Goal: Task Accomplishment & Management: Manage account settings

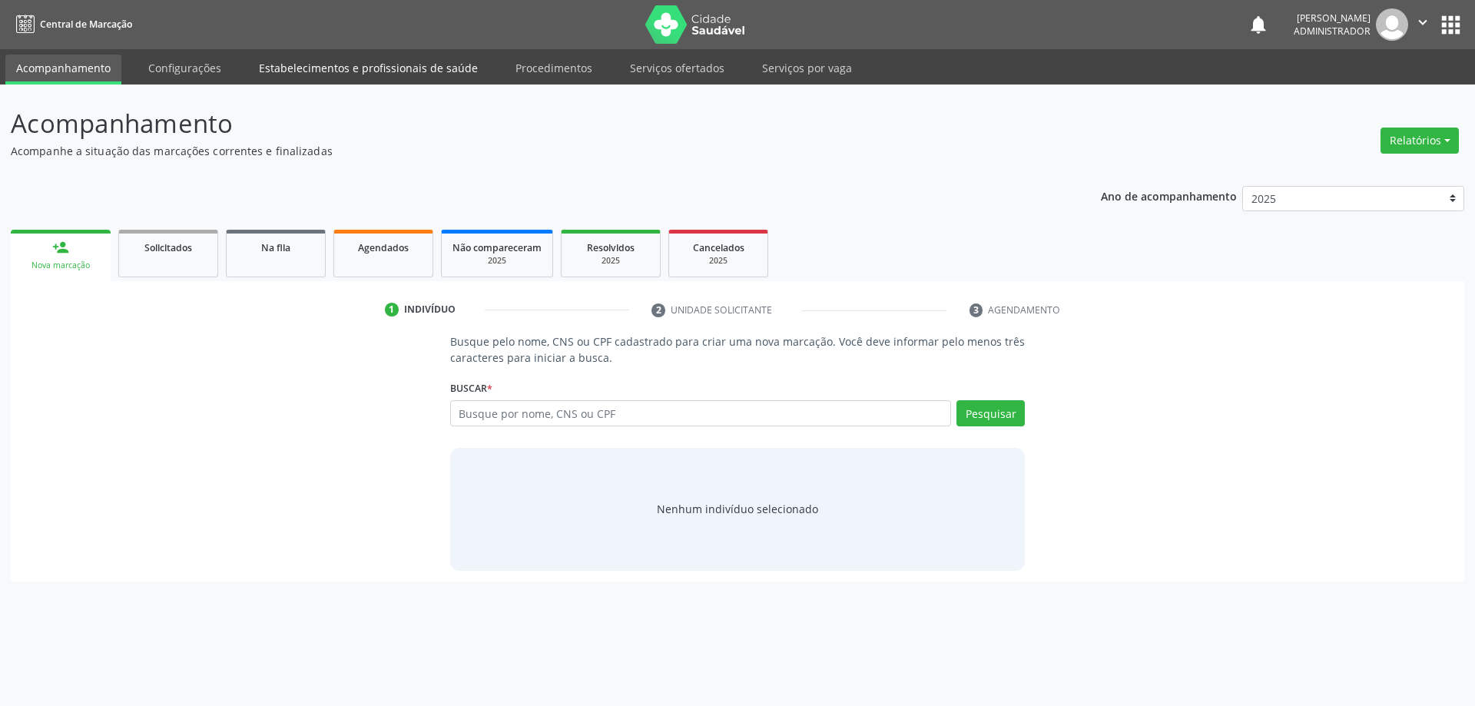
click at [327, 66] on link "Estabelecimentos e profissionais de saúde" at bounding box center [368, 68] width 240 height 27
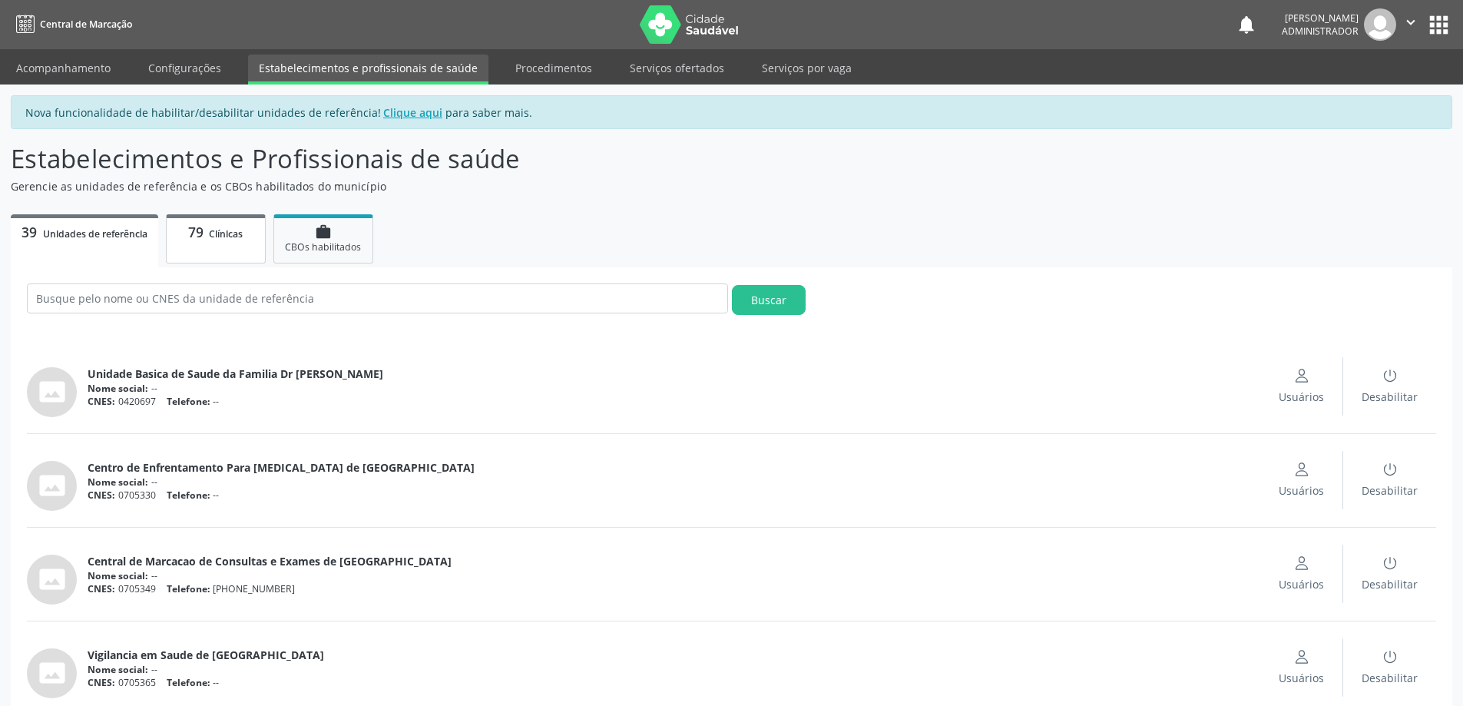
click at [226, 232] on span "Clínicas" at bounding box center [226, 233] width 34 height 13
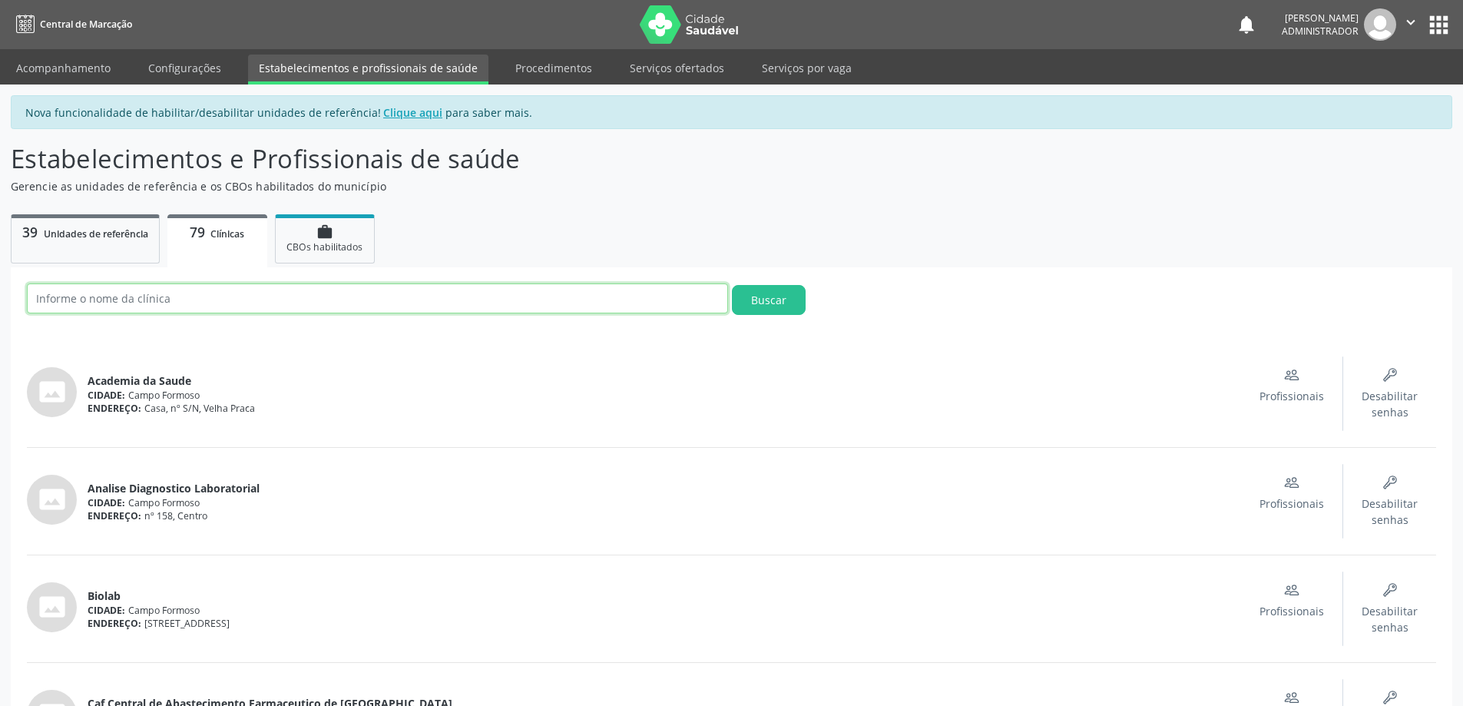
click at [228, 307] on input "text" at bounding box center [377, 298] width 701 height 30
type input "OCULAR"
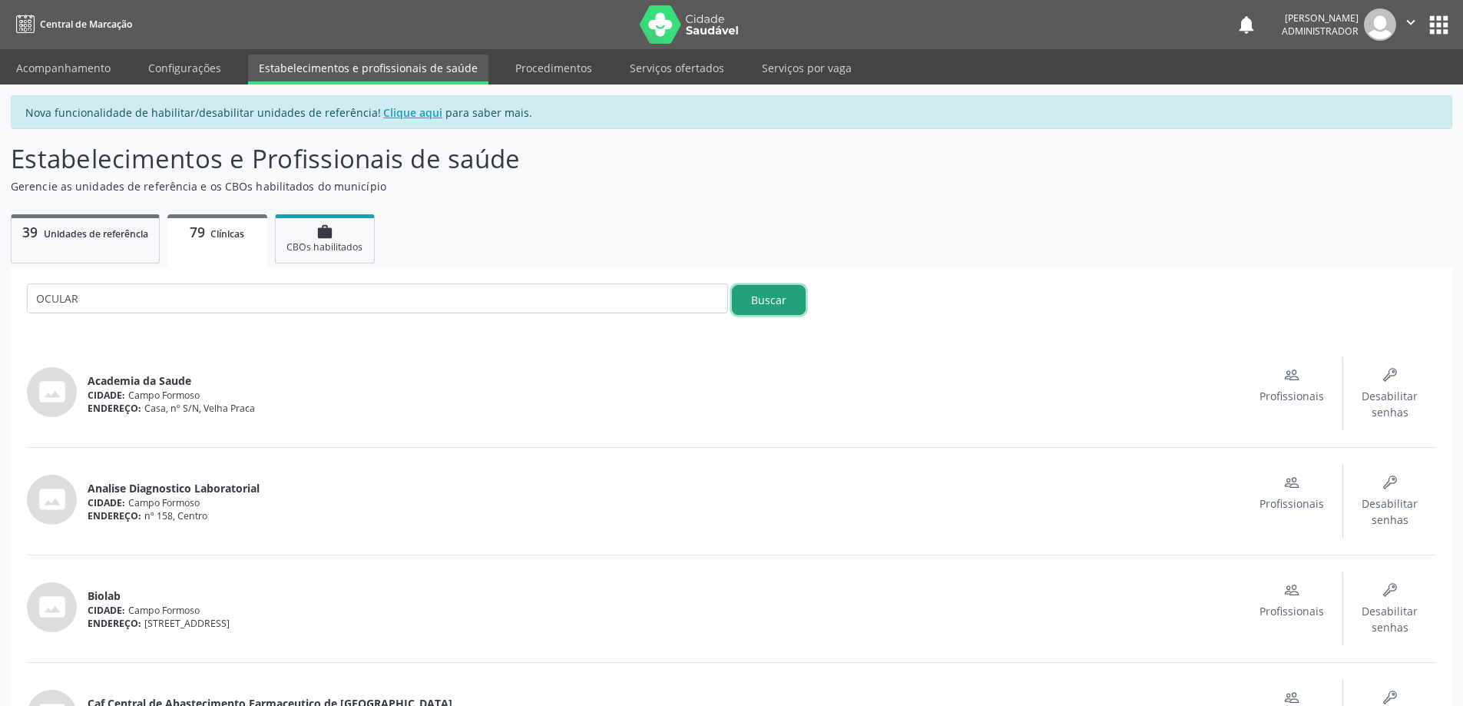
click at [778, 300] on button "Buscar" at bounding box center [769, 300] width 74 height 30
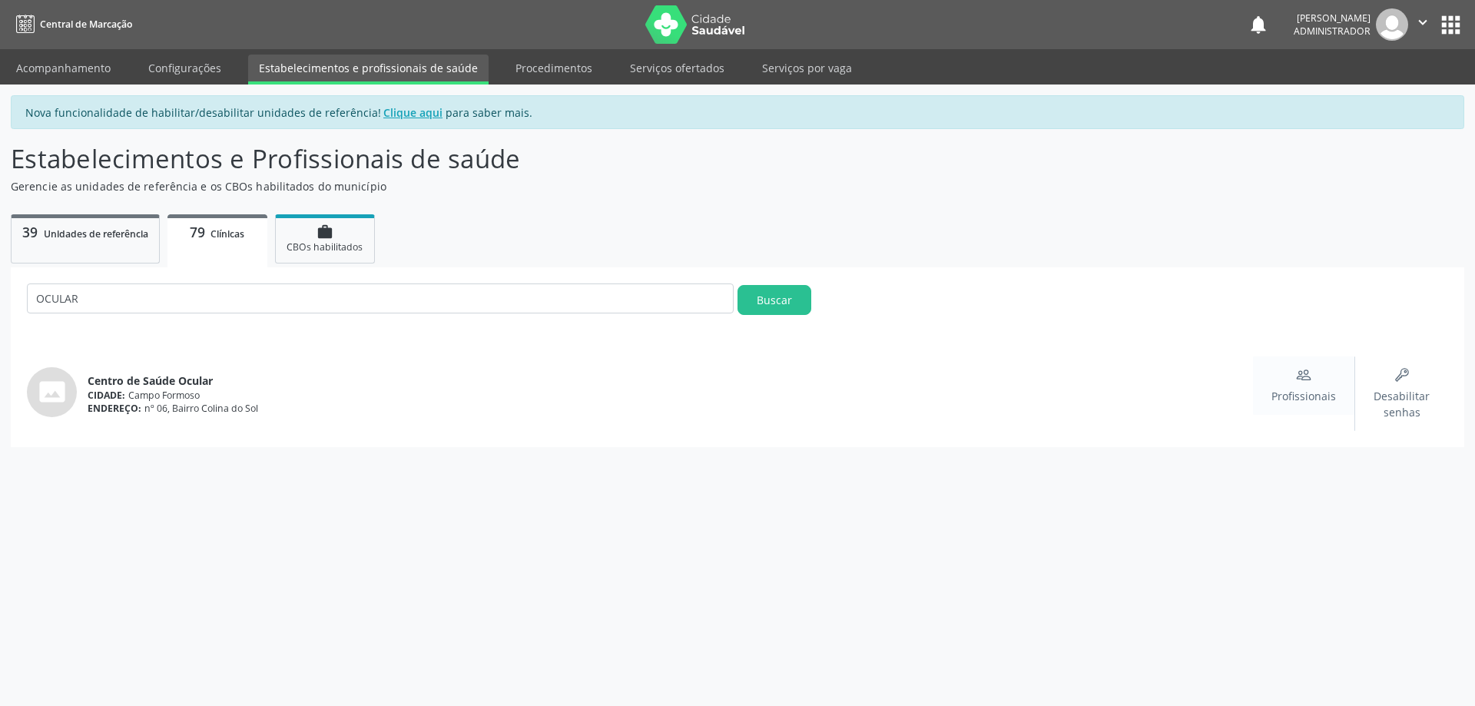
click at [1309, 383] on div "Profissionais" at bounding box center [1303, 385] width 65 height 37
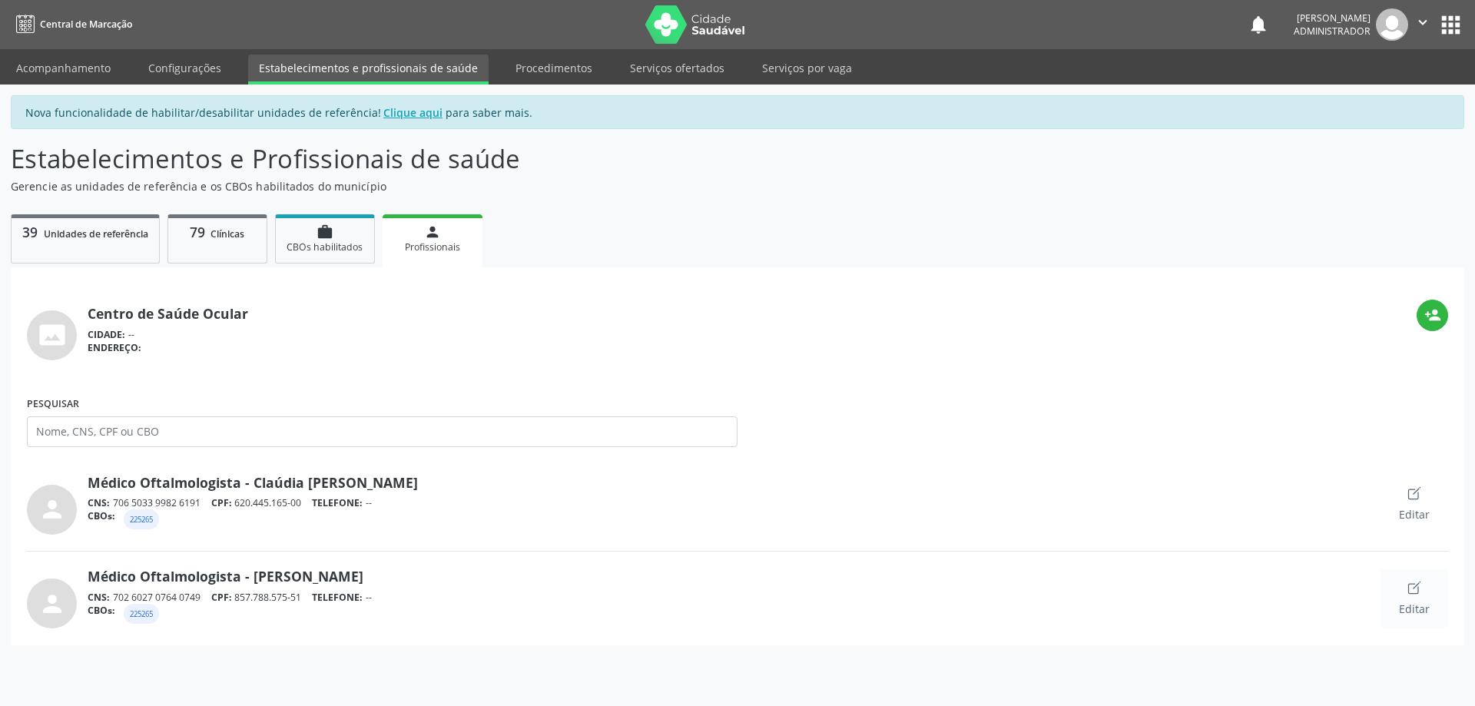
click at [1407, 598] on div "Editar" at bounding box center [1414, 598] width 31 height 37
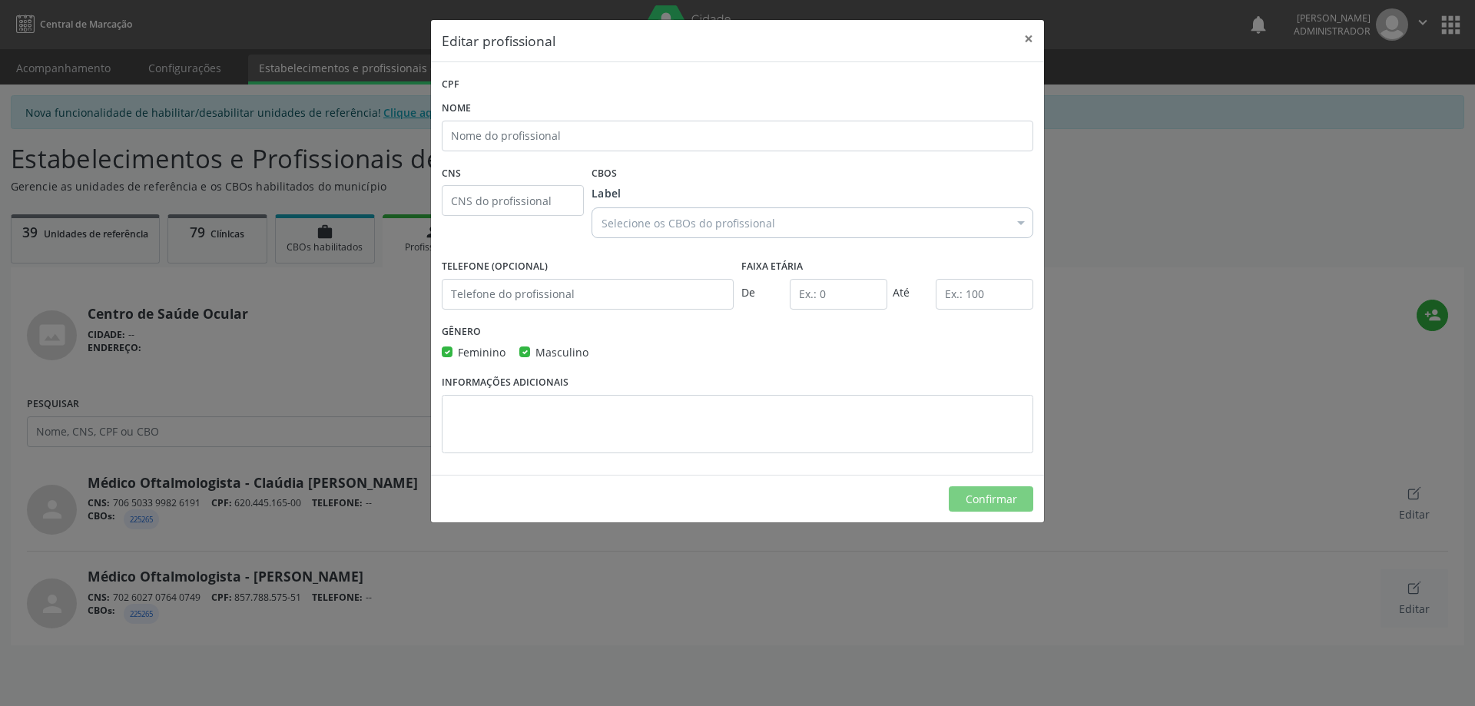
type input "Médico Oftalmologista - Victor de Souza Cunha"
type input "702 6027 0764 0749"
type input "3"
type input "100"
checkbox input "true"
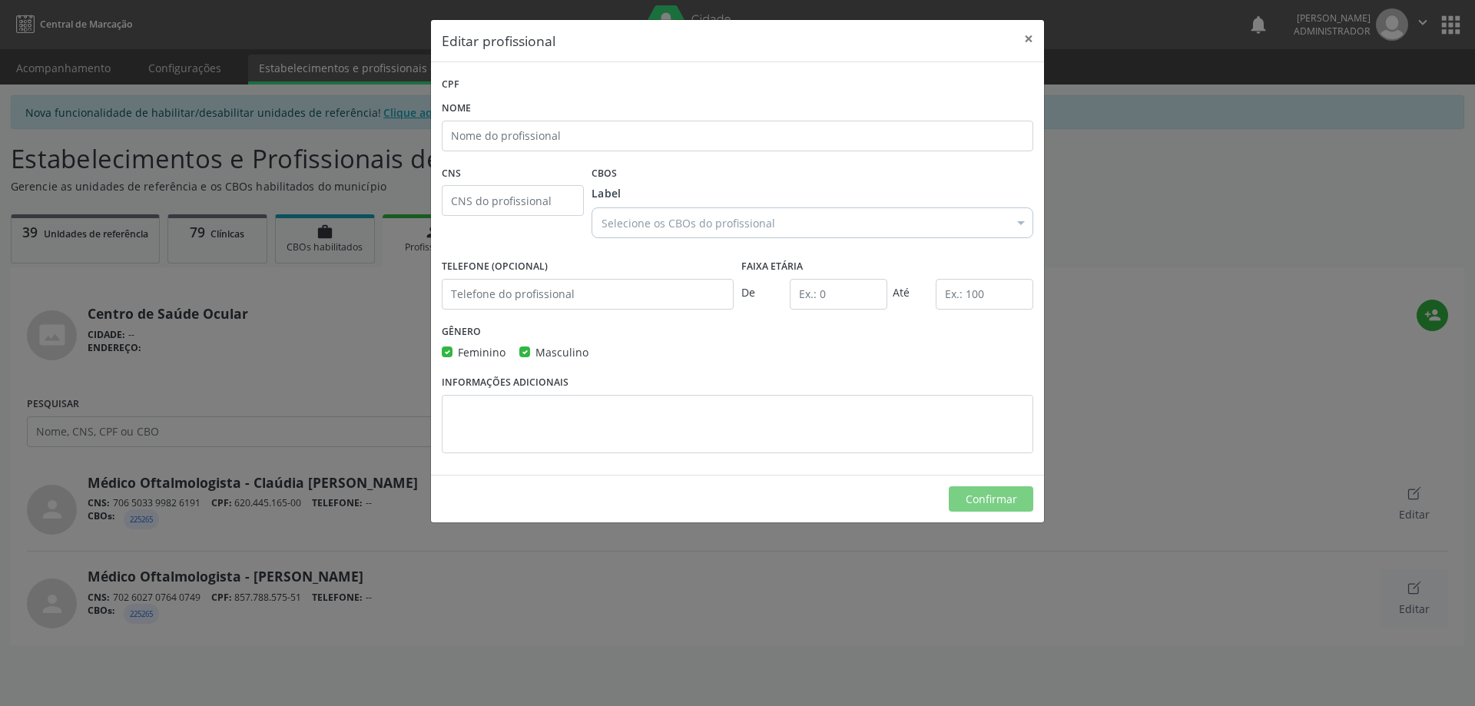
checkbox input "true"
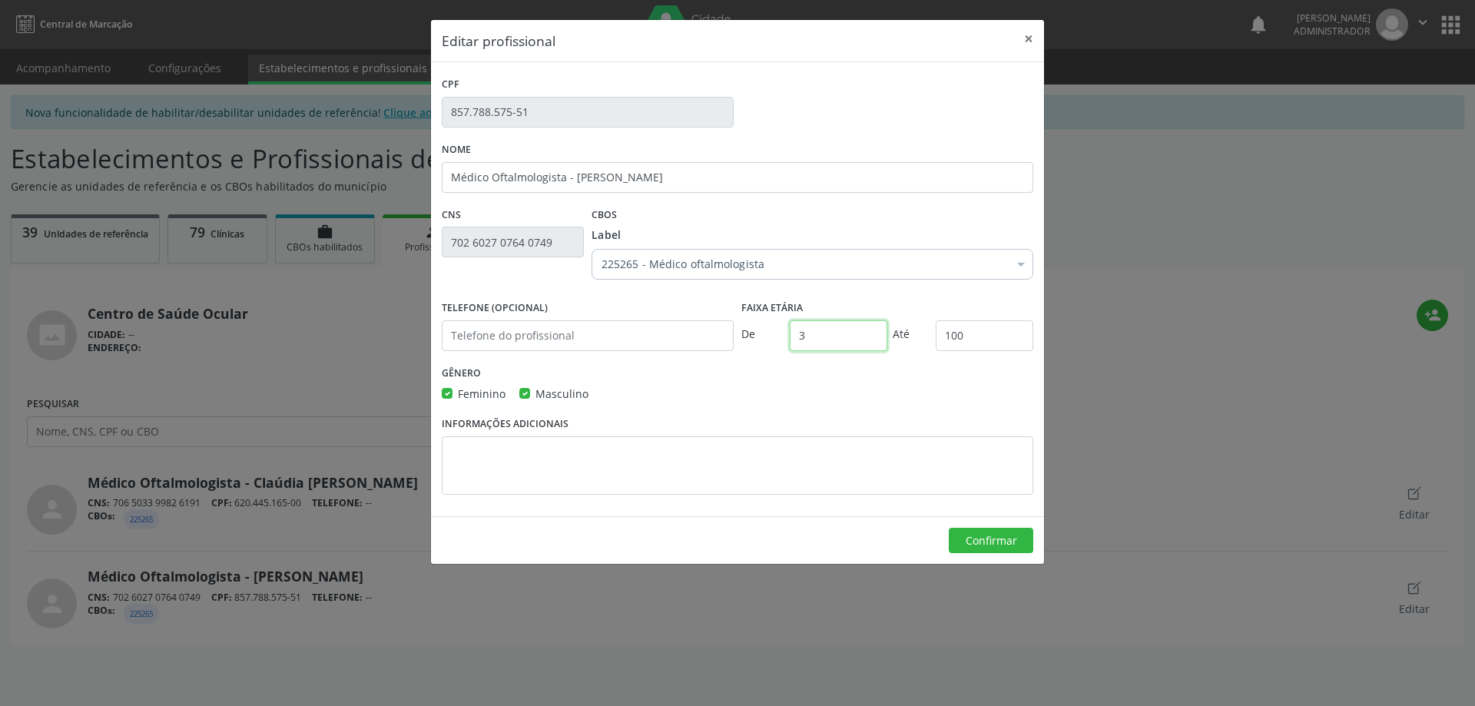
click at [813, 343] on input "3" at bounding box center [839, 335] width 98 height 31
type input "5"
click at [1000, 540] on button "Confirmar" at bounding box center [991, 541] width 84 height 26
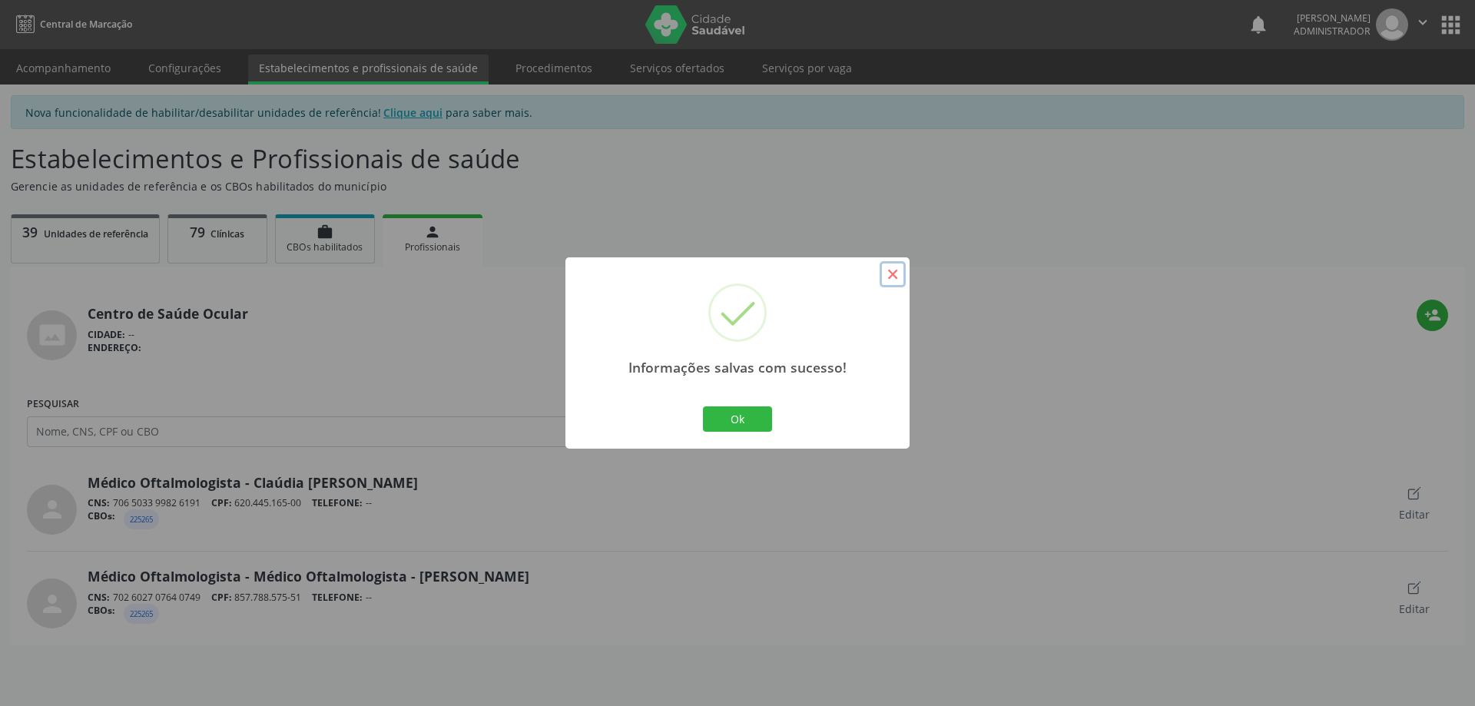
click at [896, 272] on button "×" at bounding box center [893, 274] width 26 height 26
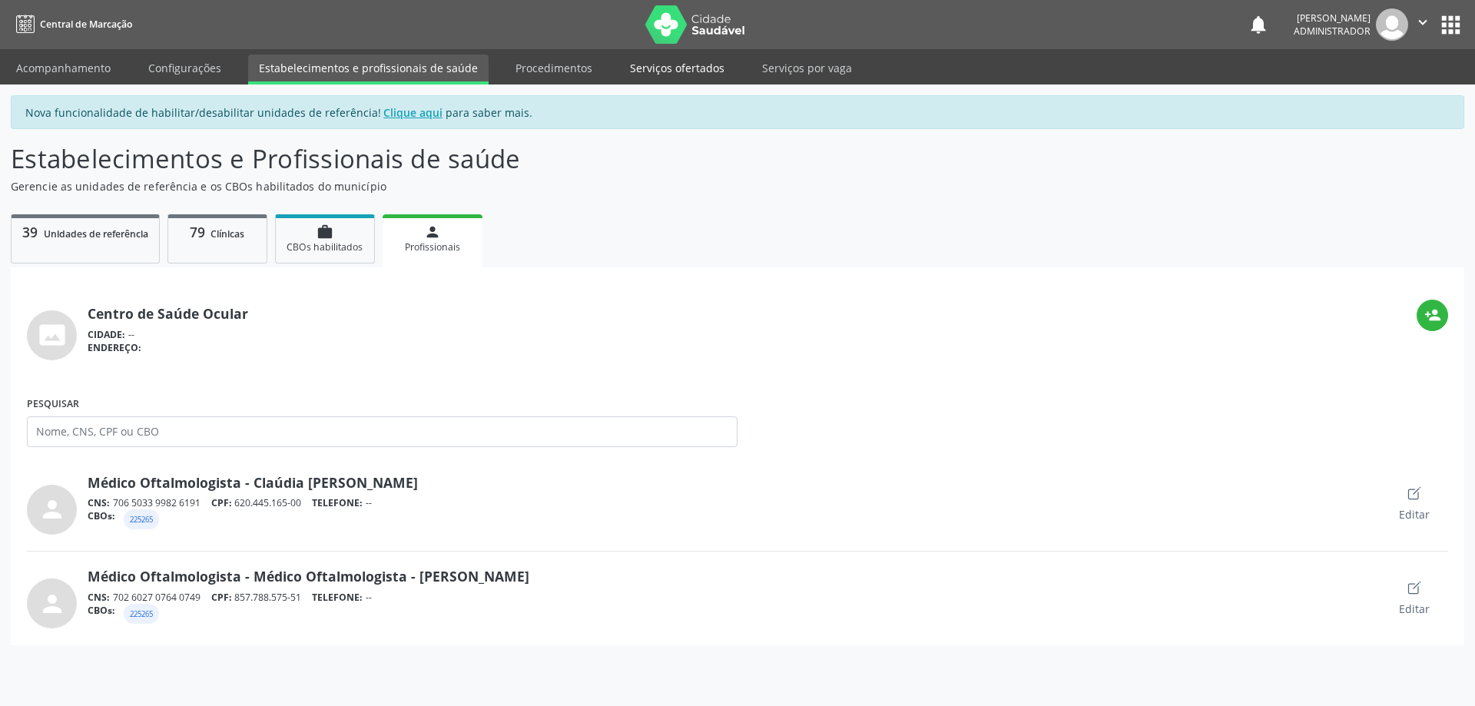
click at [654, 68] on link "Serviços ofertados" at bounding box center [677, 68] width 116 height 27
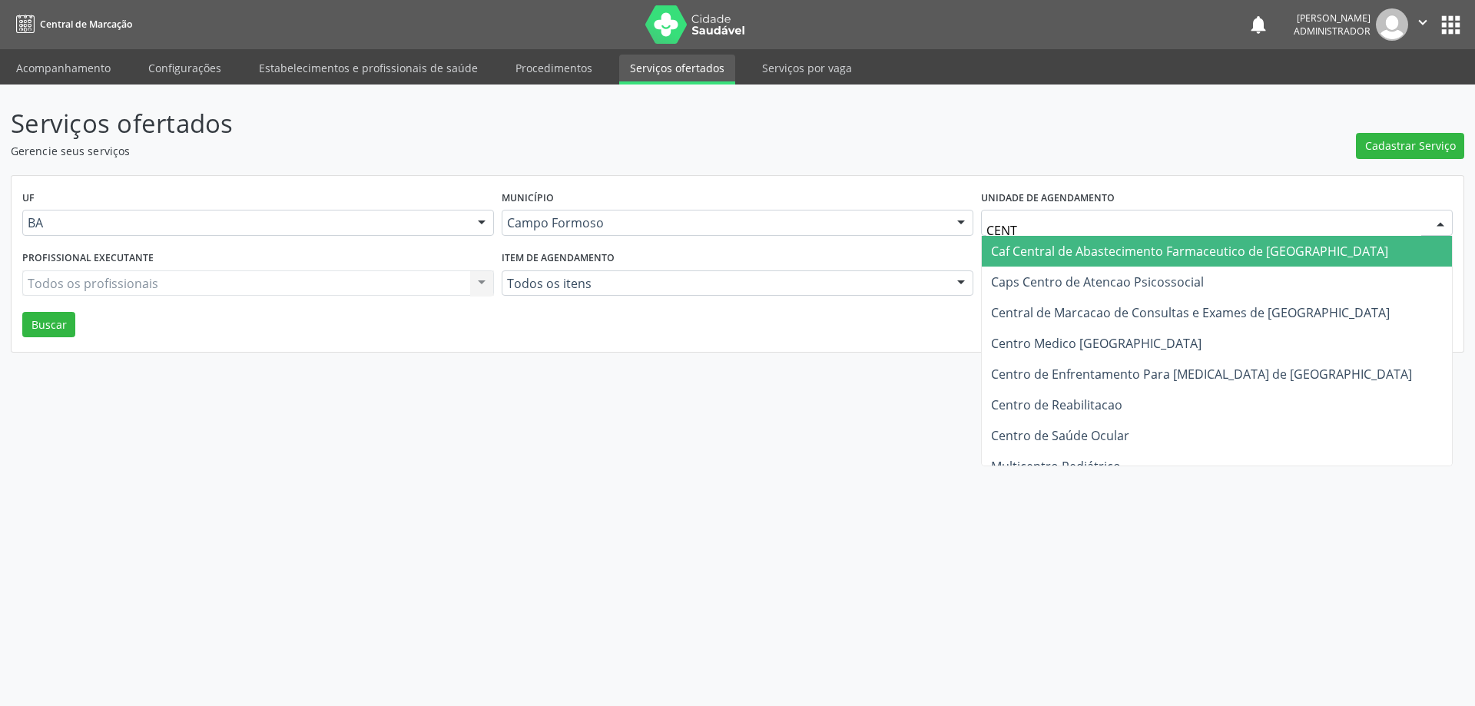
type input "CENTR"
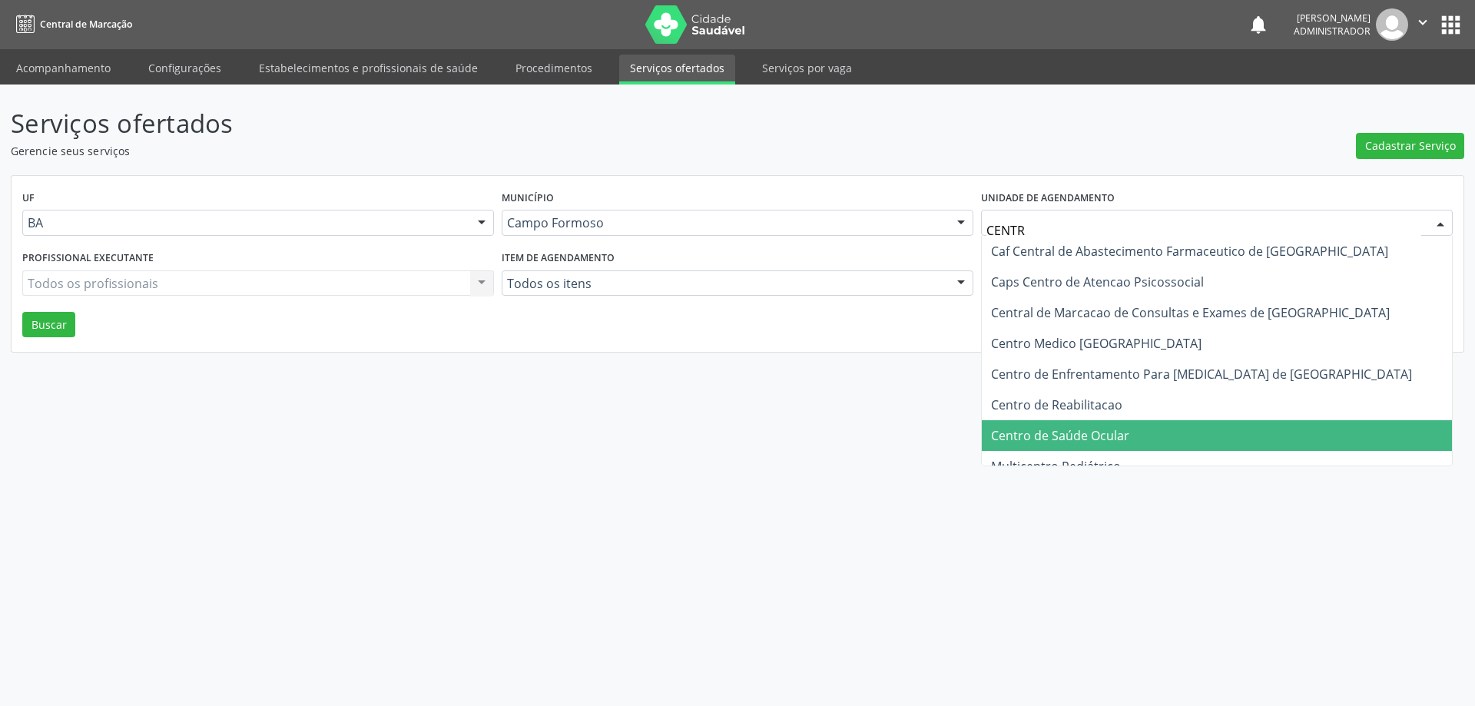
click at [1063, 428] on span "Centro de Saúde Ocular" at bounding box center [1060, 435] width 138 height 17
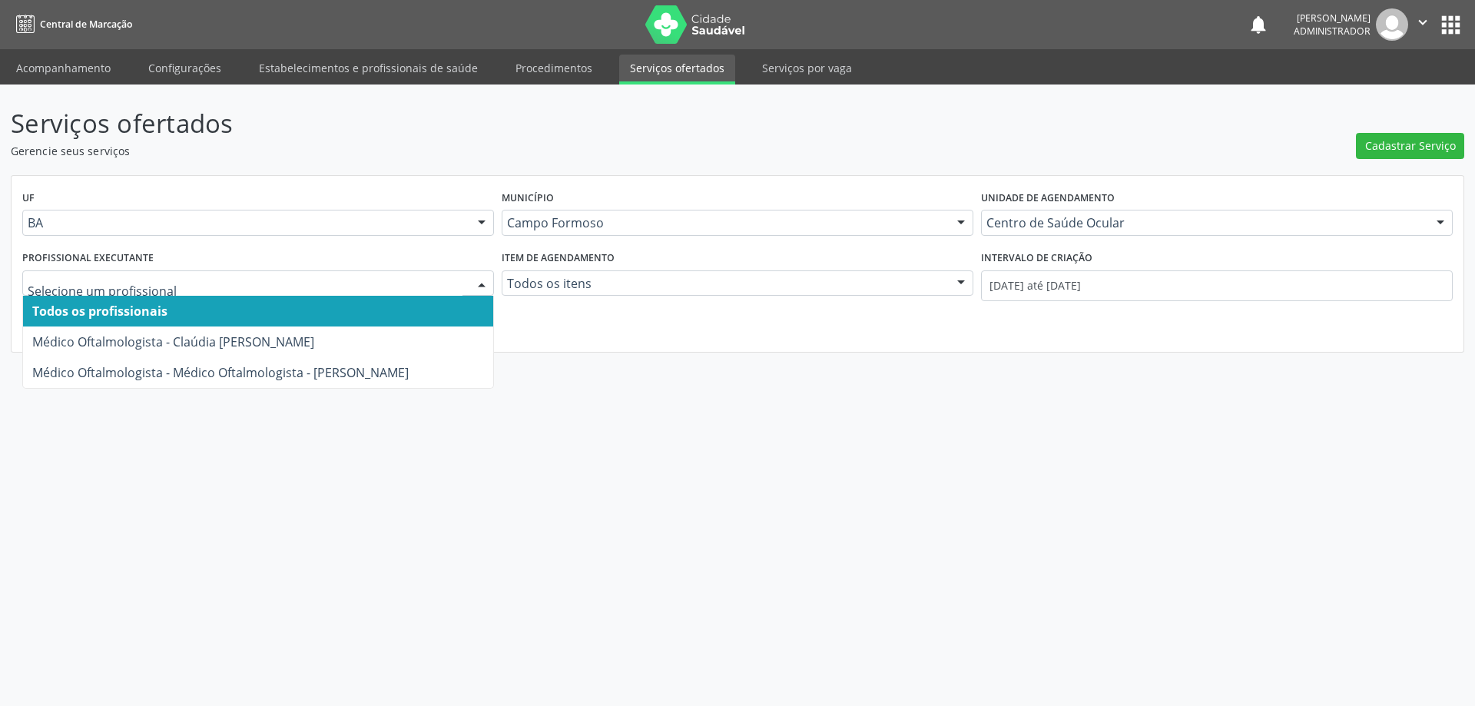
click at [482, 280] on div at bounding box center [481, 284] width 23 height 26
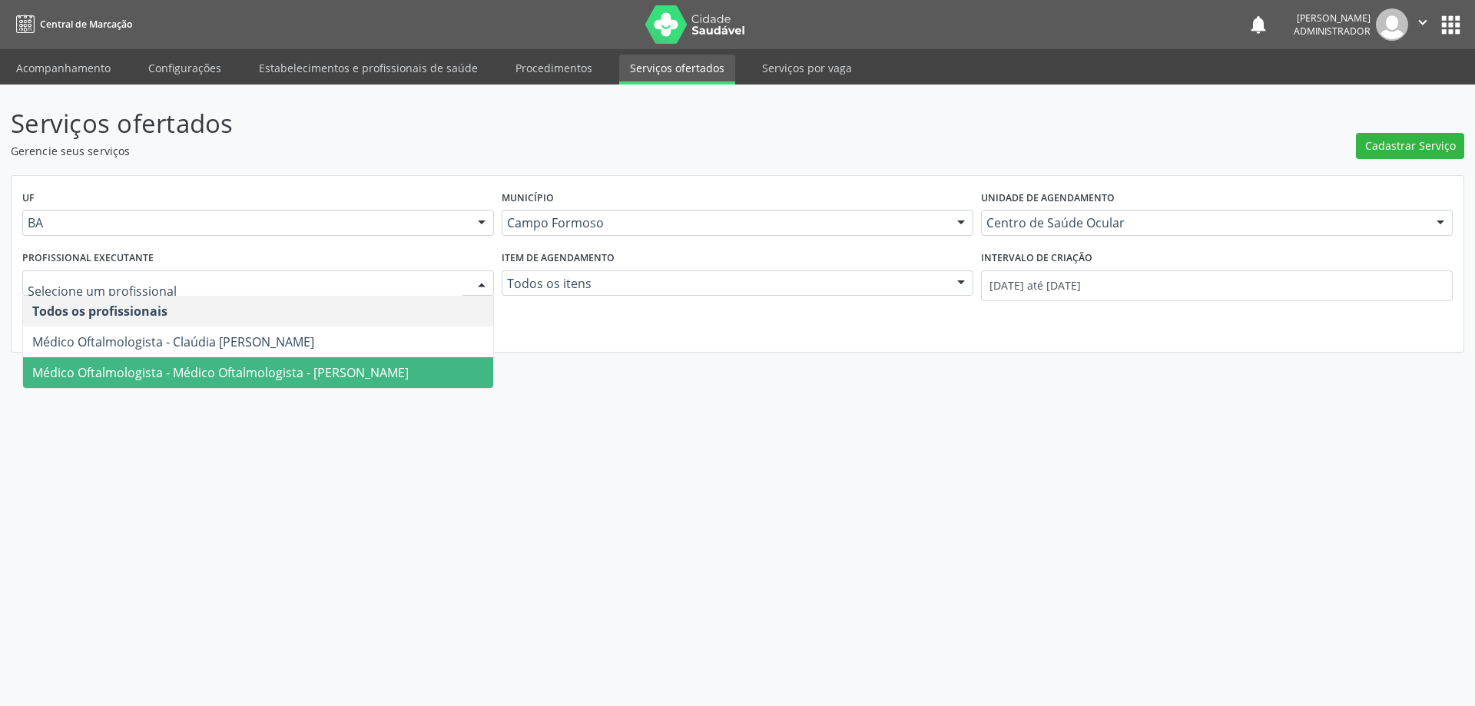
click at [406, 368] on span "Médico Oftalmologista - Médico Oftalmologista - Victor de Souza Cunha" at bounding box center [220, 372] width 376 height 17
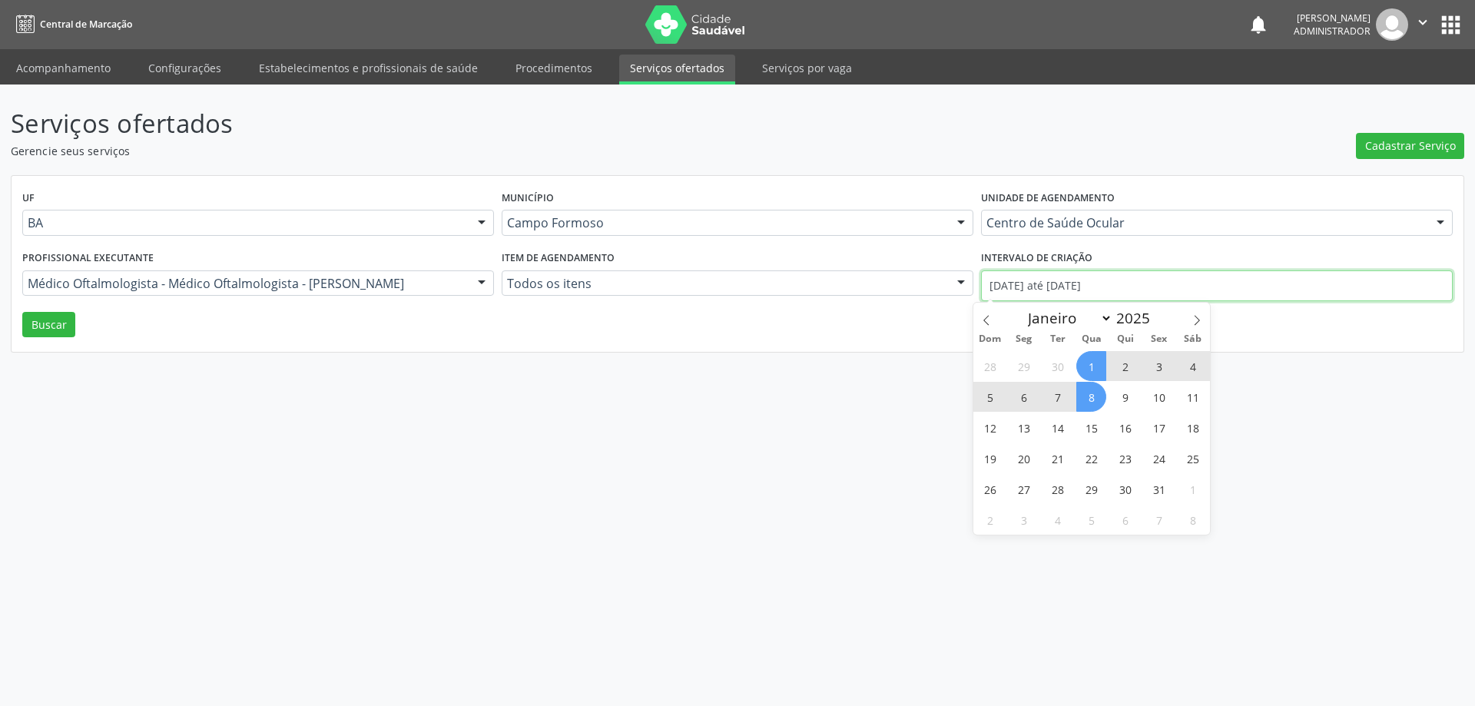
click at [1049, 273] on input "01/10/2025 até 08/10/2025" at bounding box center [1217, 285] width 472 height 31
click at [986, 311] on span at bounding box center [986, 316] width 26 height 26
select select "8"
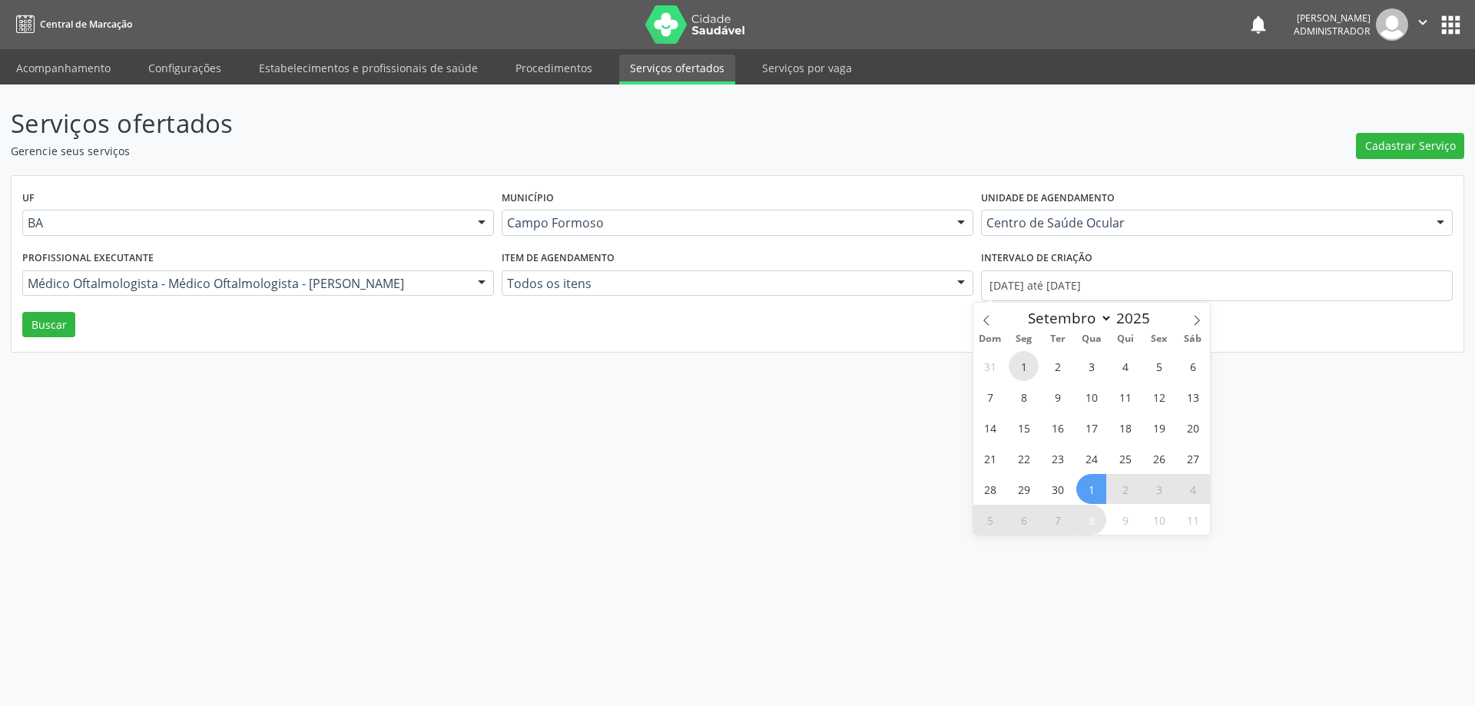
click at [1025, 361] on span "1" at bounding box center [1024, 366] width 30 height 30
type input "01/09/2025"
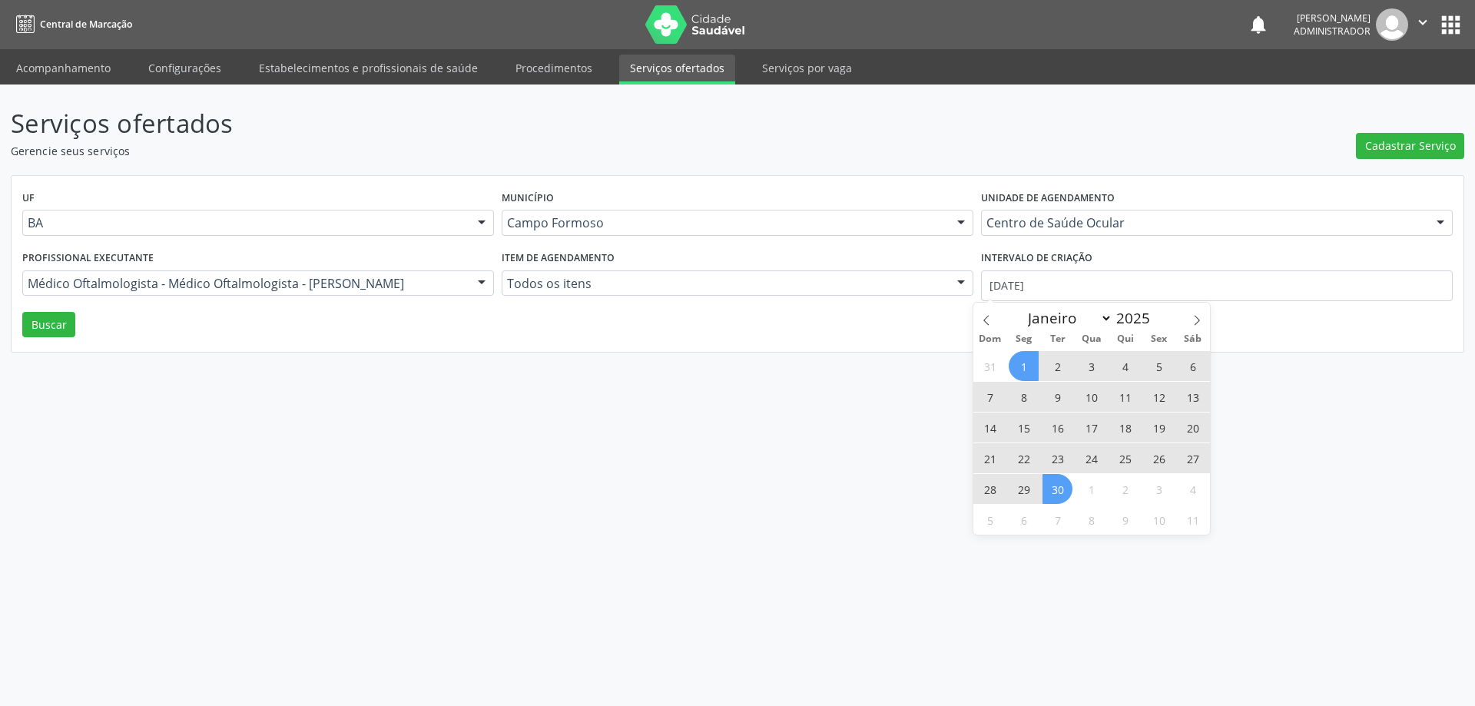
click at [1055, 484] on span "30" at bounding box center [1057, 489] width 30 height 30
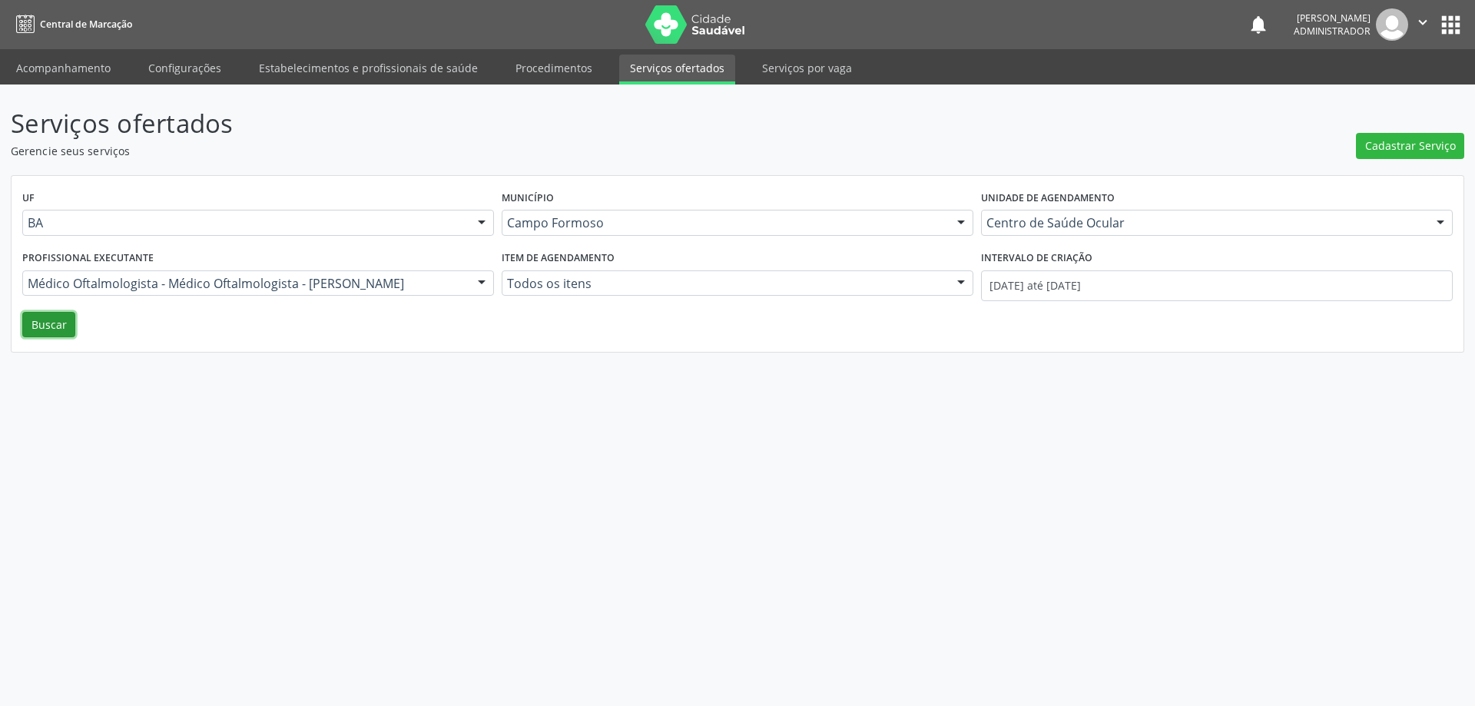
click at [45, 325] on button "Buscar" at bounding box center [48, 325] width 53 height 26
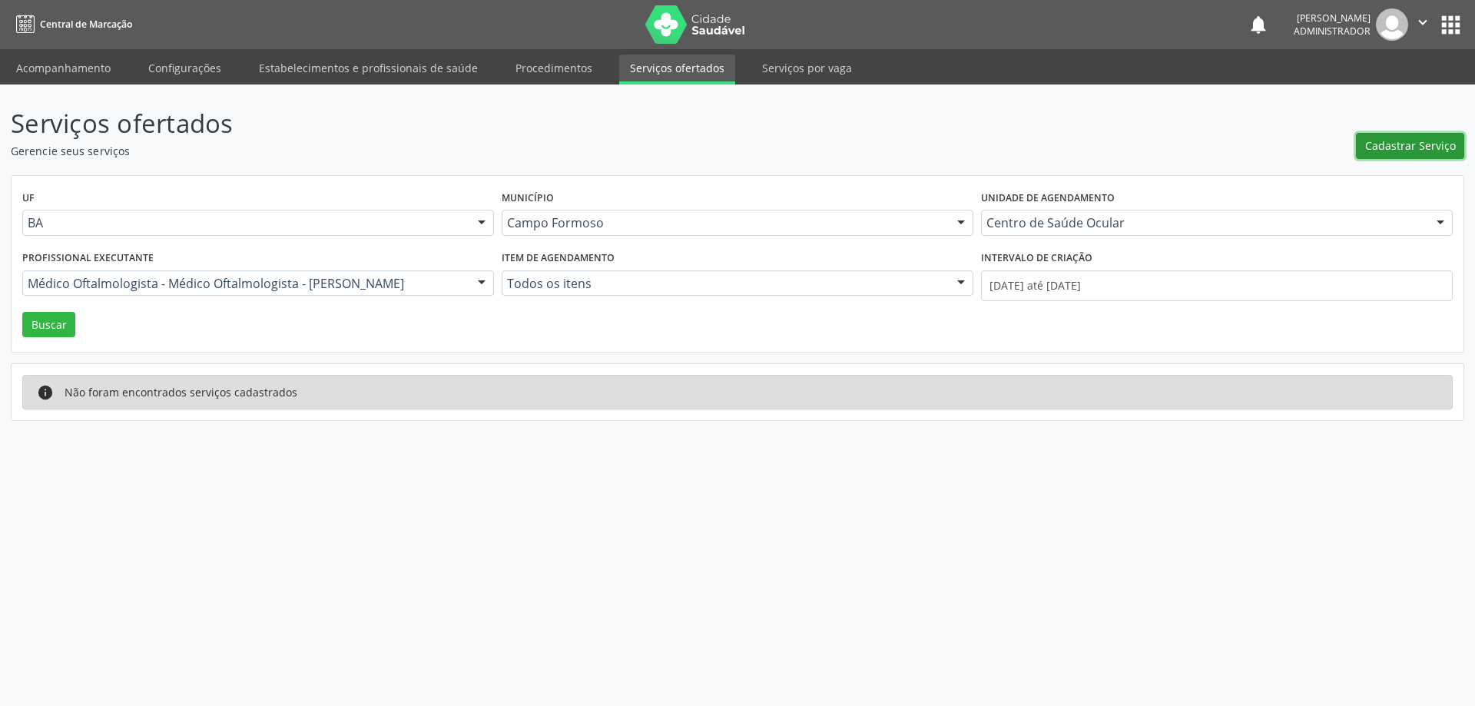
click at [1370, 144] on span "Cadastrar Serviço" at bounding box center [1410, 146] width 91 height 16
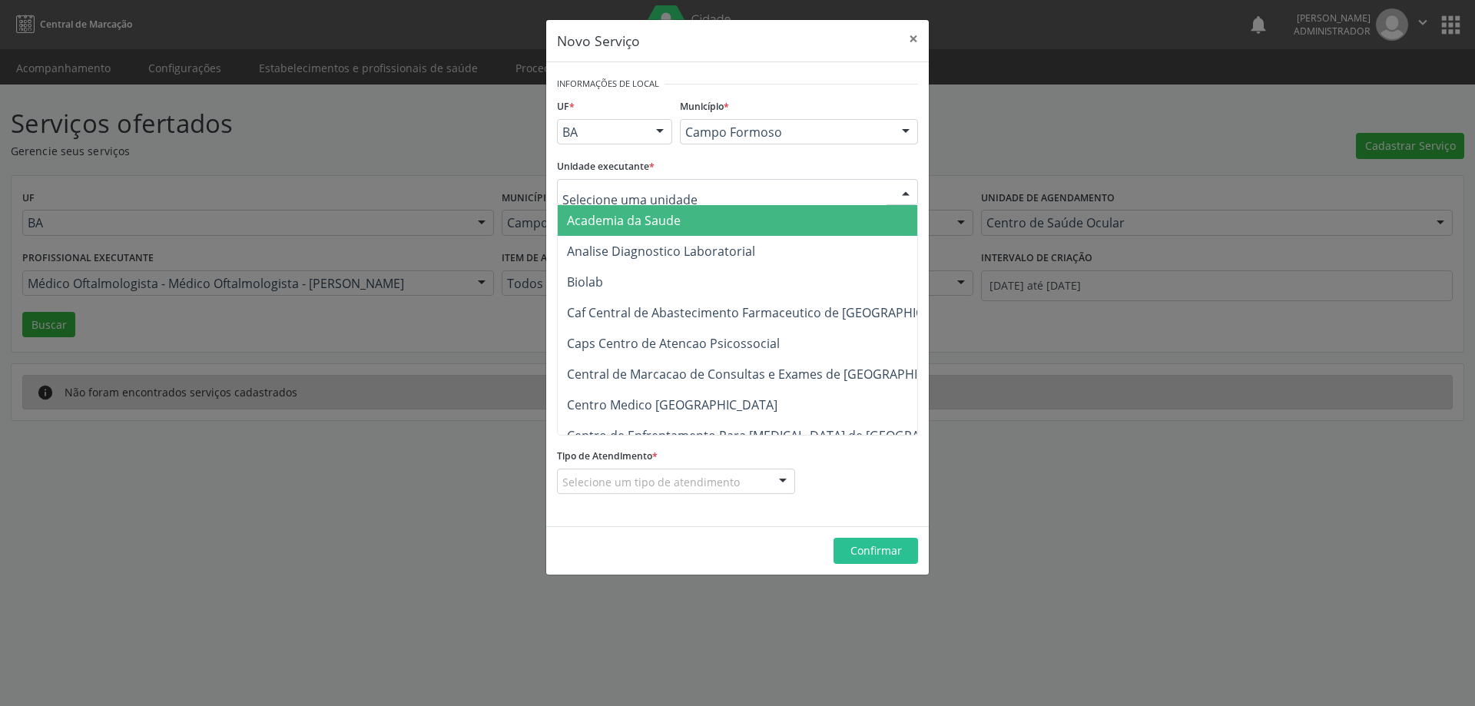
click at [898, 187] on div at bounding box center [905, 193] width 23 height 26
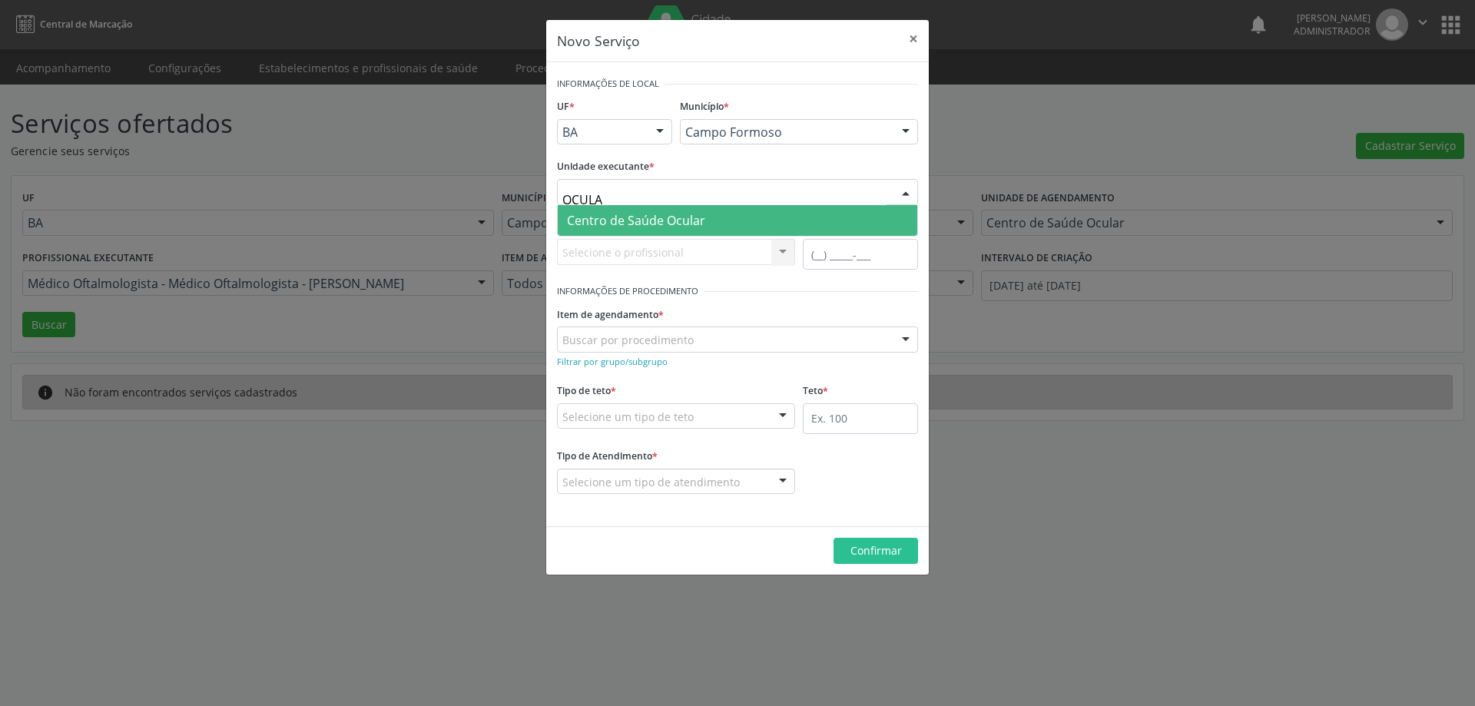
type input "OCULAR"
click at [850, 219] on span "Centro de Saúde Ocular" at bounding box center [738, 220] width 360 height 31
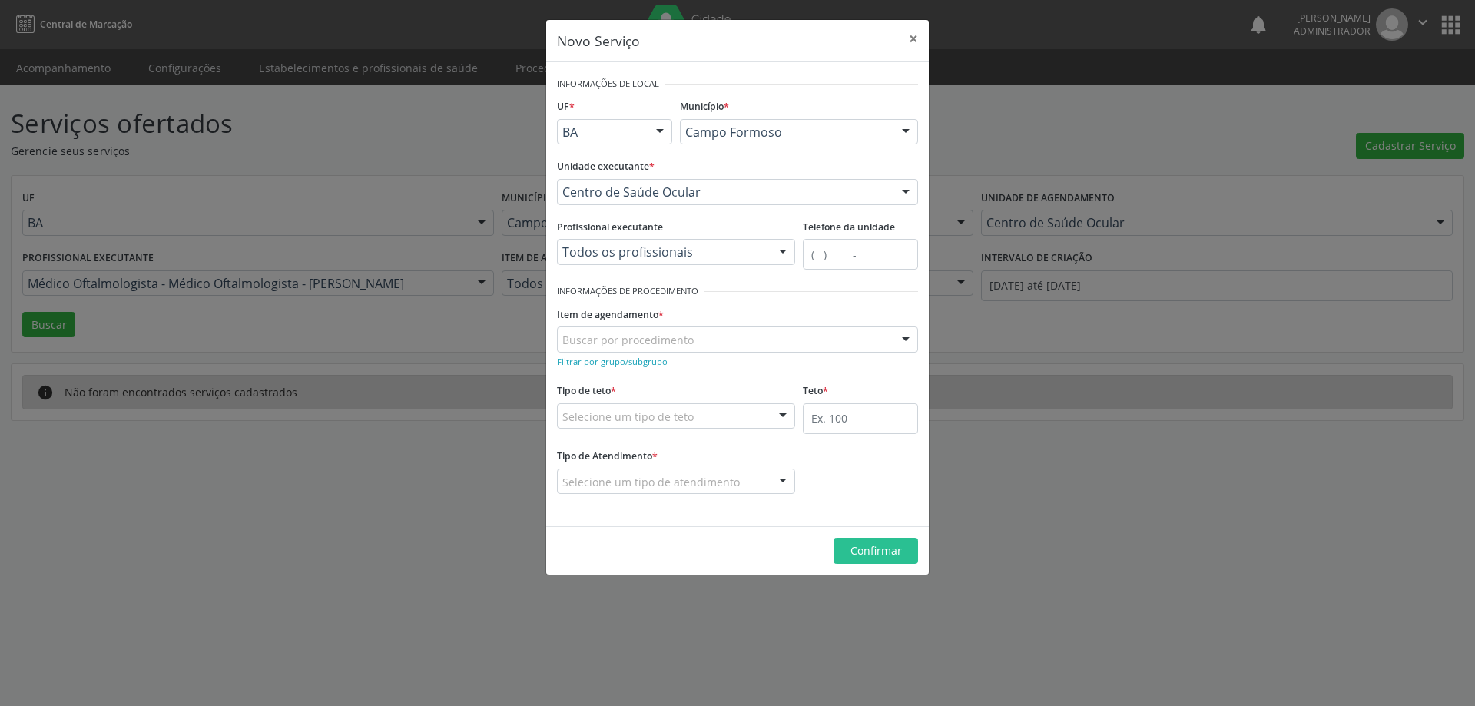
click at [782, 247] on div at bounding box center [782, 253] width 23 height 26
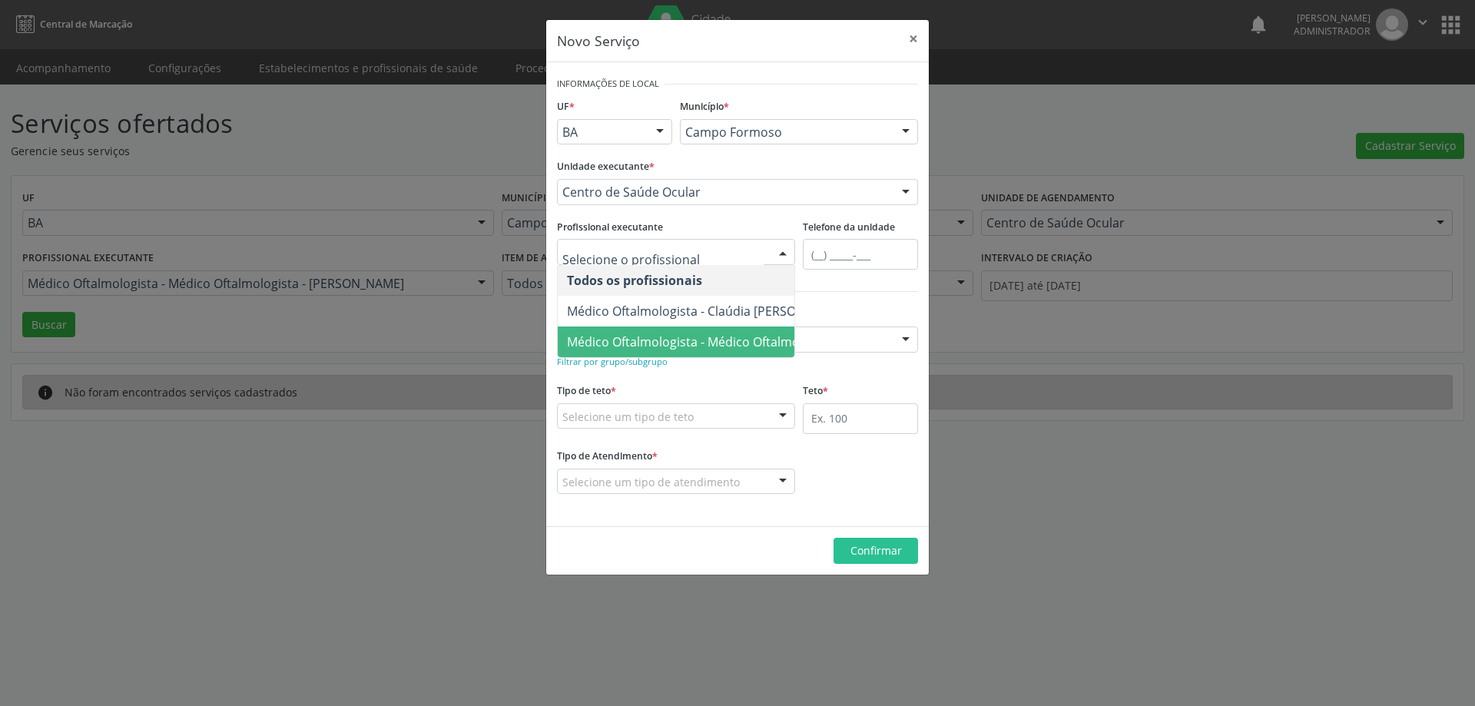
click at [760, 333] on span "Médico Oftalmologista - Médico Oftalmologista - Victor de Souza Cunha" at bounding box center [755, 341] width 376 height 17
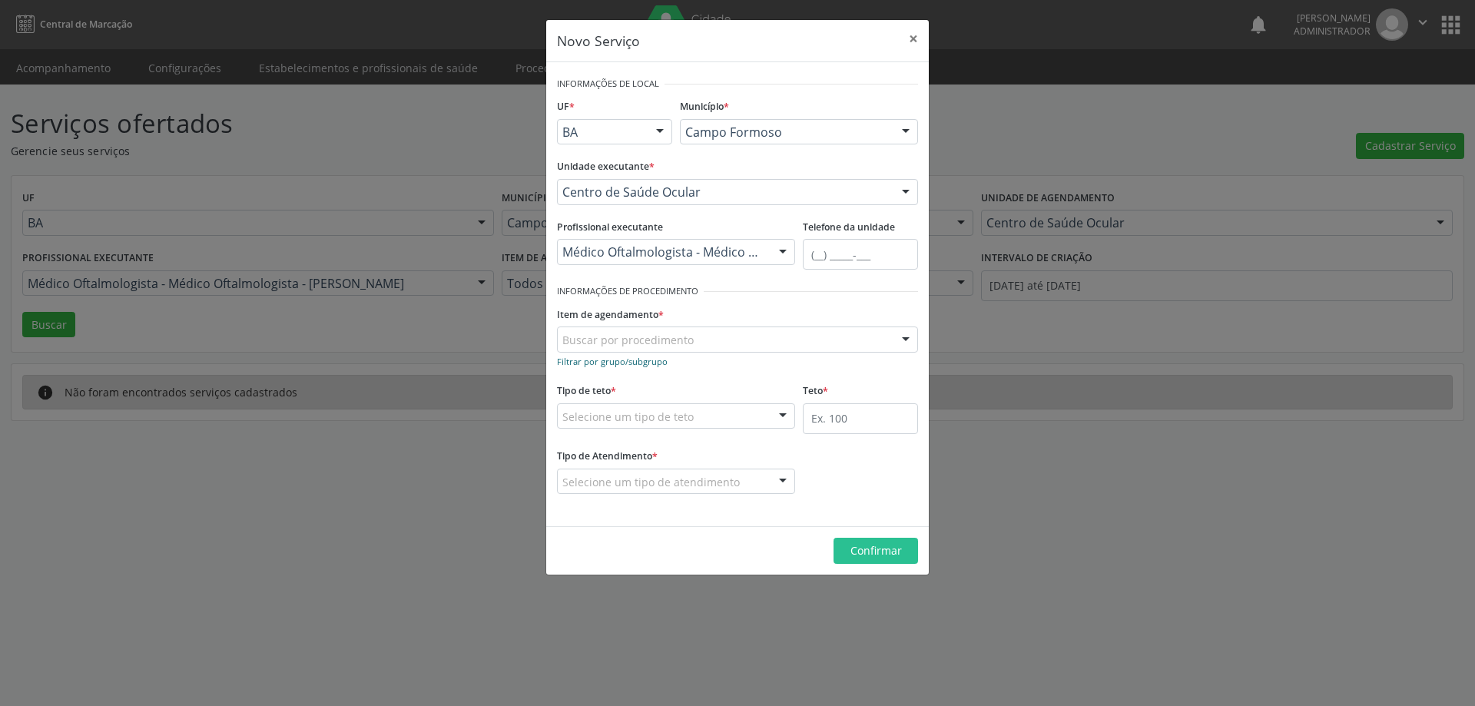
click at [653, 365] on small "Filtrar por grupo/subgrupo" at bounding box center [612, 362] width 111 height 12
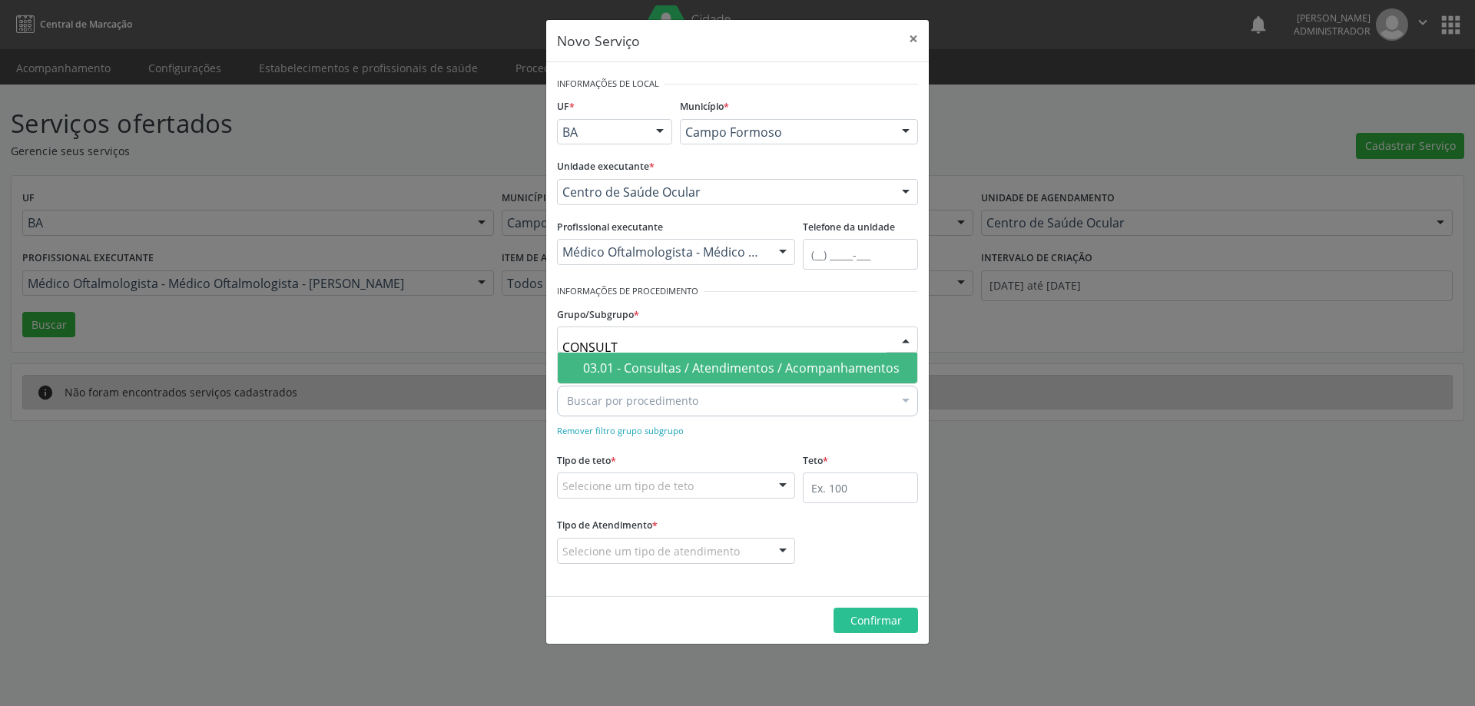
type input "CONSULTA"
click at [664, 363] on div "03.01 - Consultas / Atendimentos / Acompanhamentos" at bounding box center [745, 368] width 325 height 12
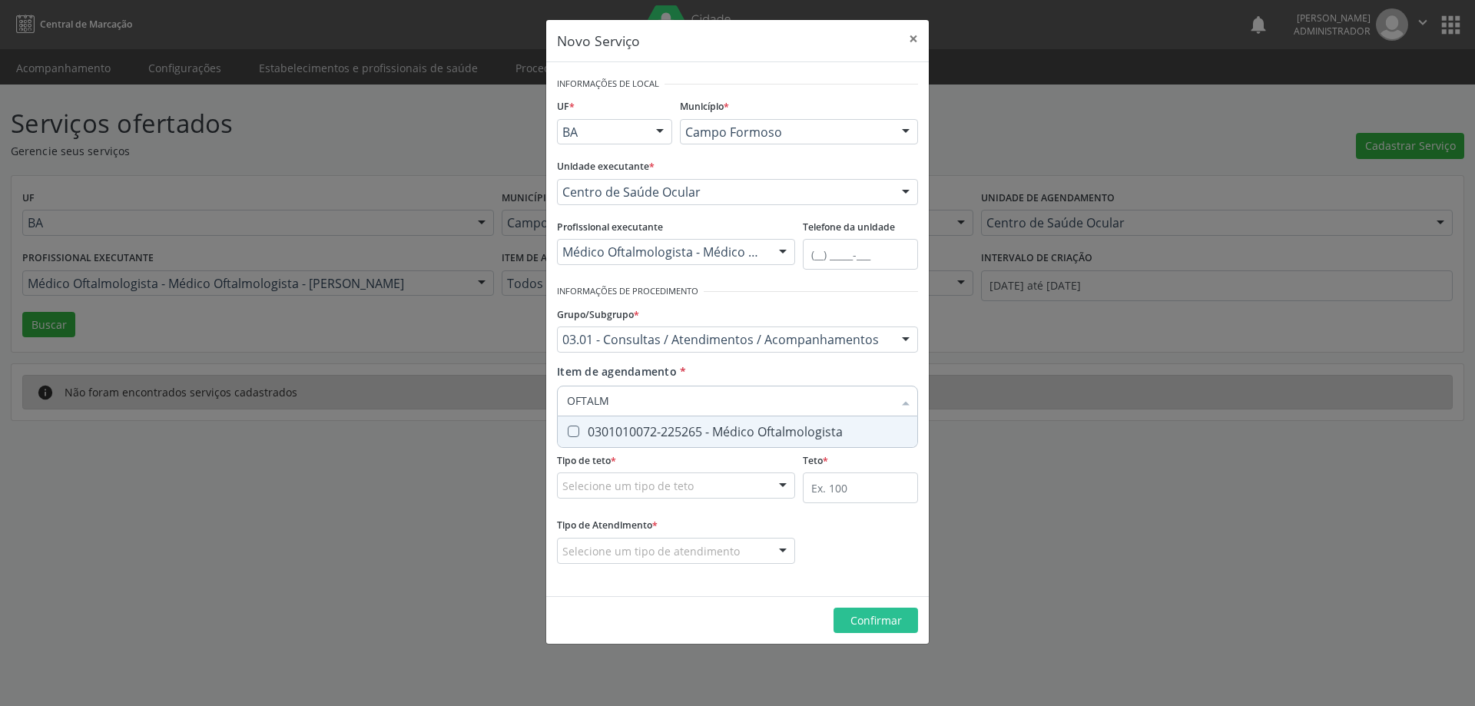
type input "OFTALMO"
click at [668, 433] on div "0301010072-225265 - Médico Oftalmologista" at bounding box center [737, 432] width 341 height 12
checkbox Oftalmologista "true"
click at [714, 489] on div "Selecione um tipo de teto" at bounding box center [676, 485] width 238 height 26
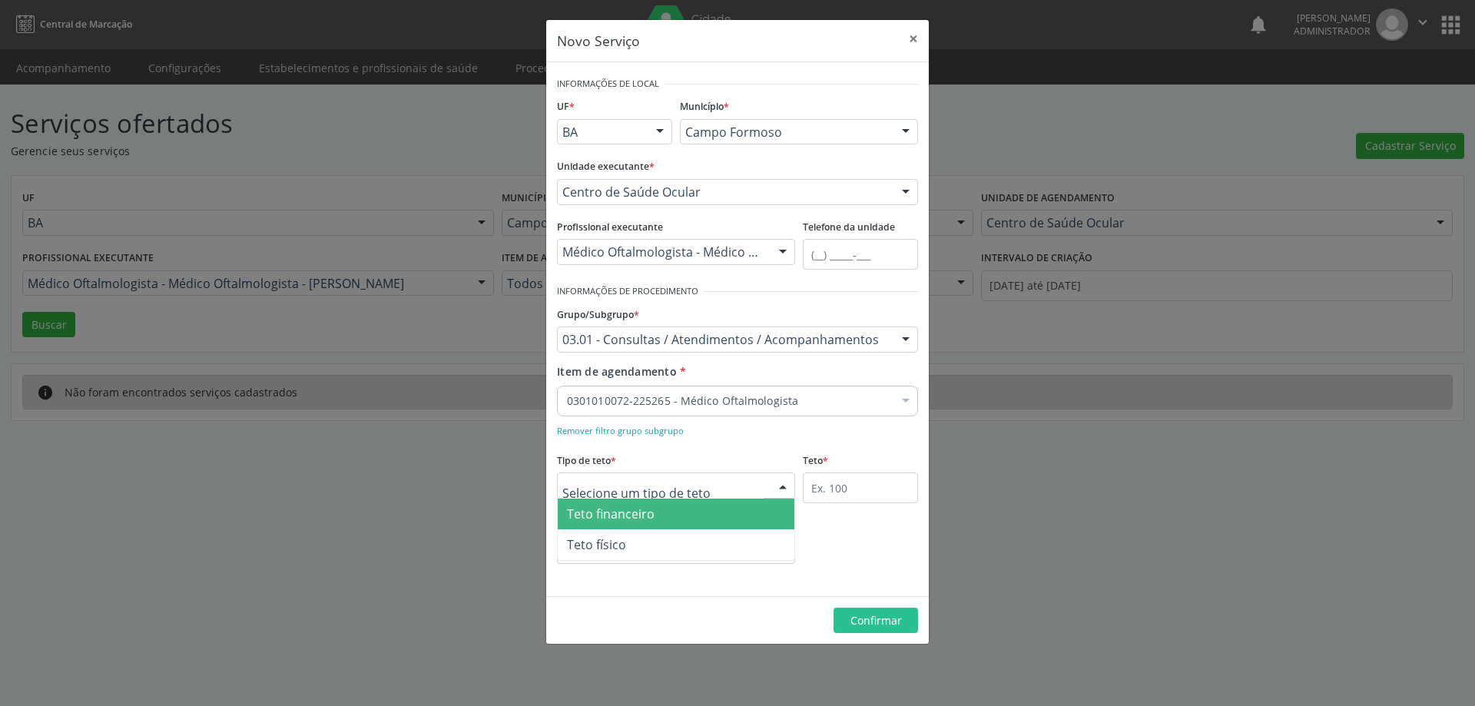
click at [711, 513] on span "Teto financeiro" at bounding box center [676, 514] width 237 height 31
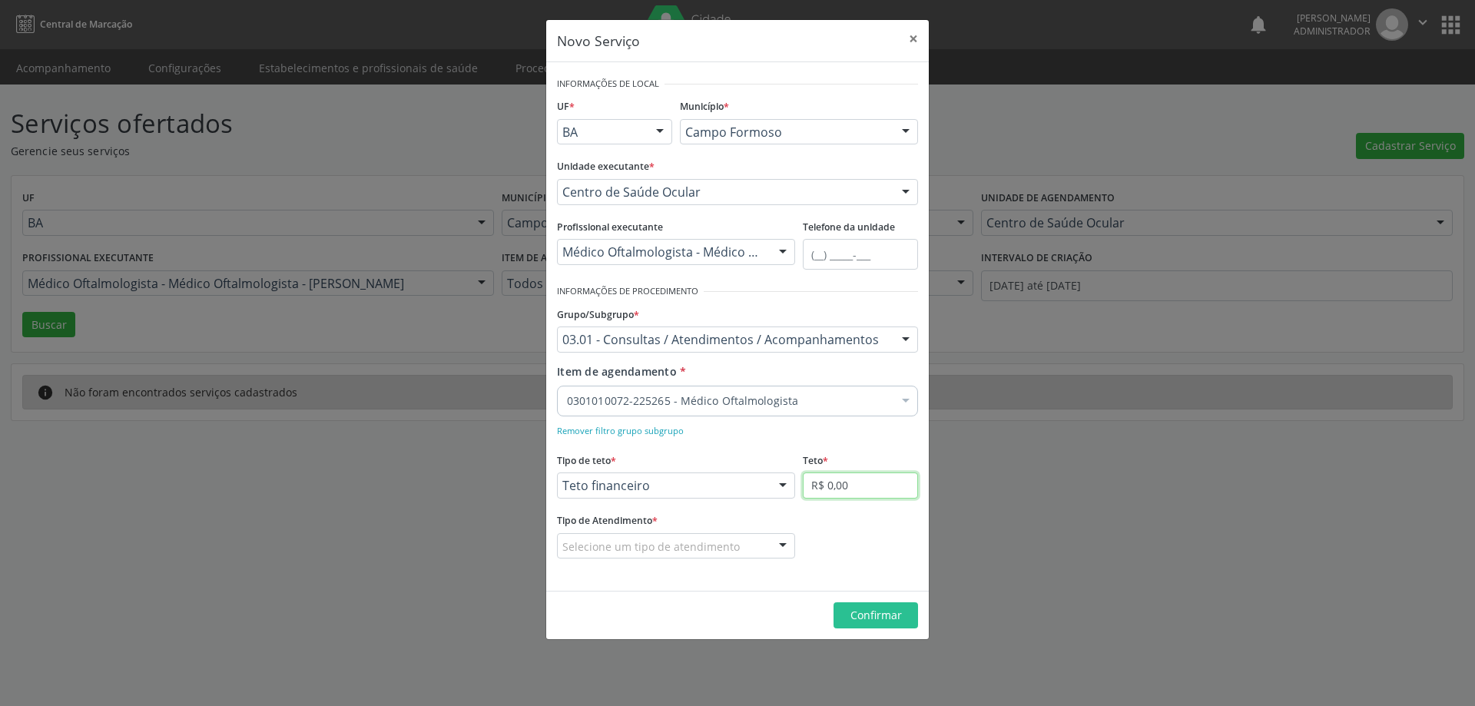
click at [847, 489] on input "R$ 0,00" at bounding box center [860, 485] width 115 height 26
type input "R$ 18.000,00"
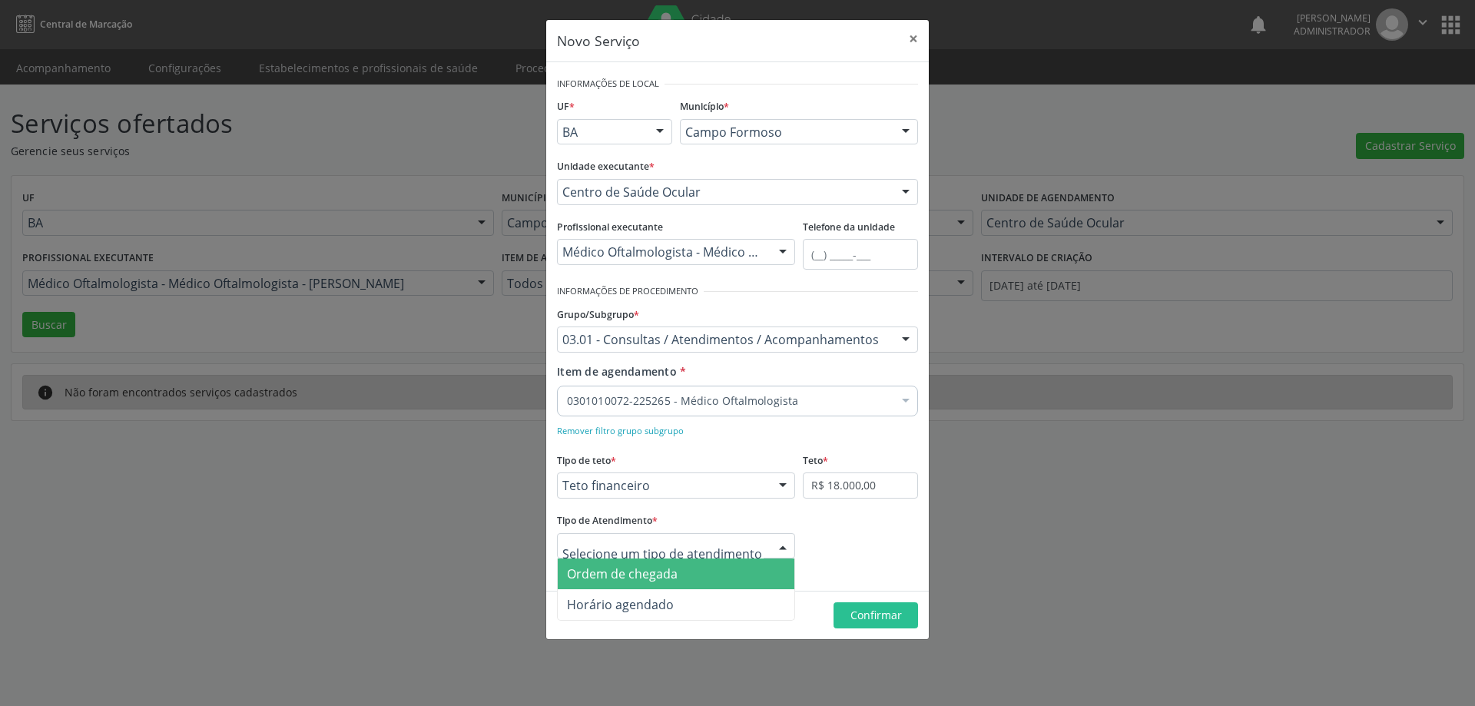
click at [777, 546] on div at bounding box center [782, 547] width 23 height 26
click at [744, 570] on span "Ordem de chegada" at bounding box center [676, 573] width 237 height 31
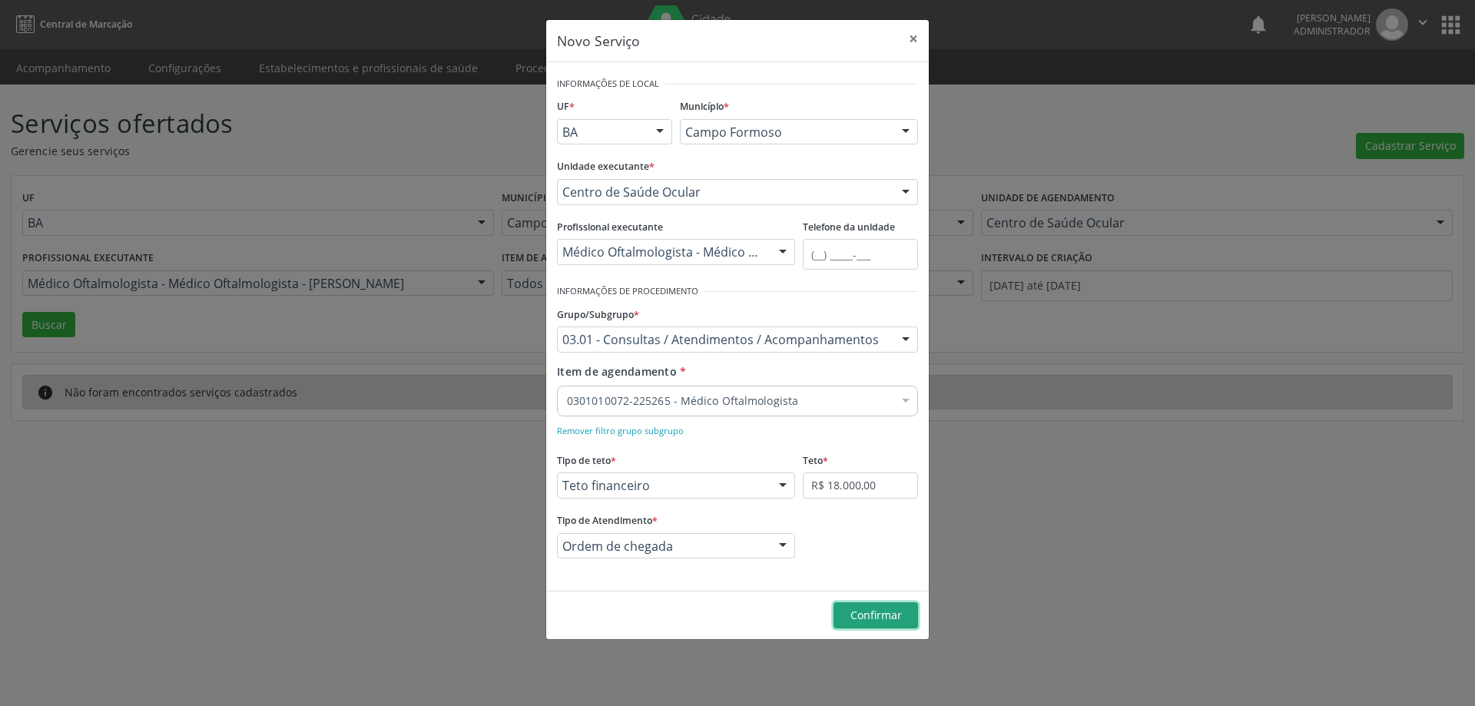
click at [876, 610] on span "Confirmar" at bounding box center [875, 615] width 51 height 15
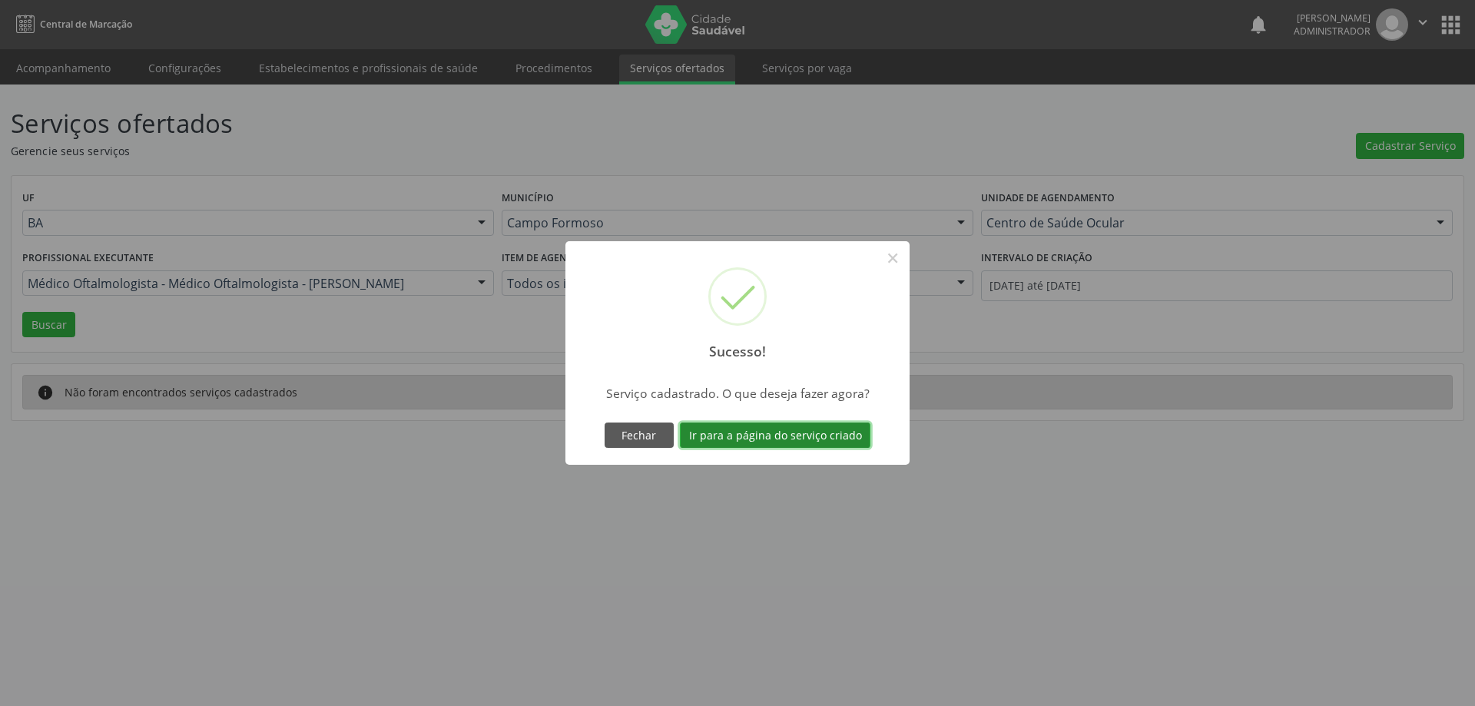
click at [782, 434] on button "Ir para a página do serviço criado" at bounding box center [775, 435] width 191 height 26
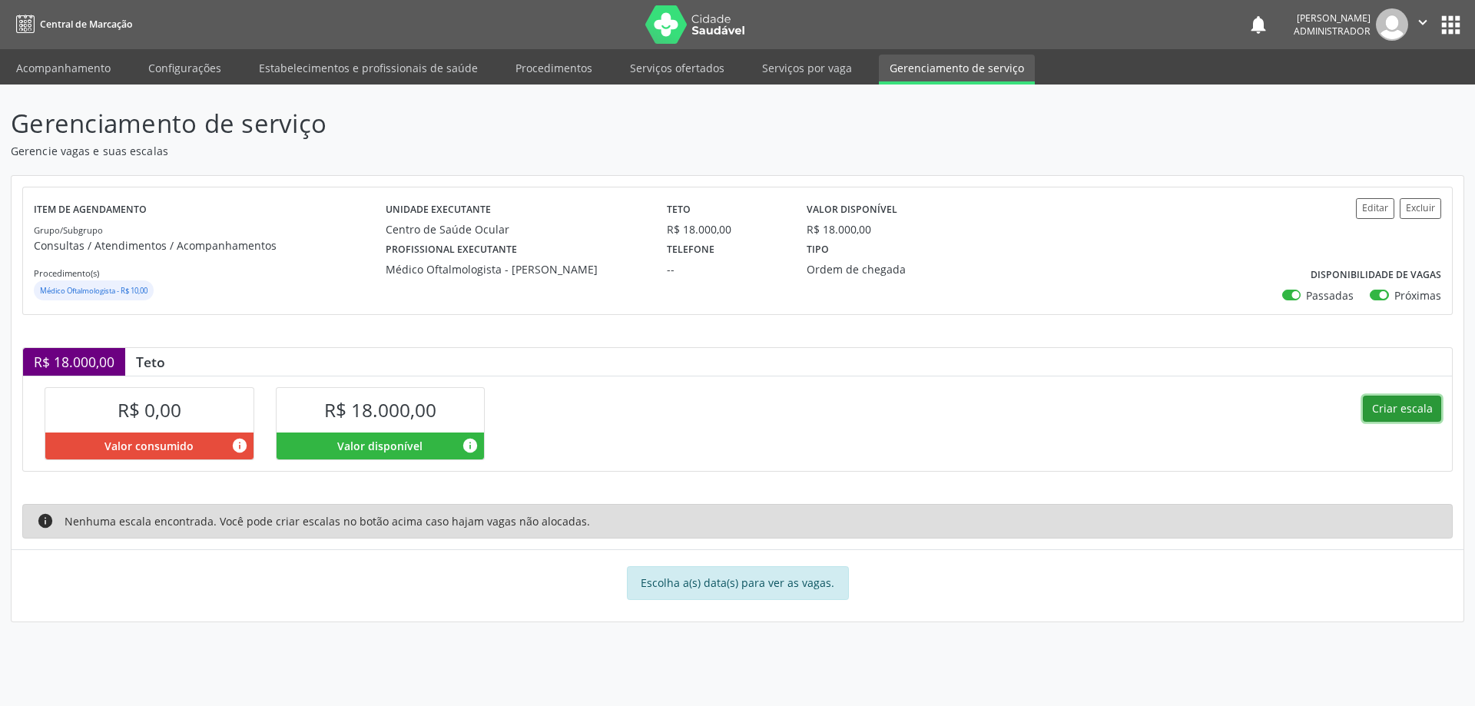
click at [1394, 414] on button "Criar escala" at bounding box center [1402, 409] width 78 height 26
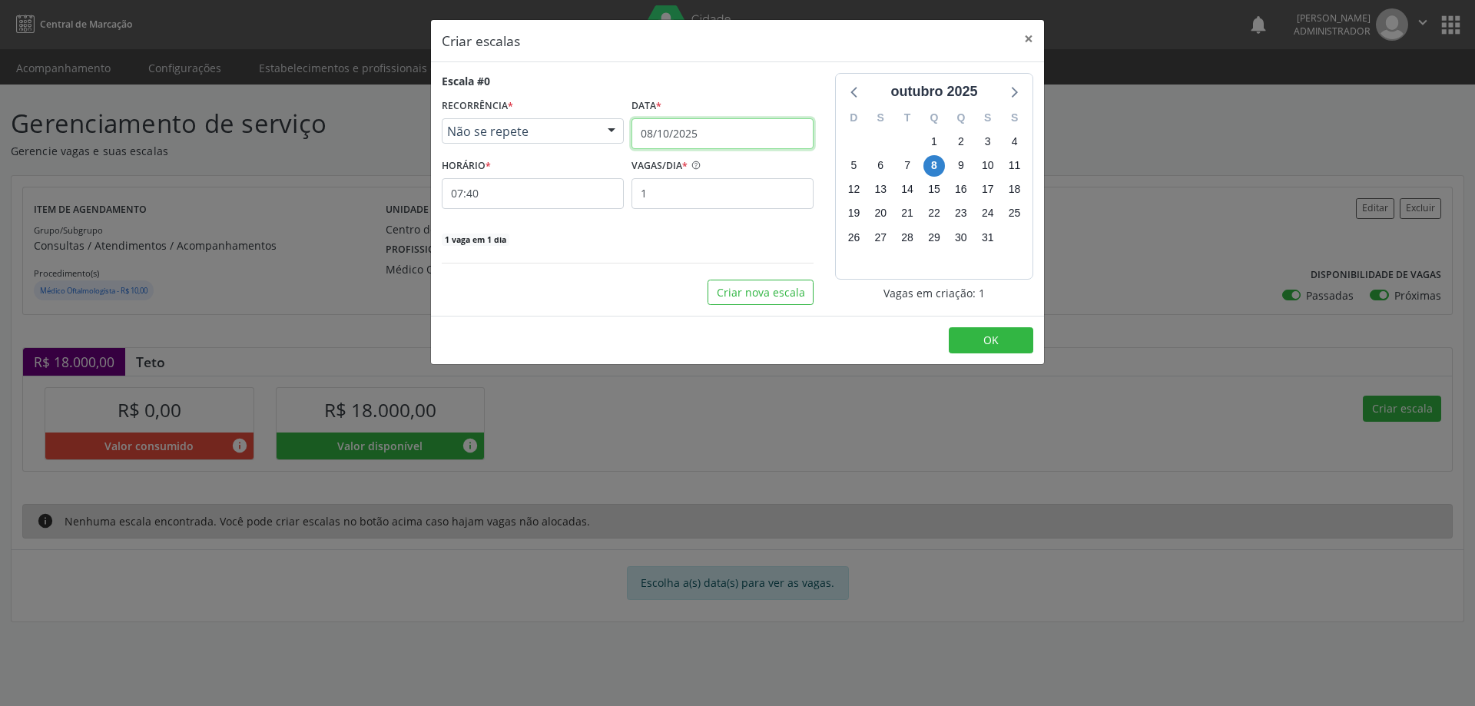
click at [689, 129] on input "08/10/2025" at bounding box center [722, 133] width 182 height 31
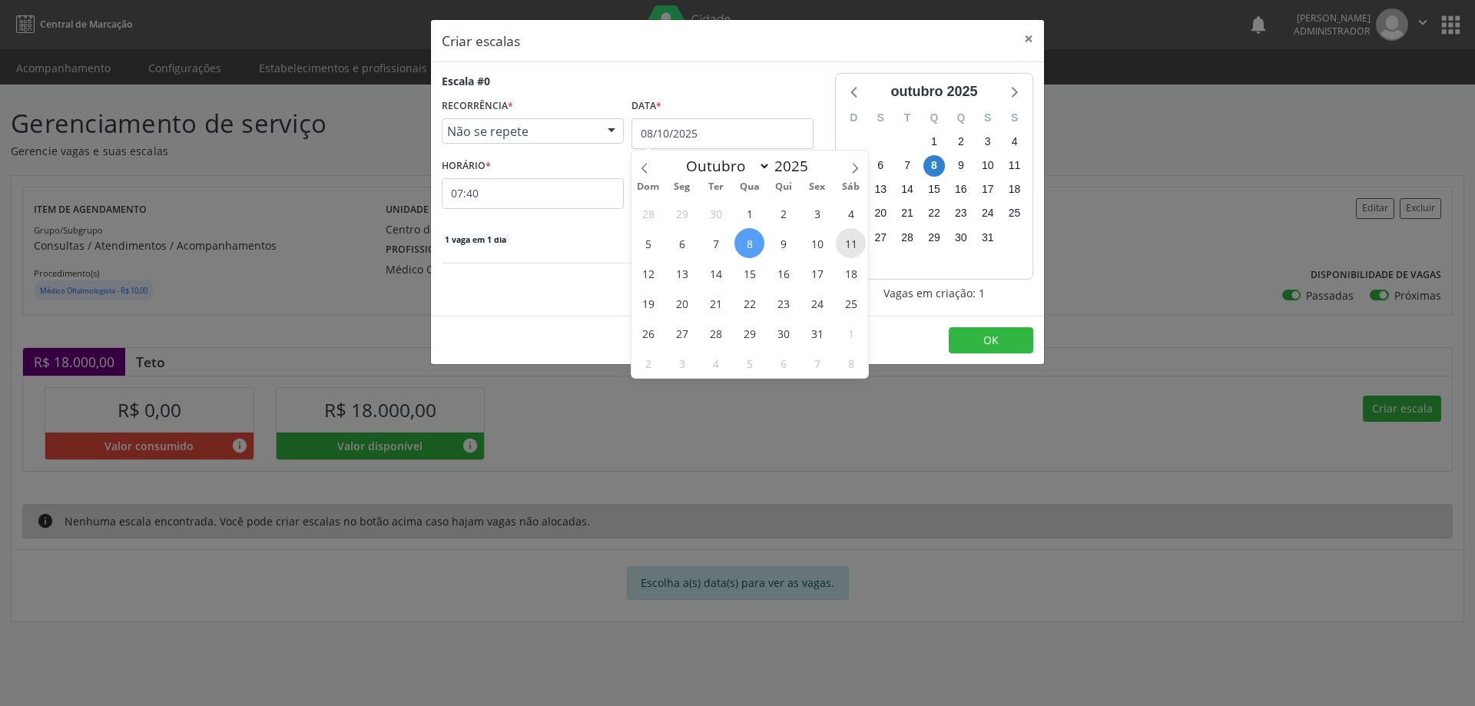
click at [847, 242] on span "11" at bounding box center [851, 243] width 30 height 30
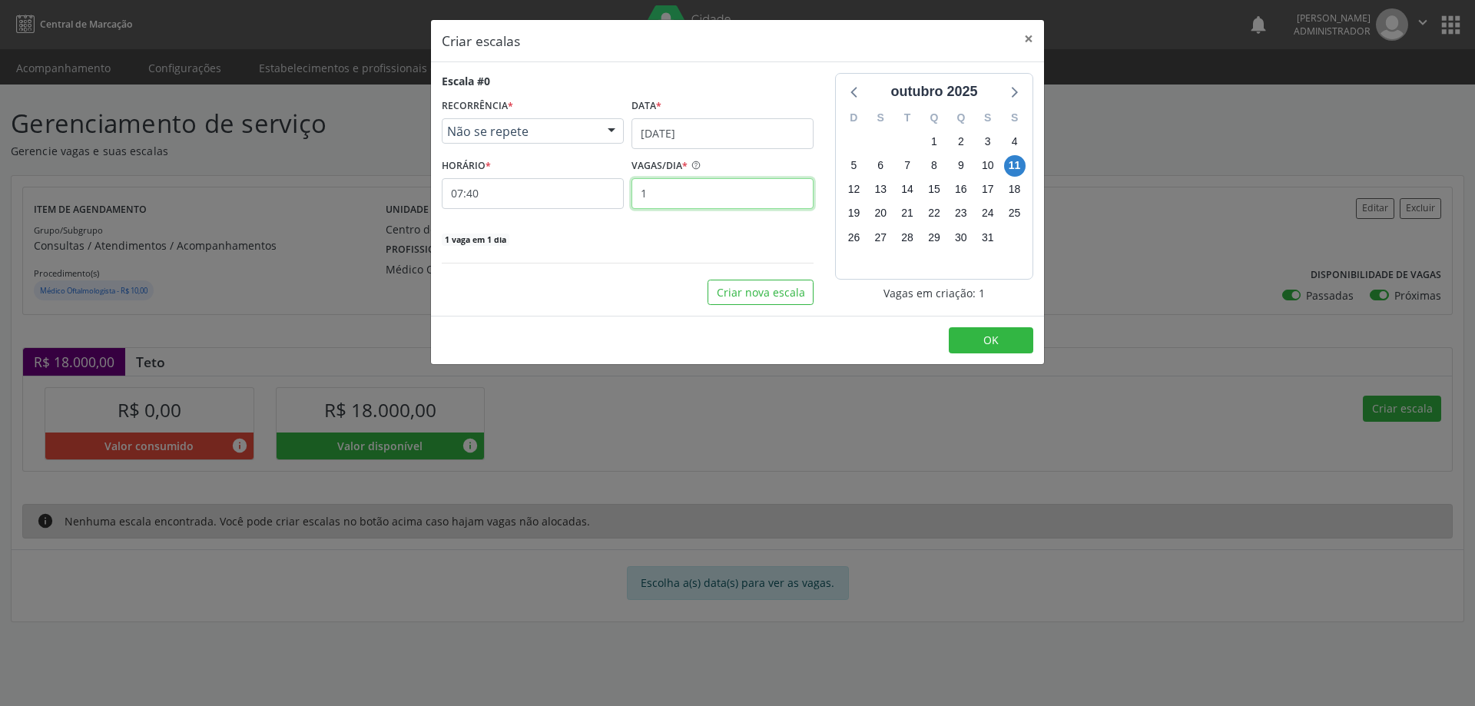
click at [674, 193] on input "1" at bounding box center [722, 193] width 182 height 31
type input "40"
click at [591, 194] on input "07:40" at bounding box center [533, 193] width 182 height 31
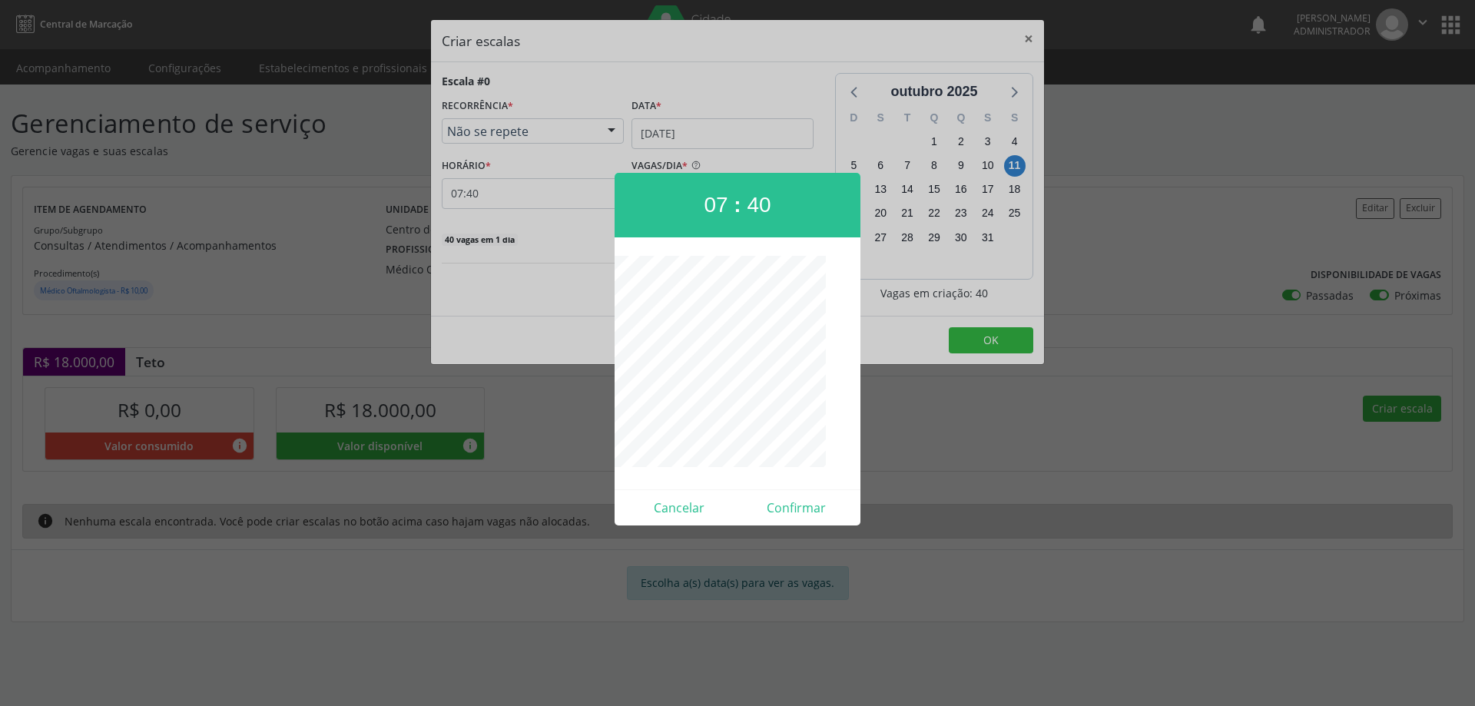
click at [714, 207] on span "07" at bounding box center [716, 205] width 24 height 24
click at [787, 502] on button "Confirmar" at bounding box center [796, 507] width 118 height 25
type input "13:00"
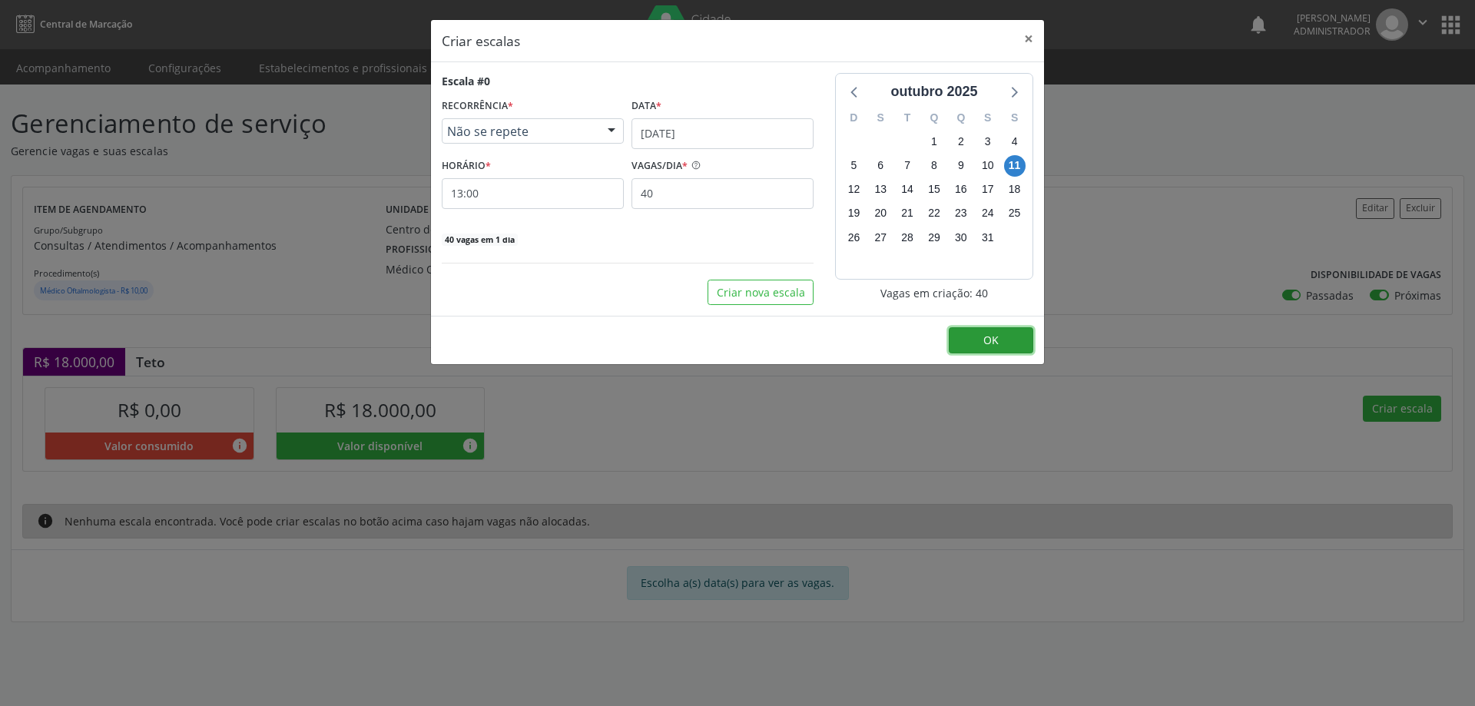
click at [994, 346] on span "OK" at bounding box center [990, 340] width 15 height 15
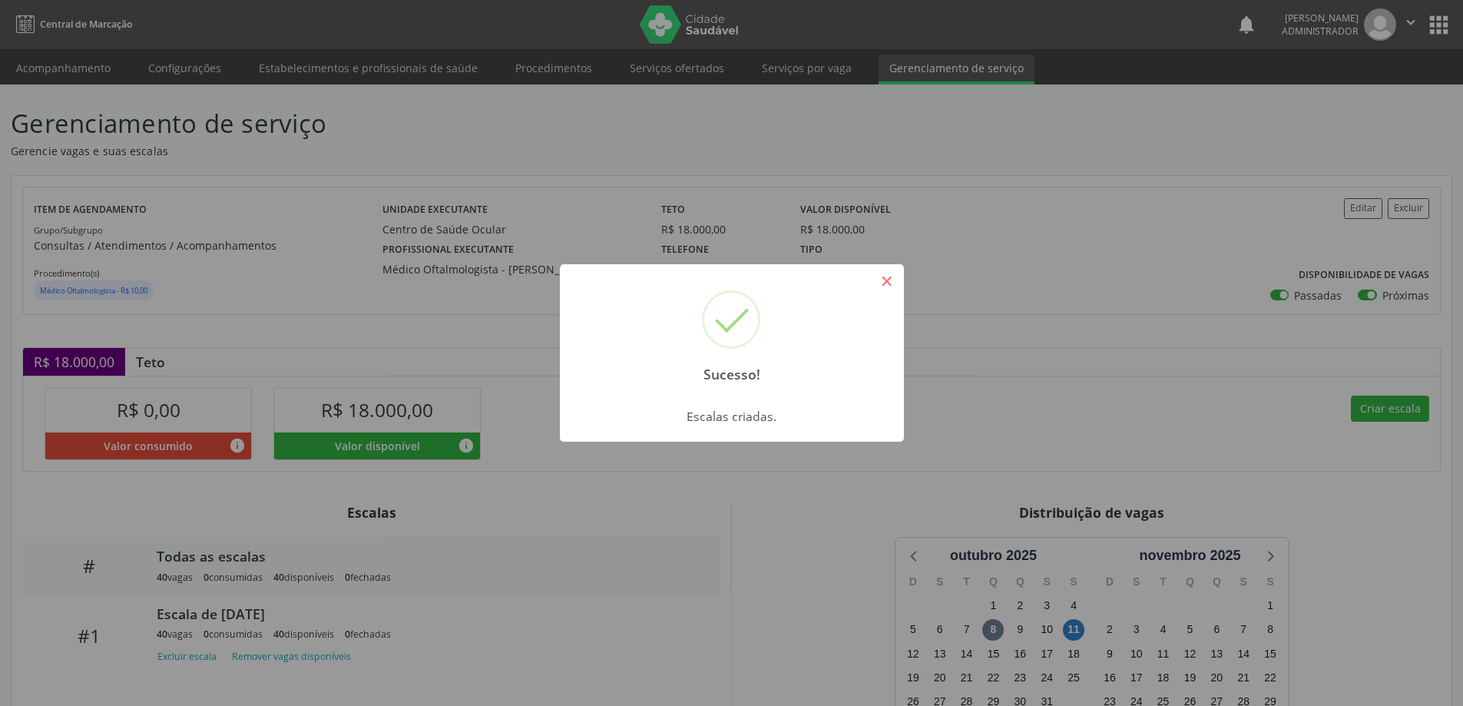
click at [884, 280] on button "×" at bounding box center [887, 281] width 26 height 26
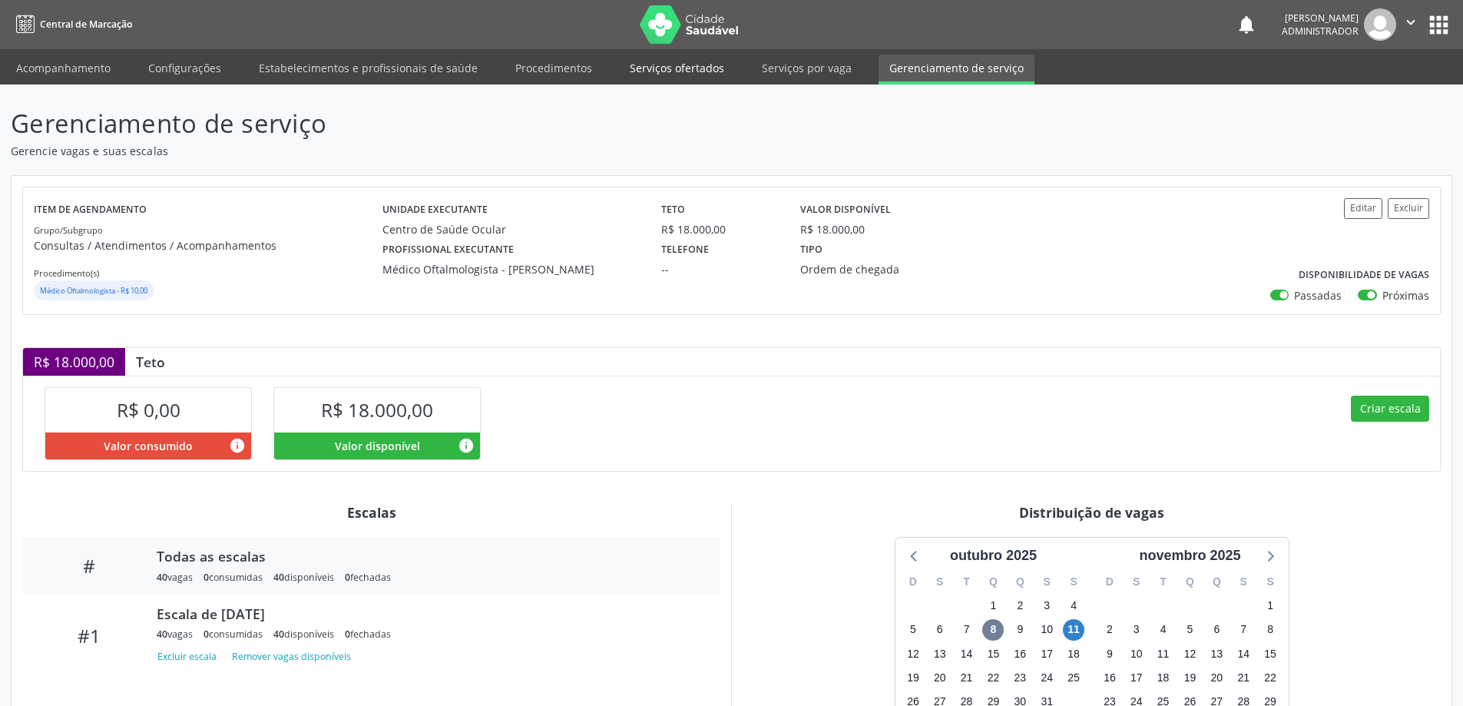
click at [684, 71] on link "Serviços ofertados" at bounding box center [677, 68] width 116 height 27
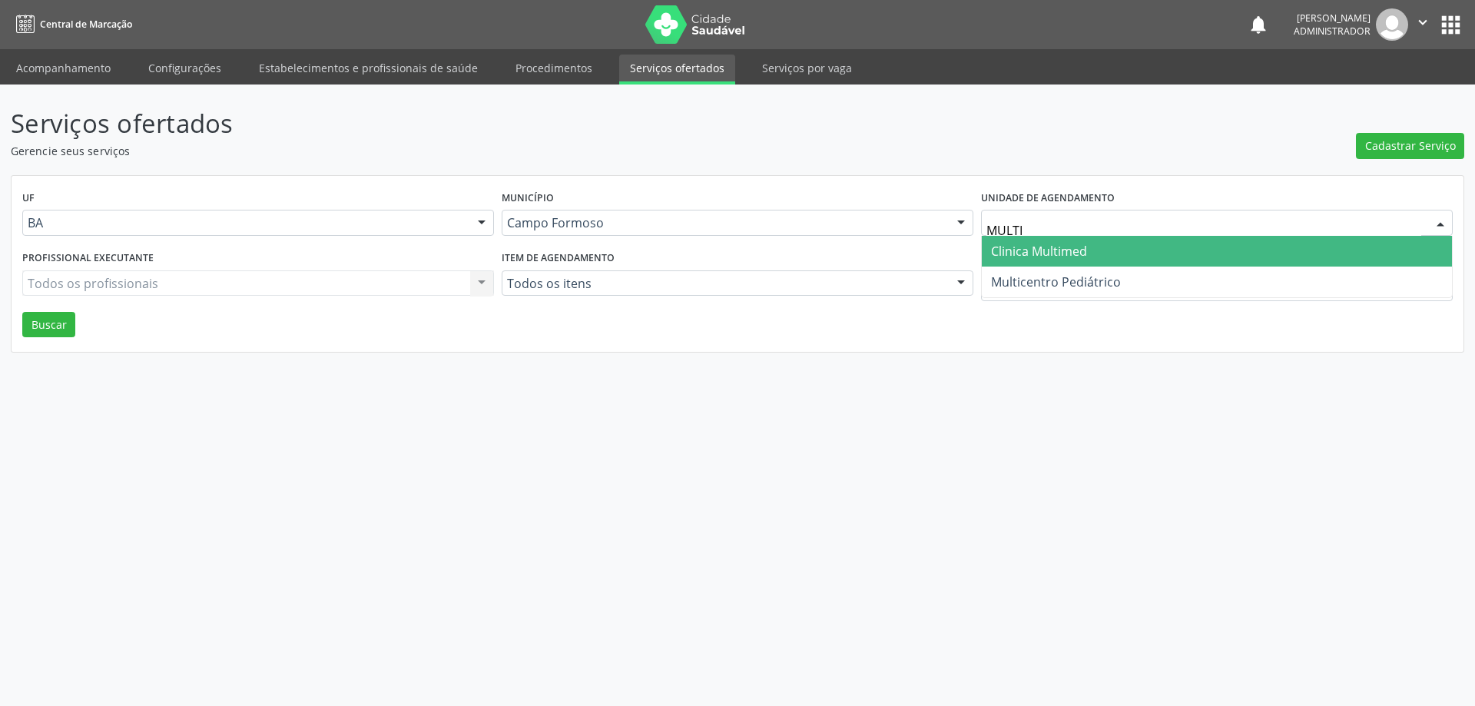
type input "MULTIC"
click at [1032, 247] on span "Multicentro Pediátrico" at bounding box center [1056, 251] width 130 height 17
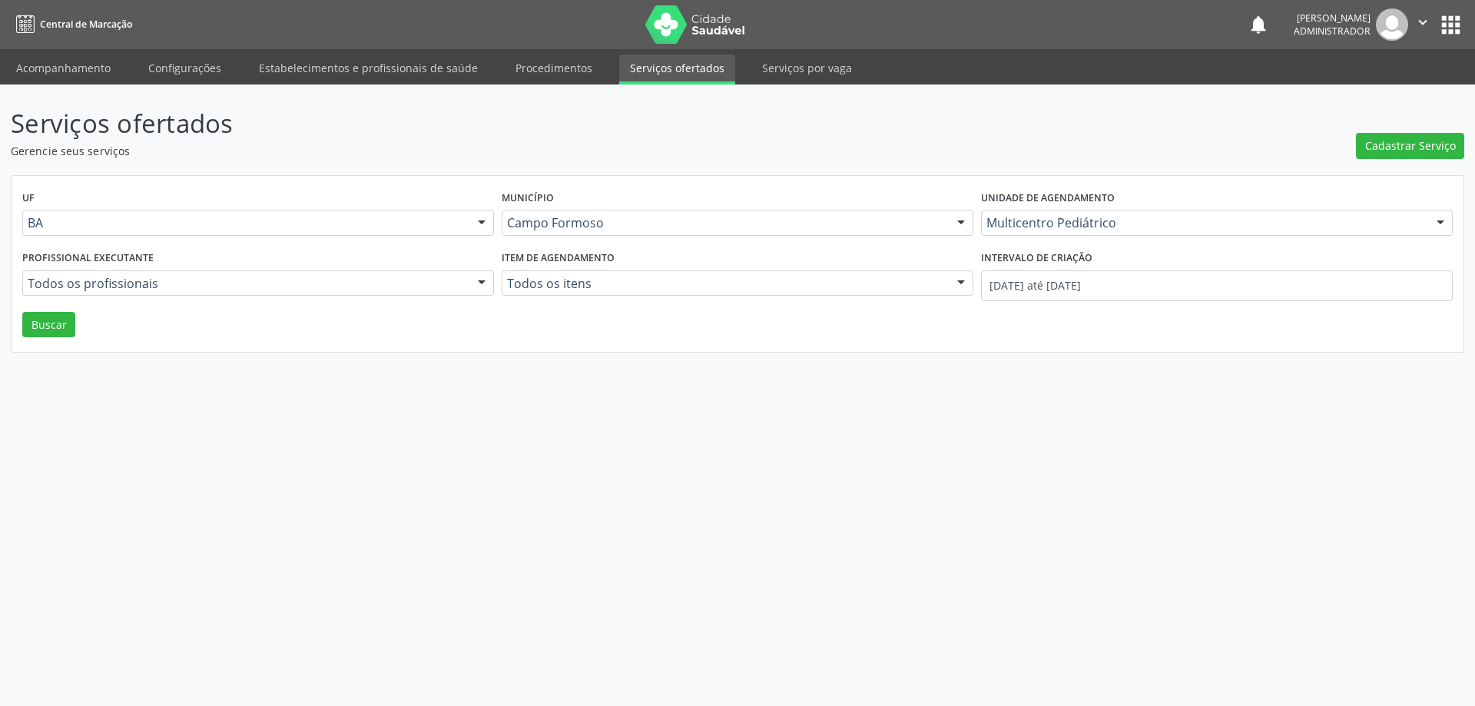
click at [476, 279] on div at bounding box center [481, 284] width 23 height 26
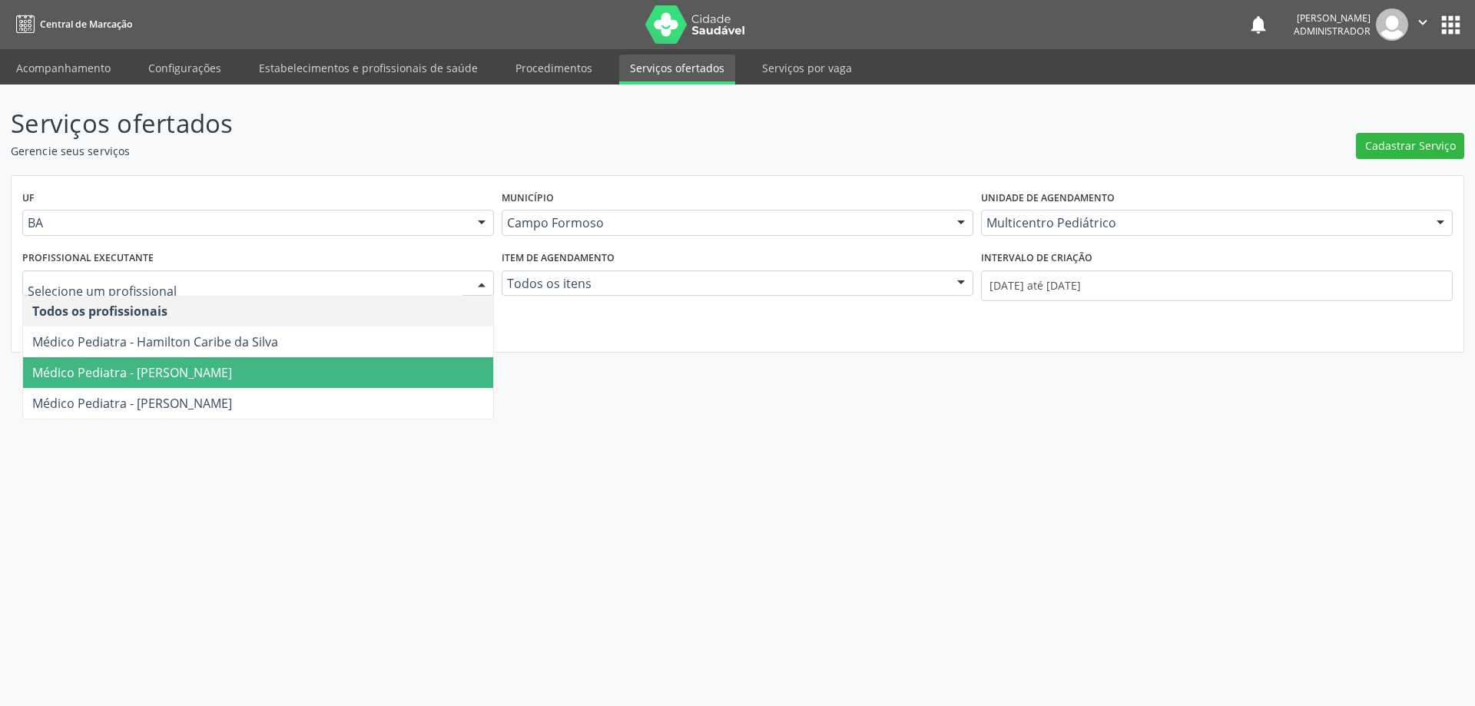
click at [393, 372] on span "Médico Pediatra - Maria Eleny Goncalves de Oliveira Porto" at bounding box center [258, 372] width 470 height 31
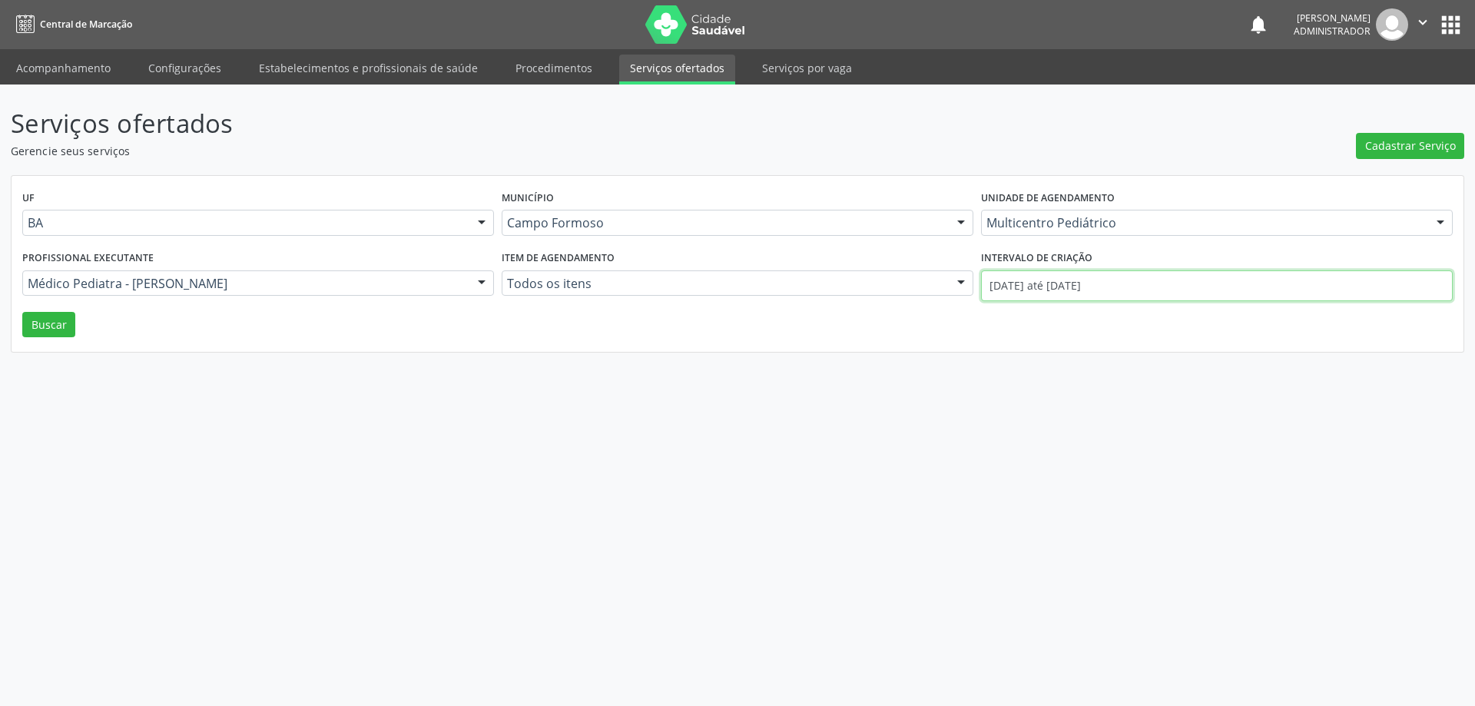
click at [1004, 285] on input "01/10/2025 até 08/10/2025" at bounding box center [1217, 285] width 472 height 31
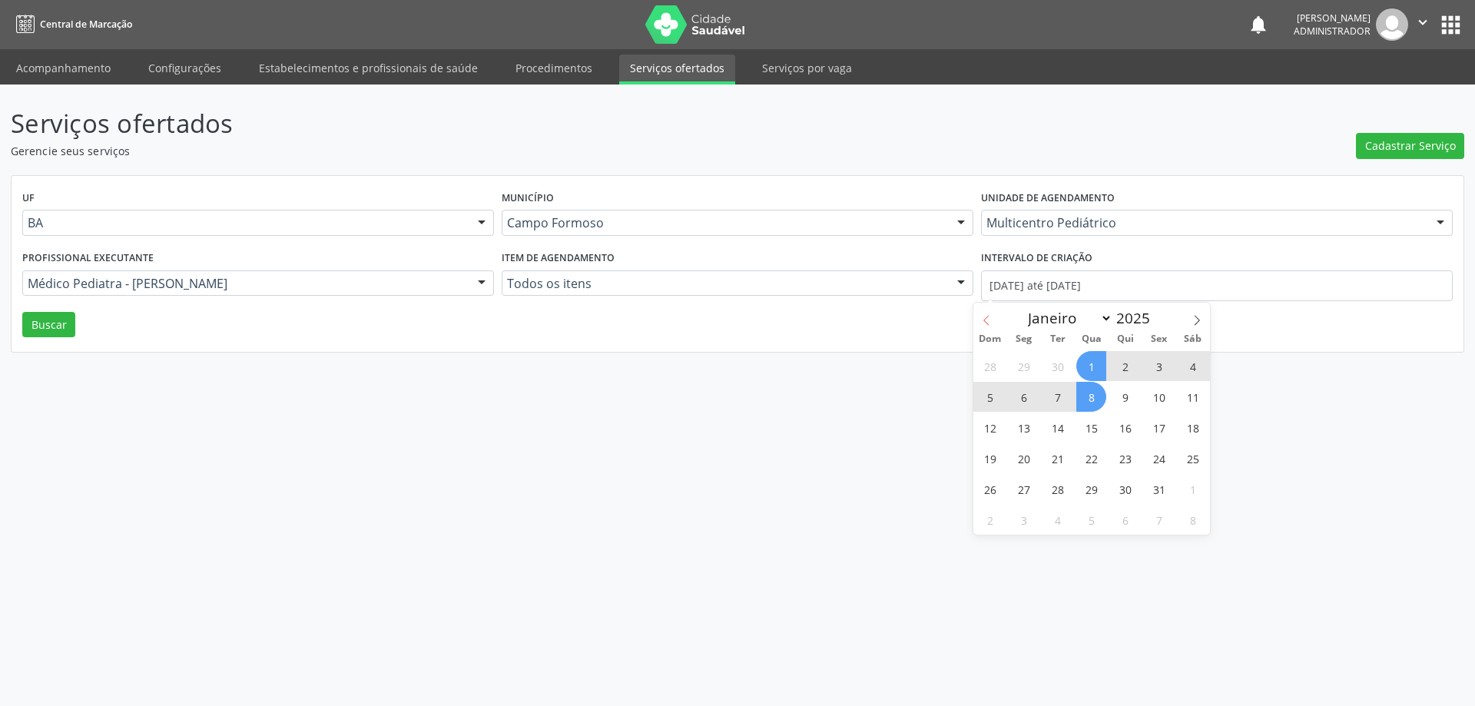
click at [985, 323] on icon at bounding box center [986, 320] width 11 height 11
select select "8"
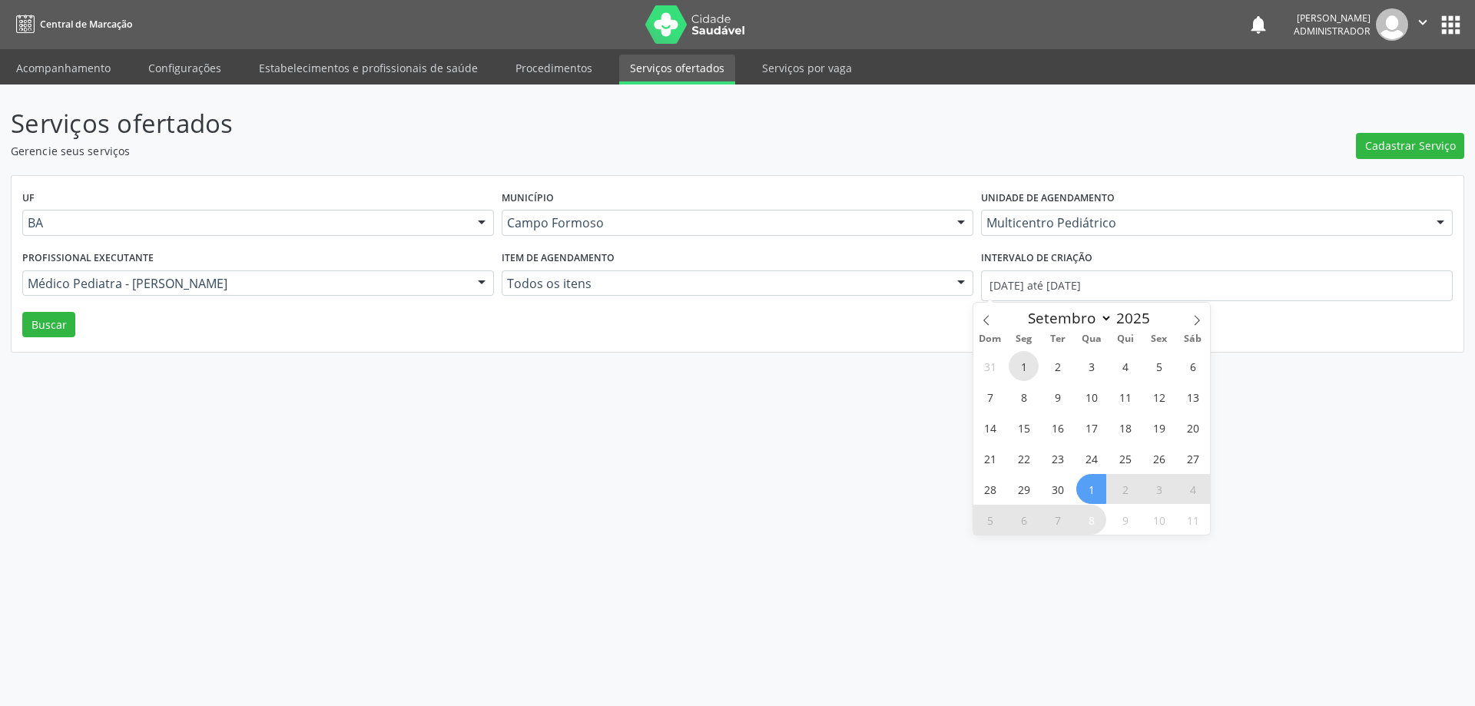
click at [1022, 364] on span "1" at bounding box center [1024, 366] width 30 height 30
type input "01/09/2025"
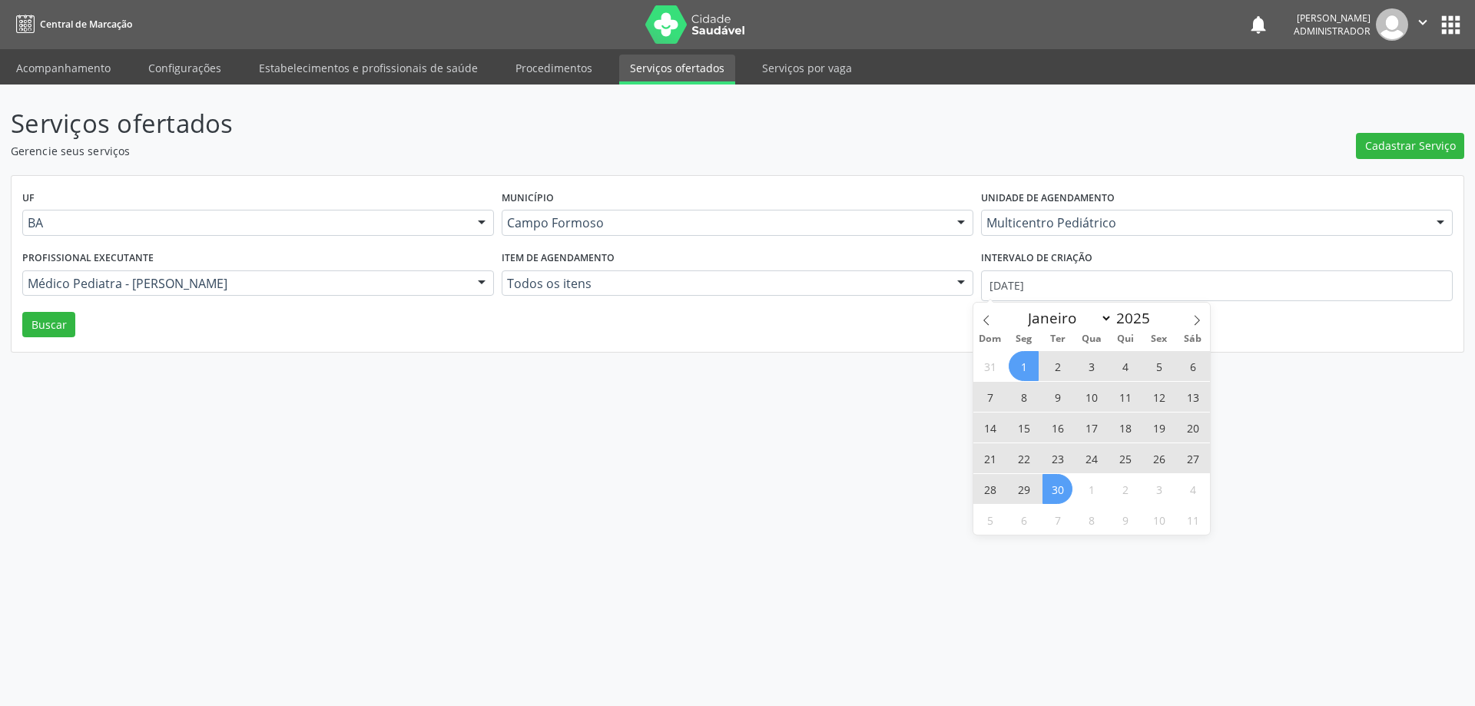
click at [1058, 500] on span "30" at bounding box center [1057, 489] width 30 height 30
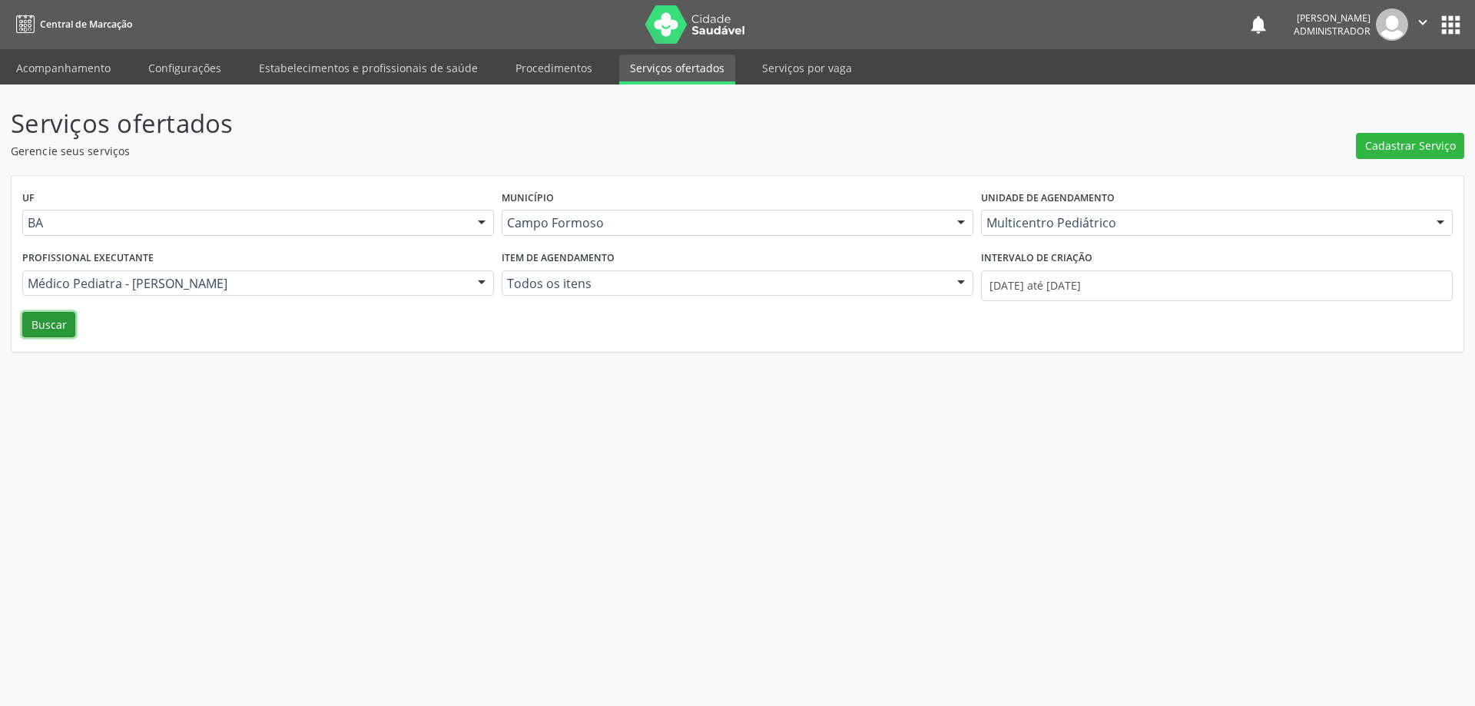
click at [28, 326] on button "Buscar" at bounding box center [48, 325] width 53 height 26
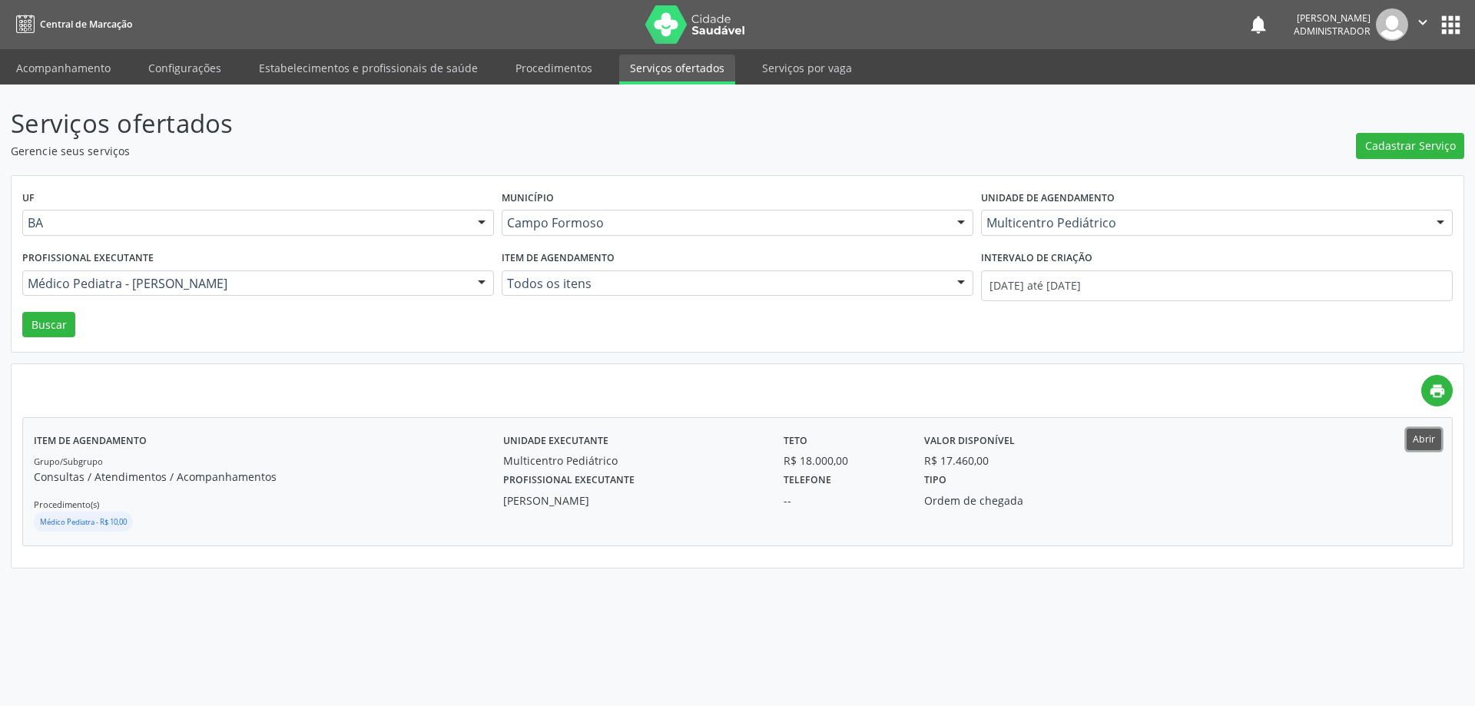
click at [1421, 438] on button "Abrir" at bounding box center [1424, 439] width 35 height 21
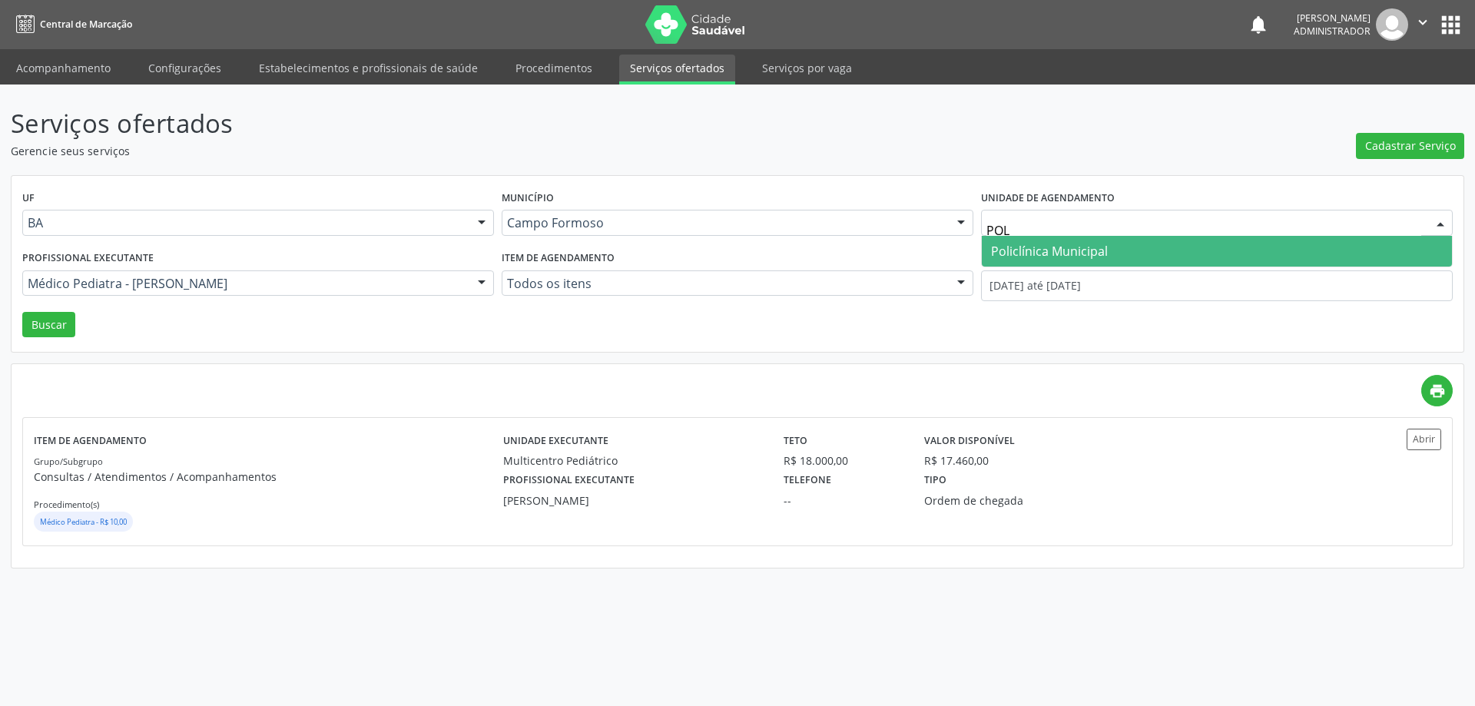
type input "POLI"
click at [1101, 258] on span "Policlínica Municipal" at bounding box center [1049, 251] width 117 height 17
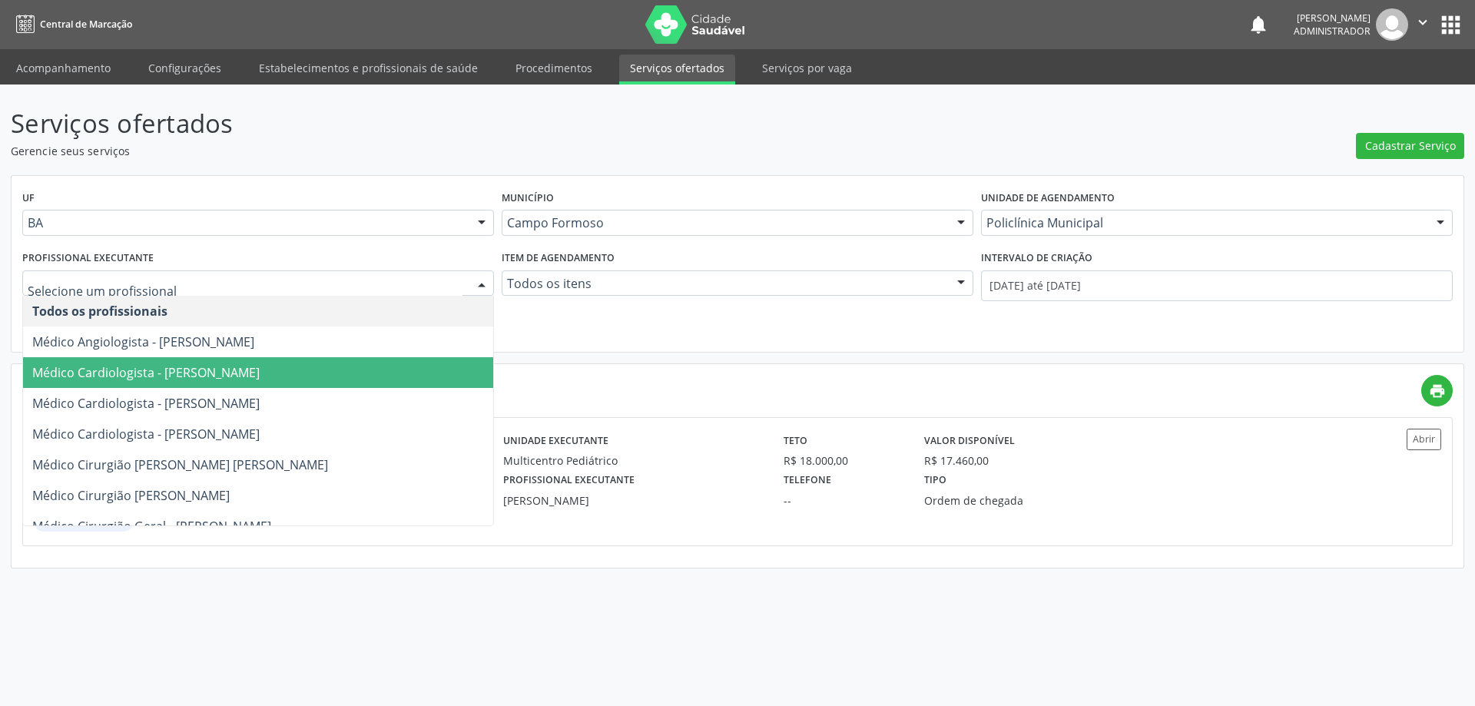
click at [479, 277] on div at bounding box center [481, 284] width 23 height 26
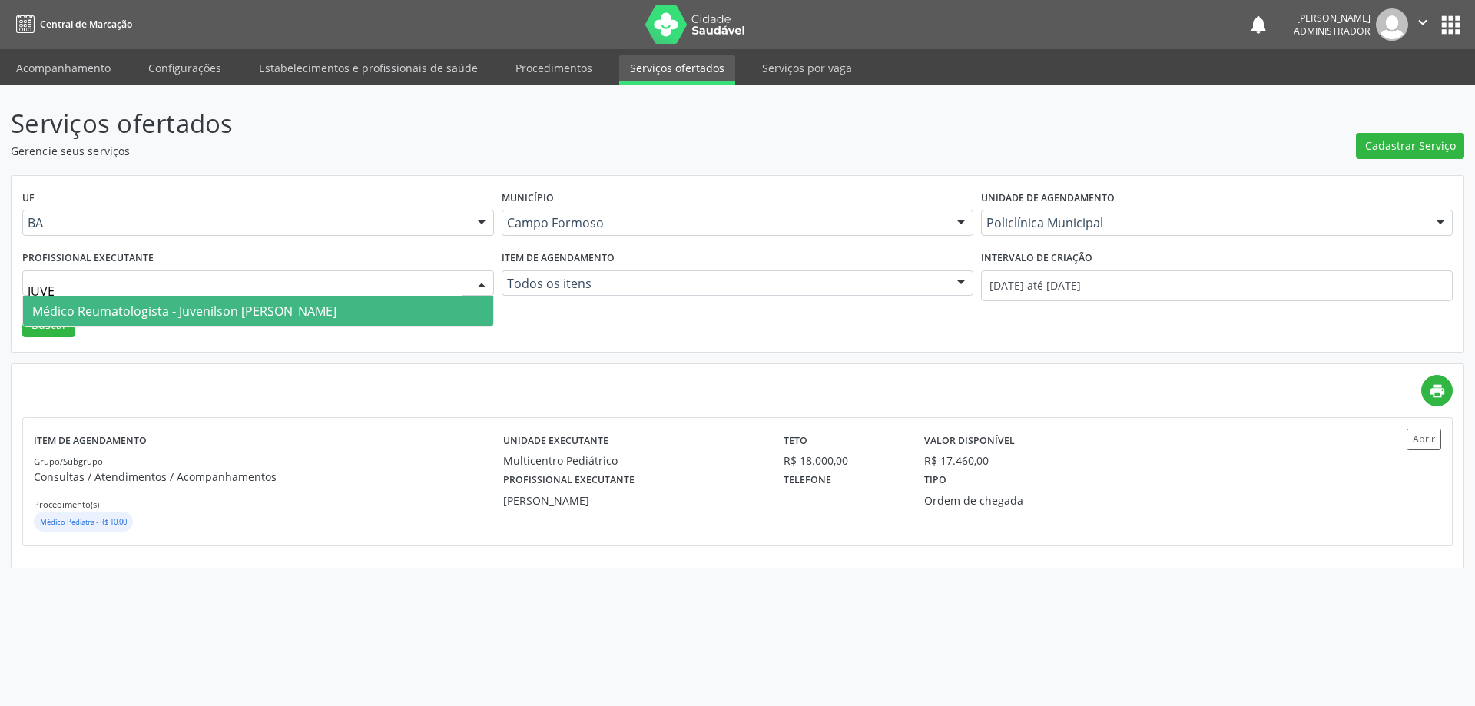
type input "JUVEN"
click at [404, 309] on span "Médico Reumatologista - Juvenilson Jose de Sa Andrade" at bounding box center [258, 311] width 470 height 31
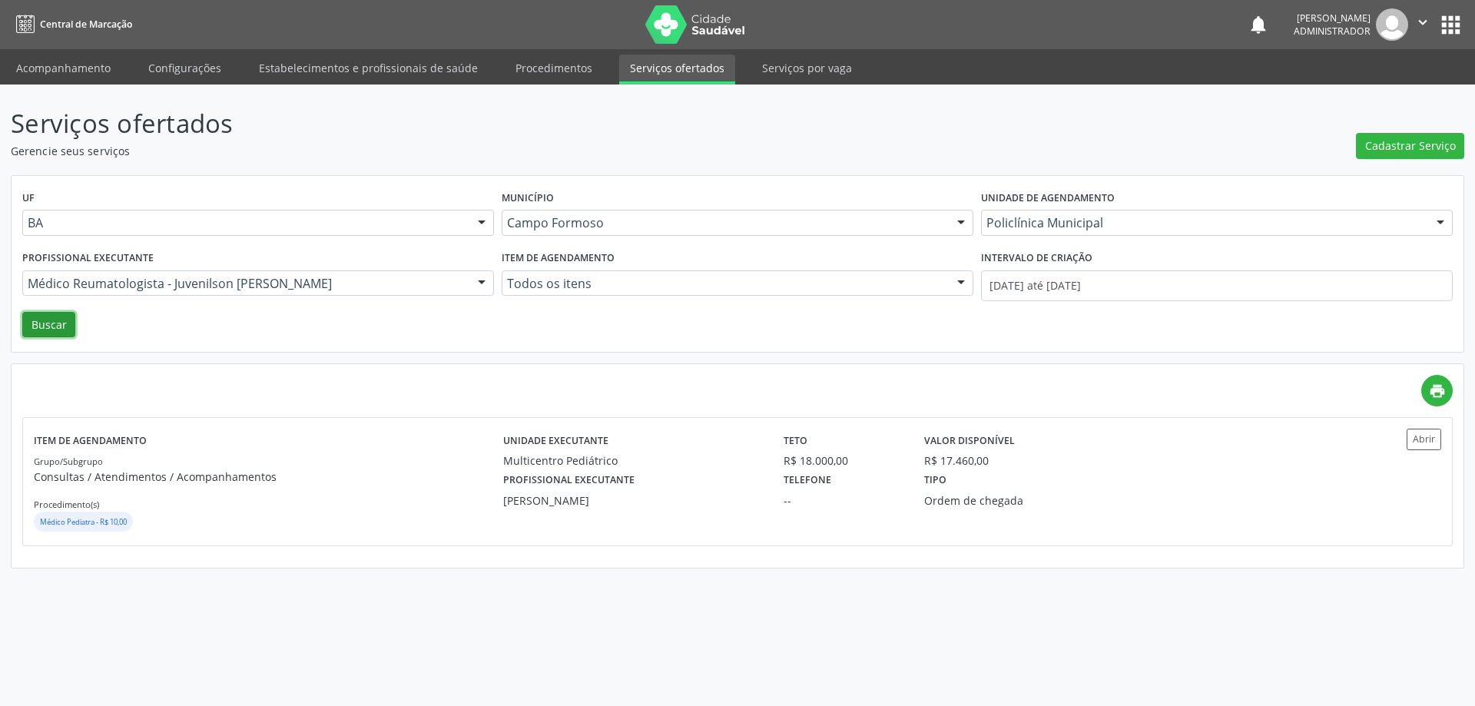
click at [65, 326] on button "Buscar" at bounding box center [48, 325] width 53 height 26
click at [1423, 432] on button "Abrir" at bounding box center [1424, 439] width 35 height 21
click at [362, 62] on link "Estabelecimentos e profissionais de saúde" at bounding box center [368, 68] width 240 height 27
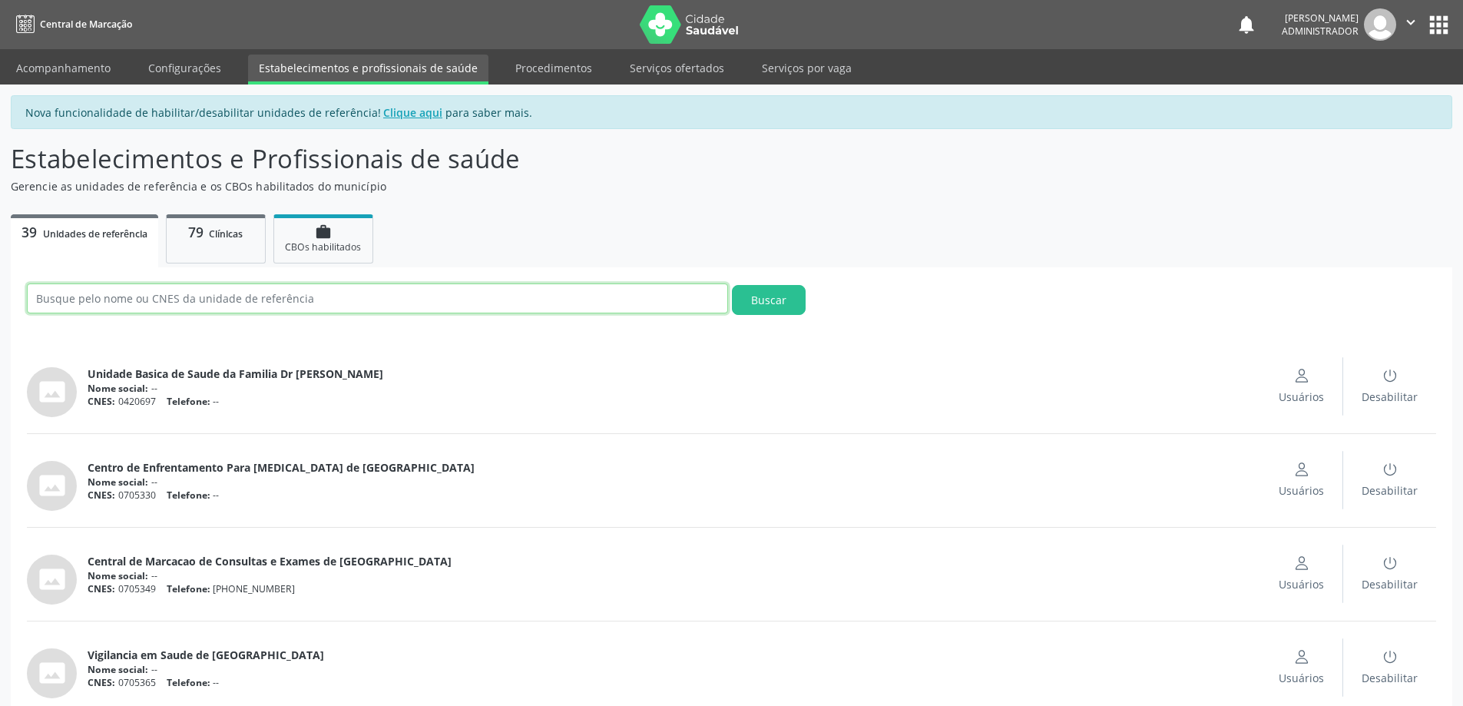
click at [372, 297] on input "text" at bounding box center [377, 298] width 701 height 30
type input "OCULAR"
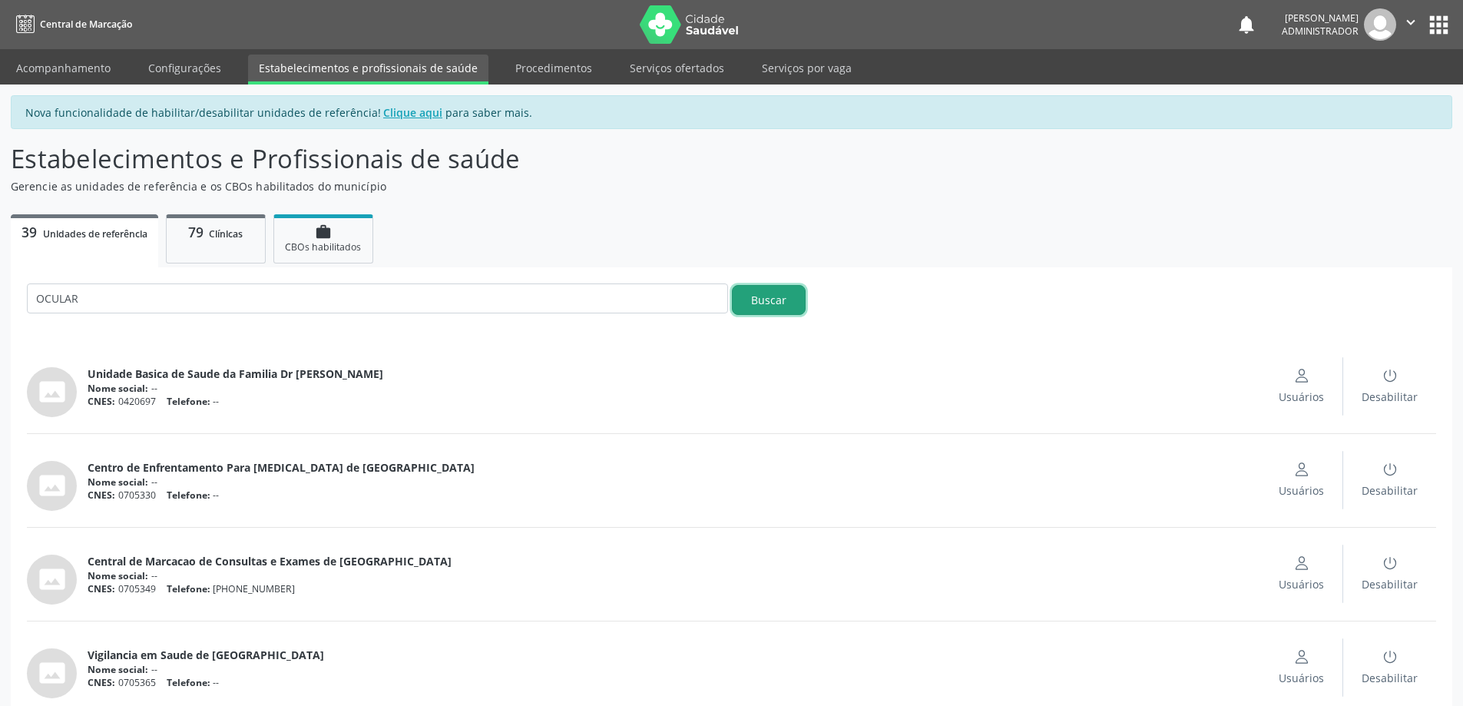
click at [760, 300] on button "Buscar" at bounding box center [769, 300] width 74 height 30
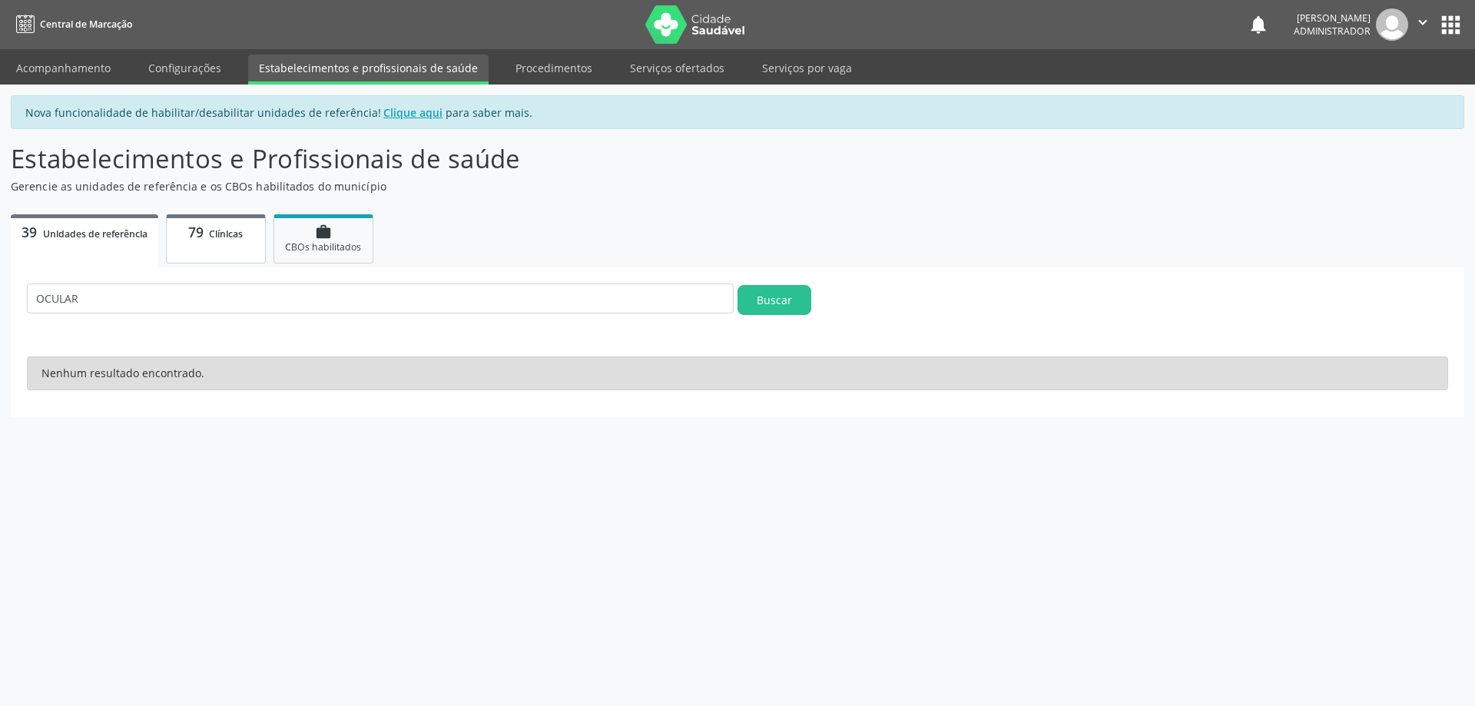
click at [194, 232] on span "79" at bounding box center [195, 232] width 15 height 18
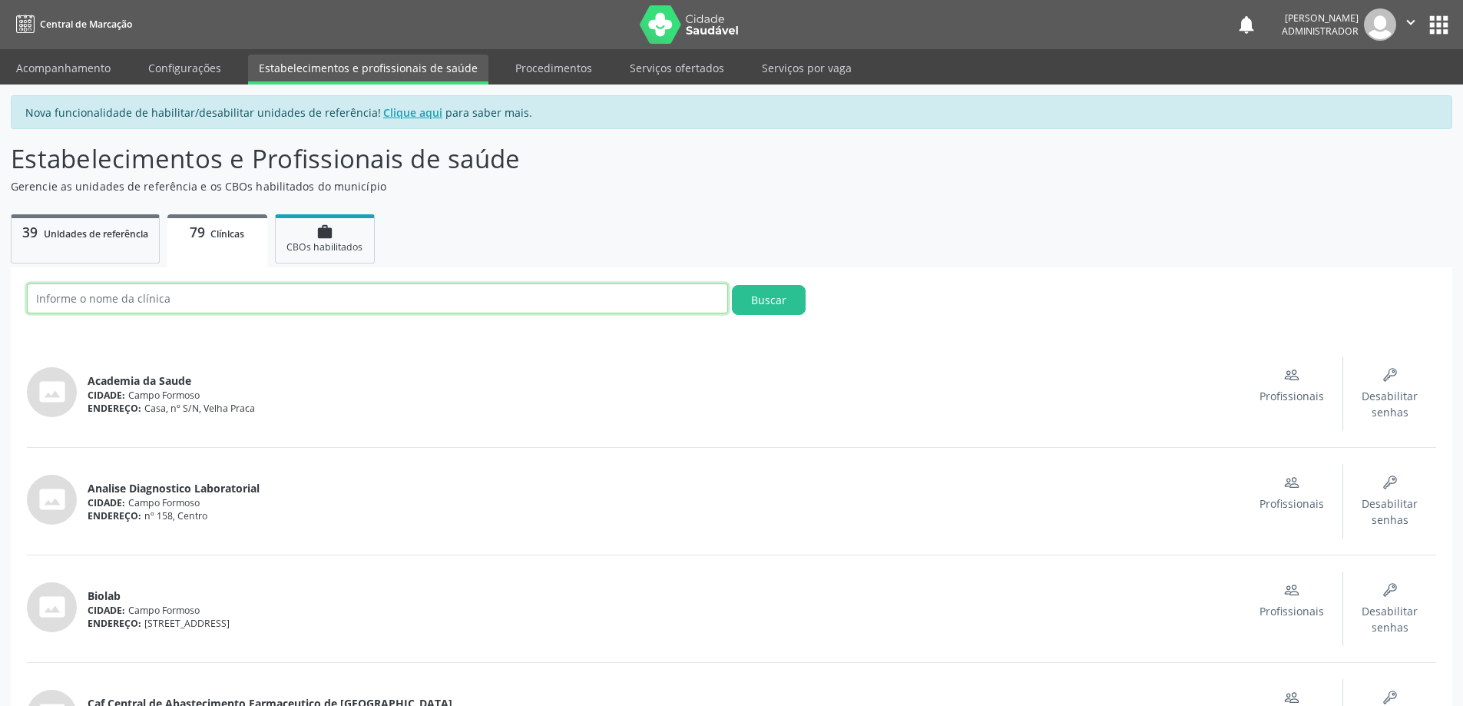
click at [186, 297] on input "text" at bounding box center [377, 298] width 701 height 30
type input "OCULAR"
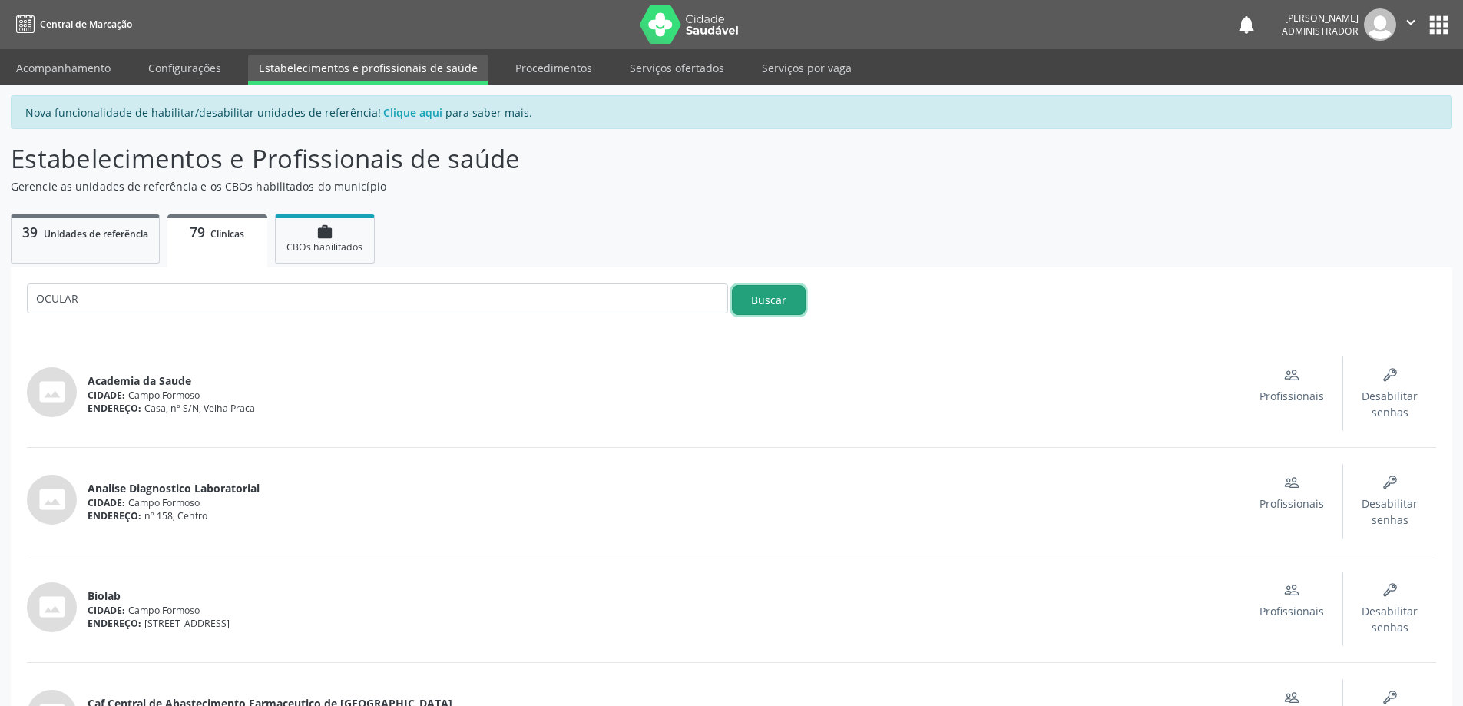
click at [784, 294] on button "Buscar" at bounding box center [769, 300] width 74 height 30
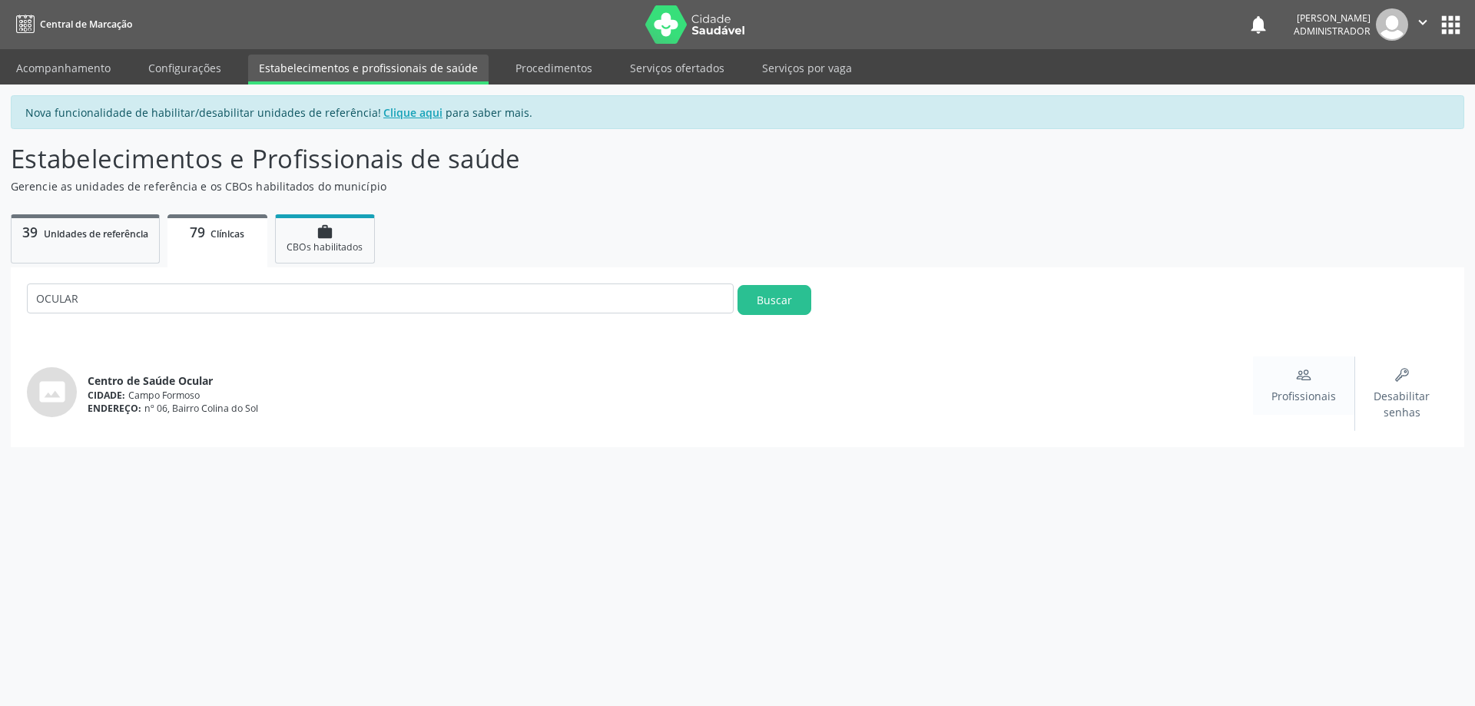
click at [1306, 382] on icon "People" at bounding box center [1303, 374] width 15 height 15
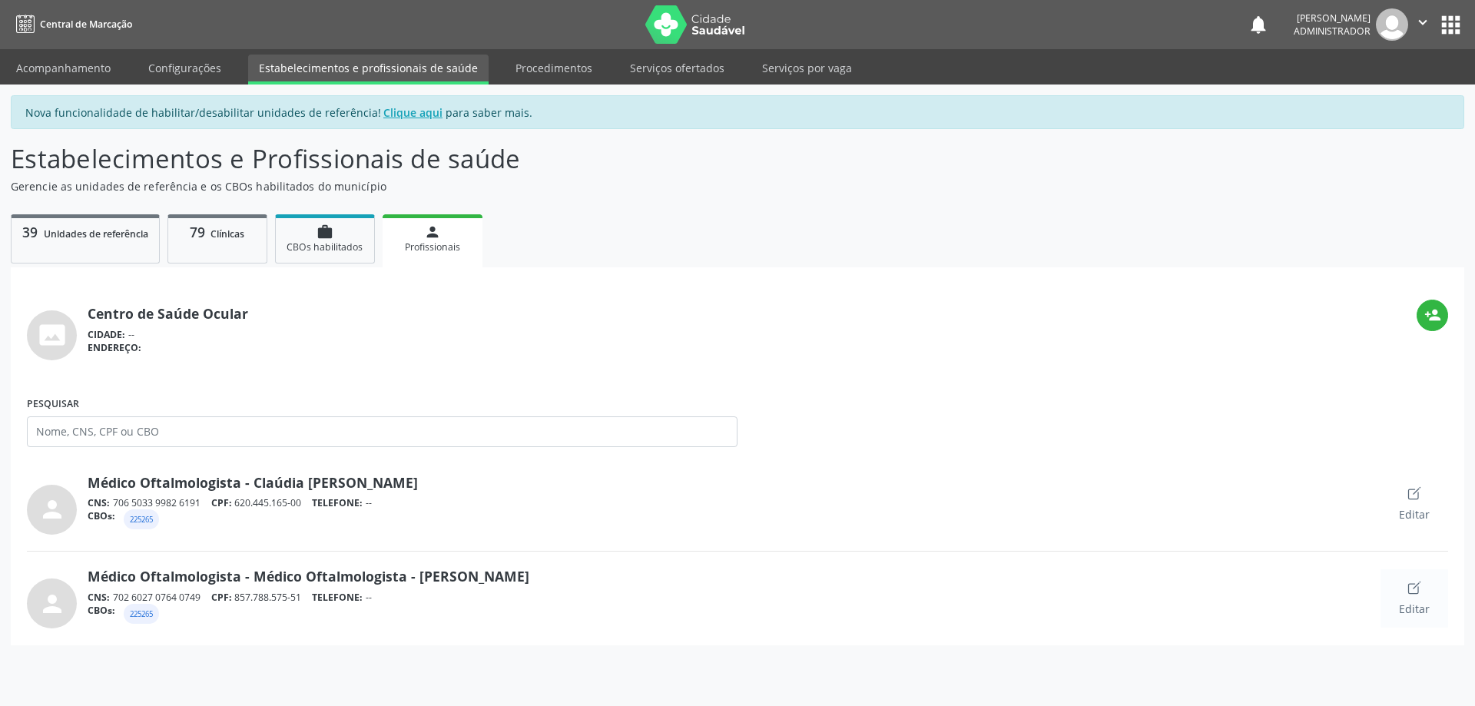
click at [1423, 591] on div "Editar" at bounding box center [1414, 598] width 31 height 37
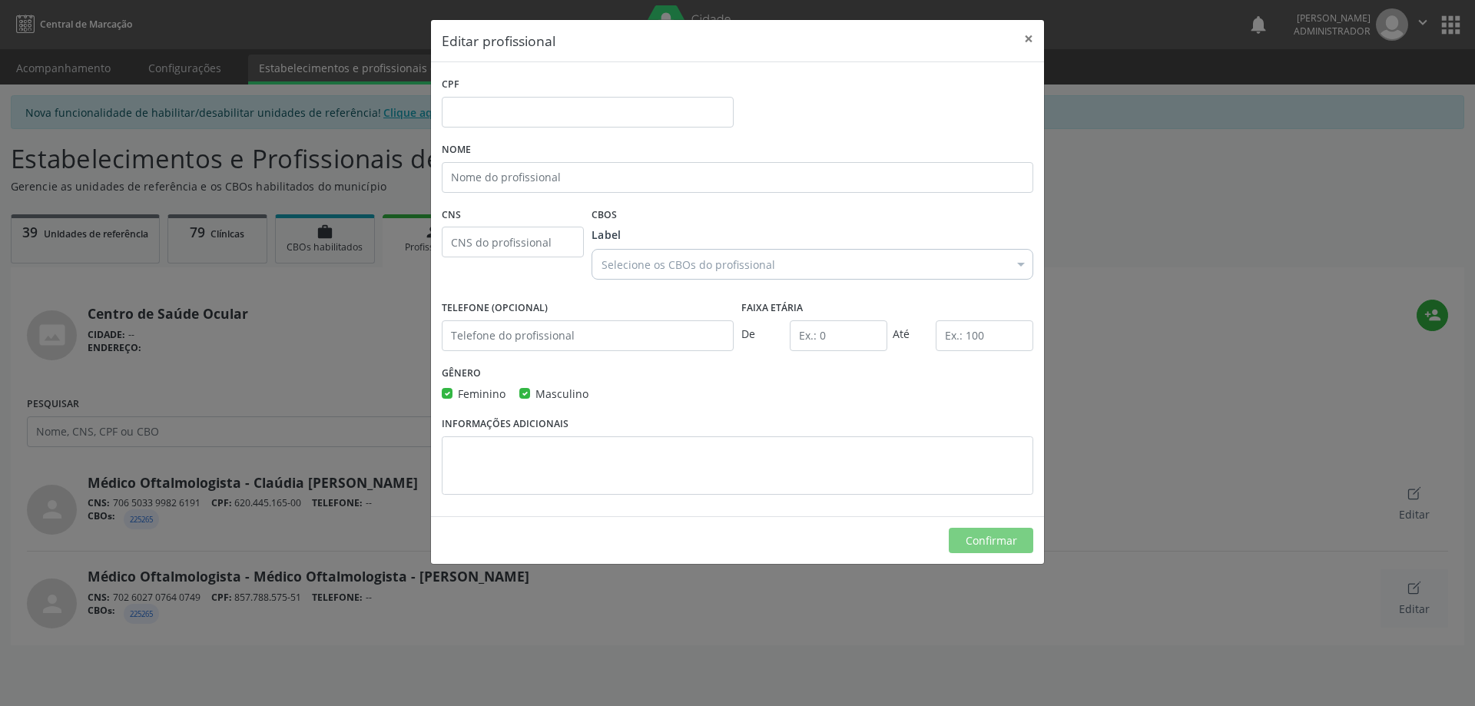
type input "857.788.575-51"
type input "Médico Oftalmologista - Médico Oftalmologista - Victor de Souza Cunha"
type input "702 6027 0764 0749"
type input "5"
type input "100"
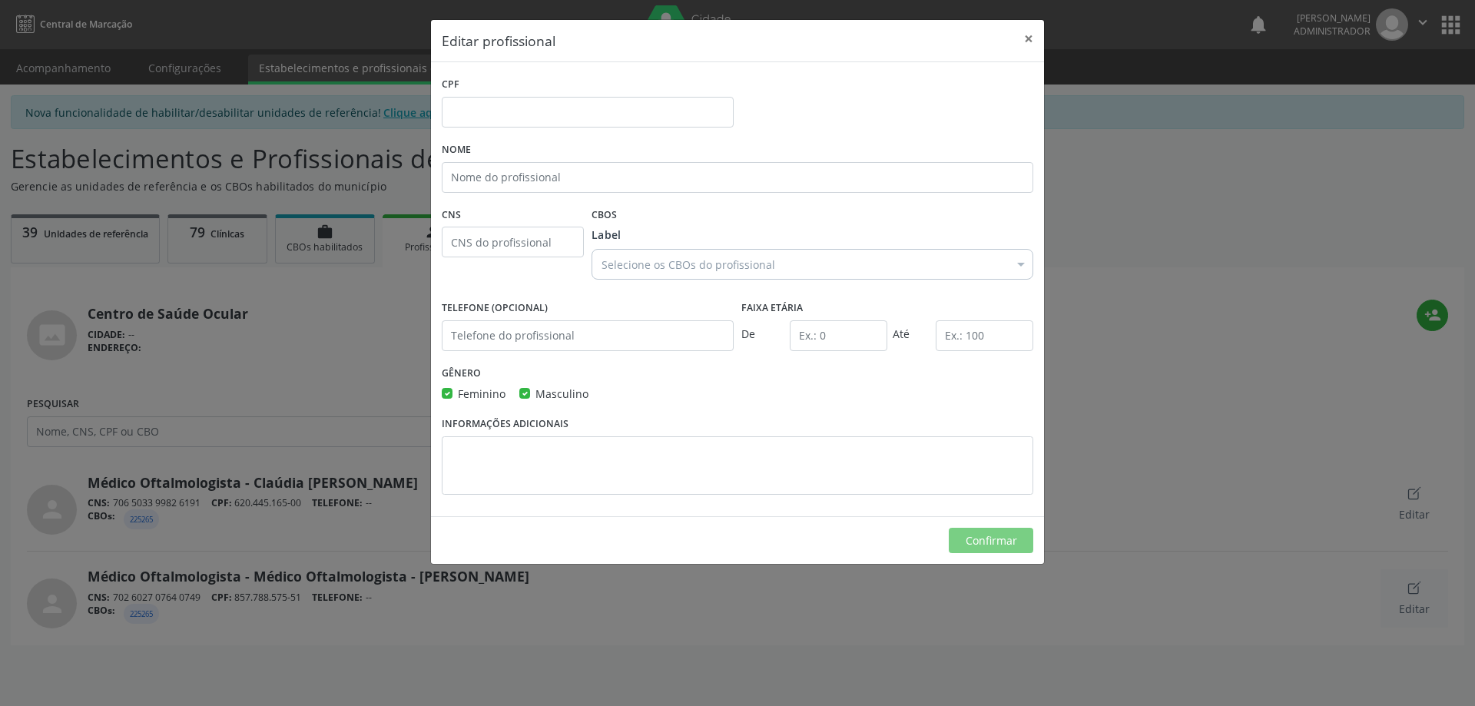
checkbox input "true"
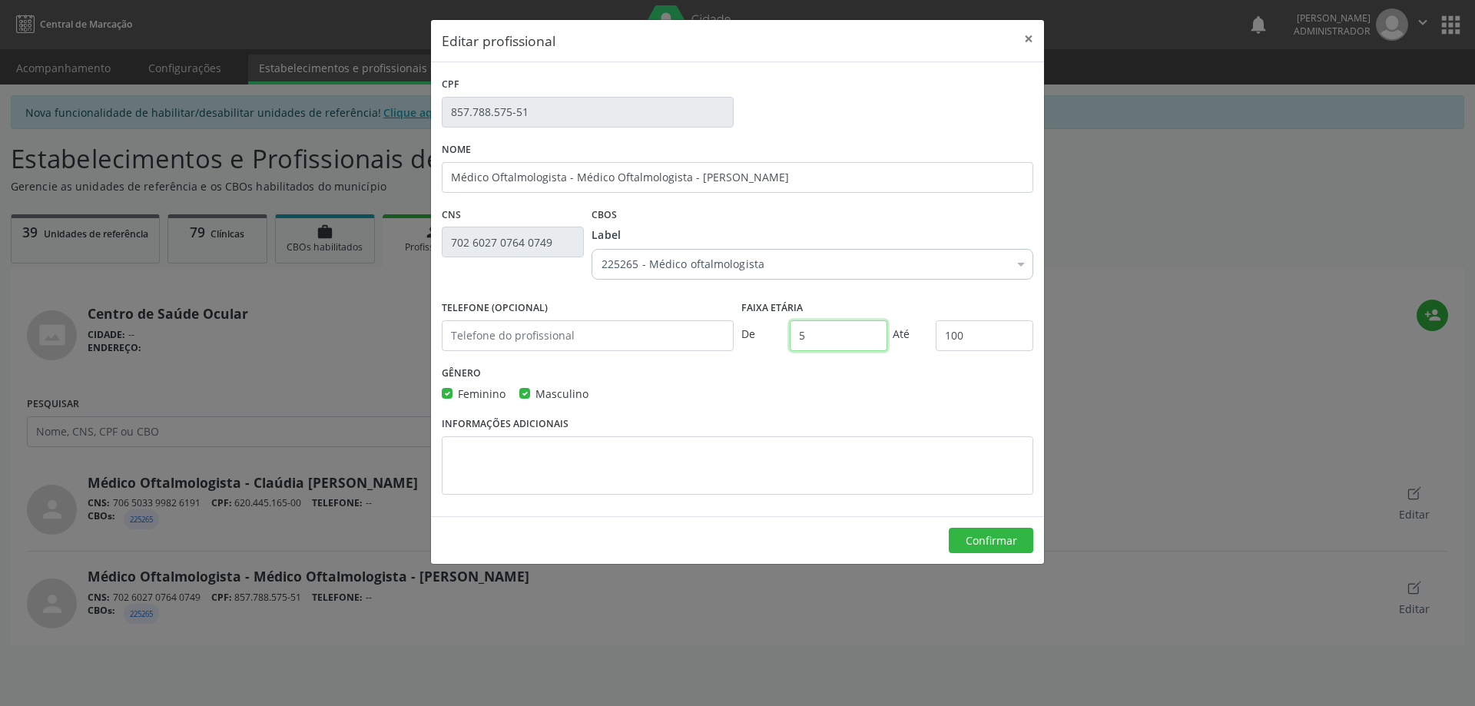
click at [820, 332] on input "5" at bounding box center [839, 335] width 98 height 31
type input "4"
drag, startPoint x: 975, startPoint y: 534, endPoint x: 969, endPoint y: 520, distance: 15.1
click at [974, 533] on button "Confirmar" at bounding box center [991, 541] width 84 height 26
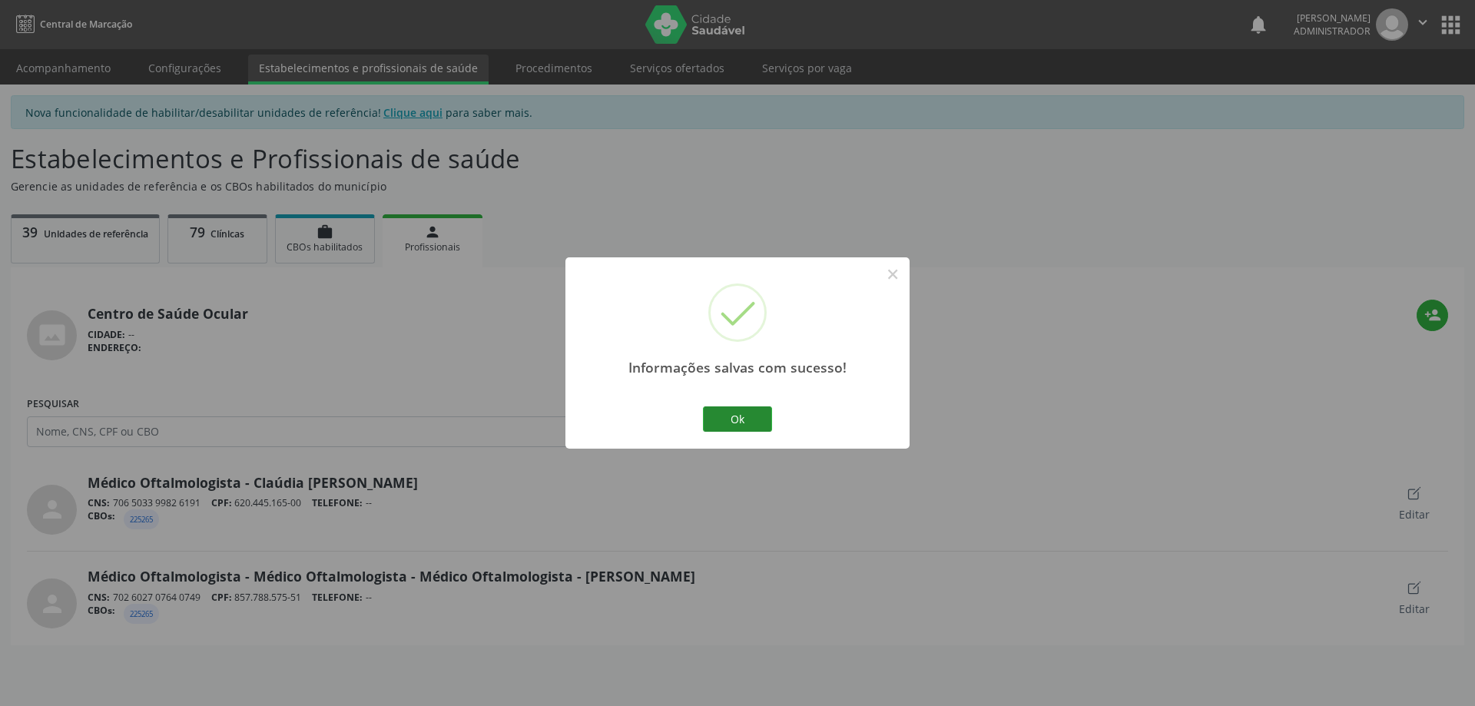
click at [733, 416] on button "Ok" at bounding box center [737, 419] width 69 height 26
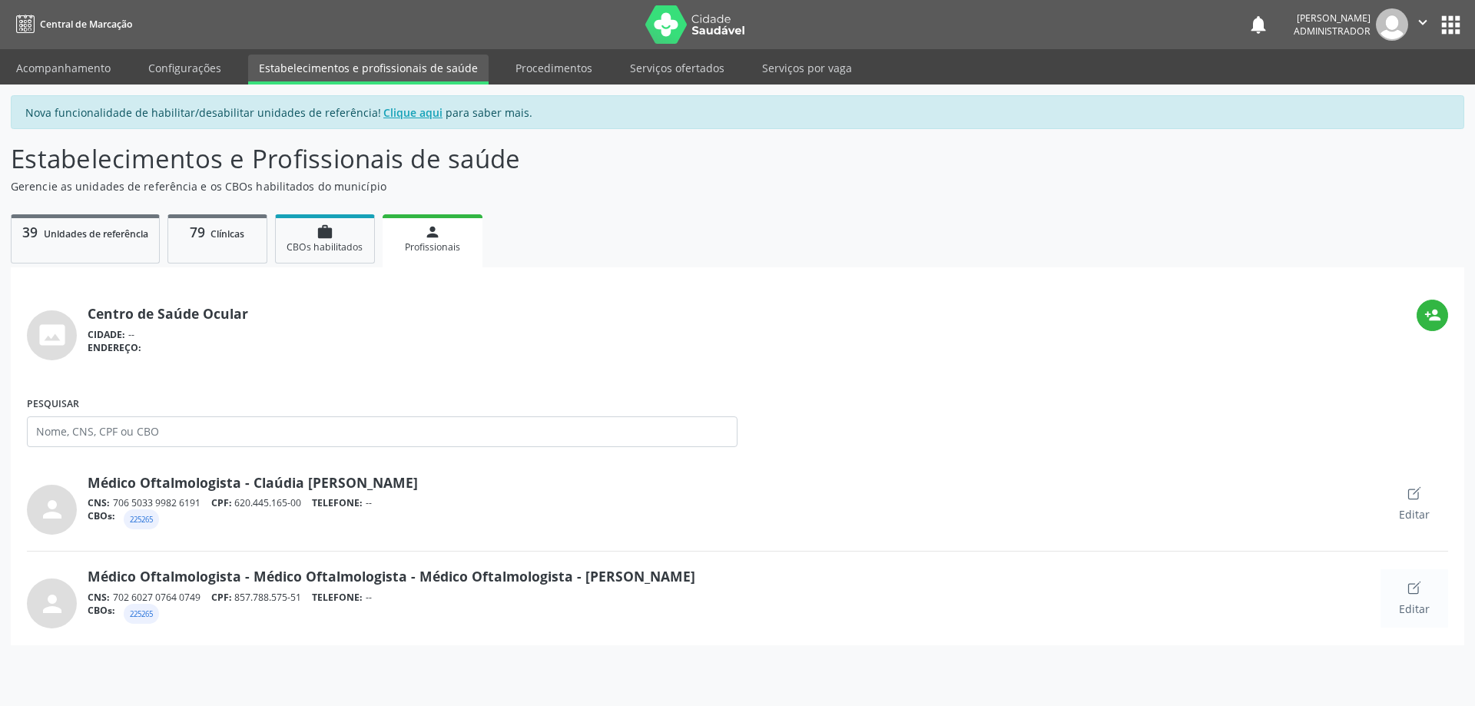
click at [1417, 588] on icon "Create" at bounding box center [1414, 587] width 15 height 15
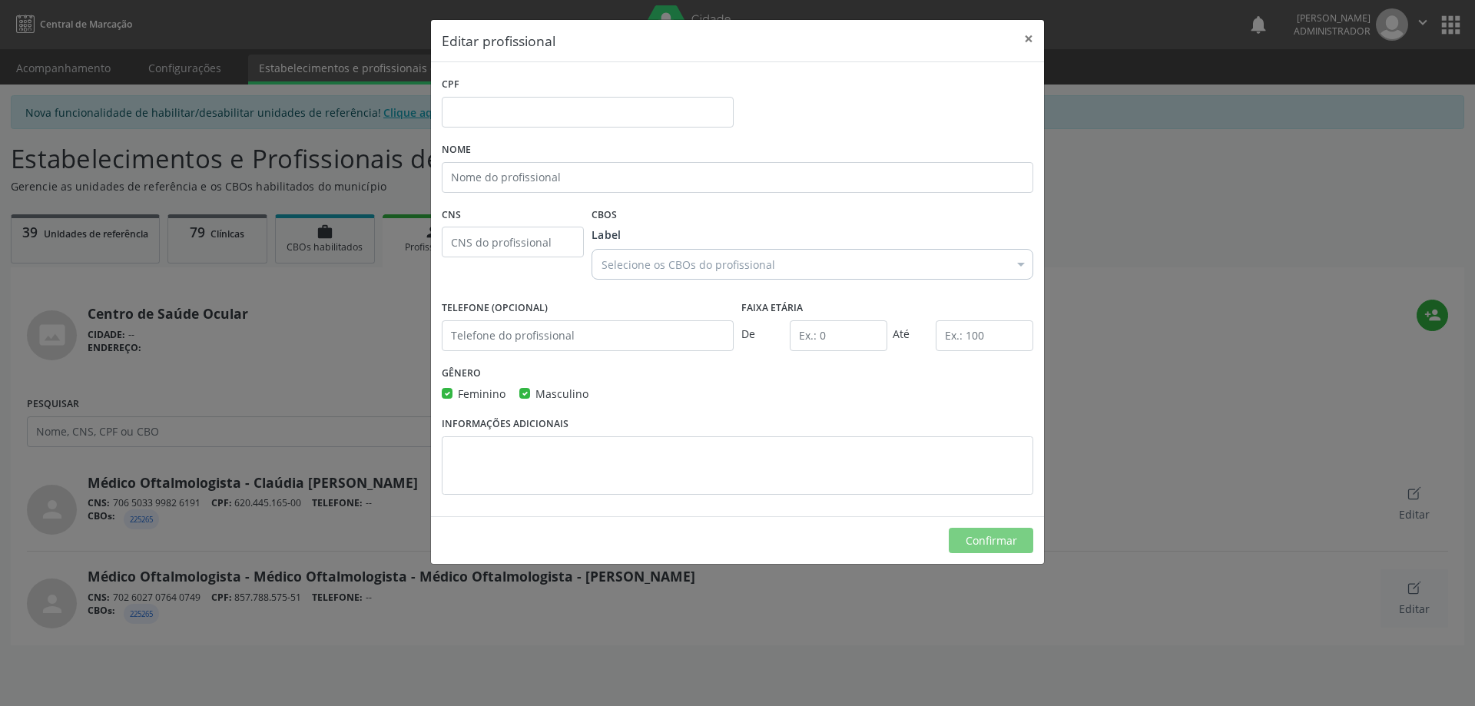
type input "857.788.575-51"
type input "Médico Oftalmologista - Médico Oftalmologista - Médico Oftalmologista - Victor …"
type input "702 6027 0764 0749"
type input "4"
type input "100"
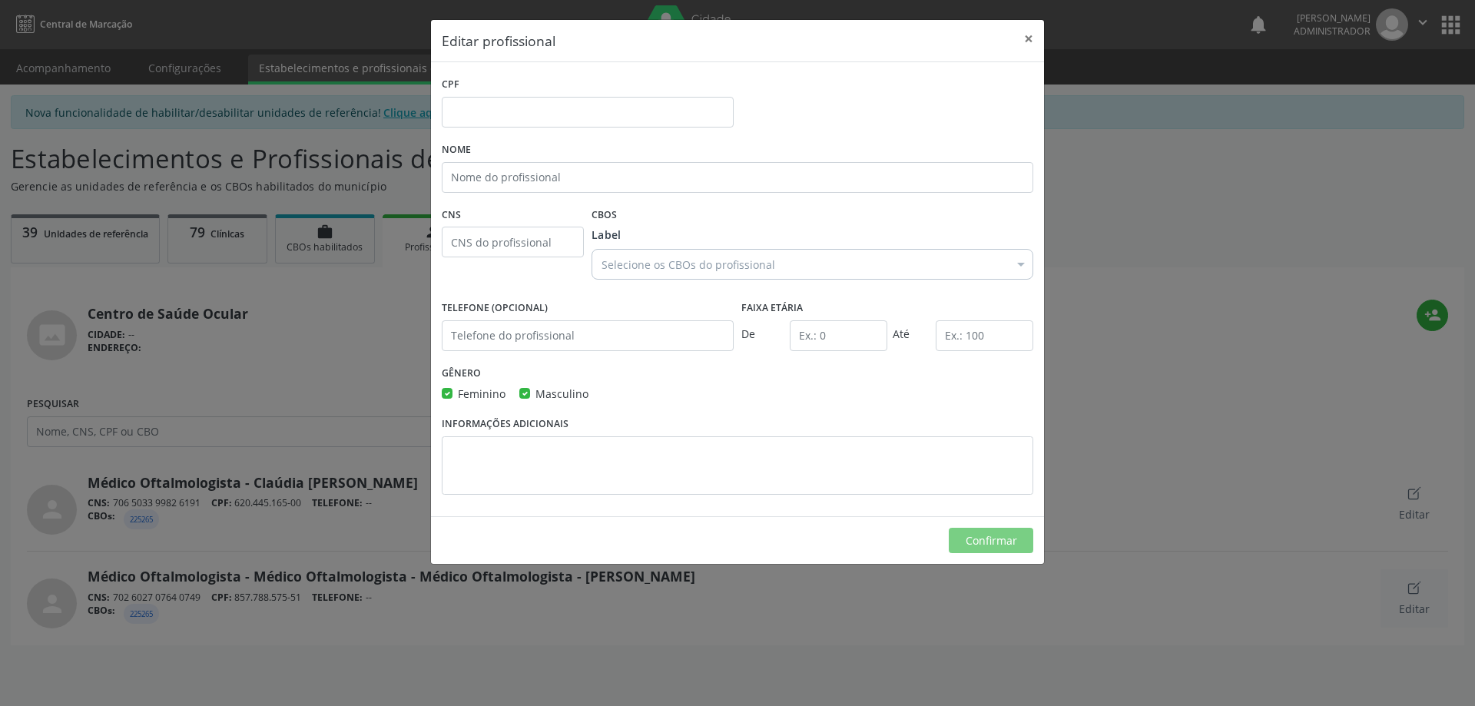
checkbox input "true"
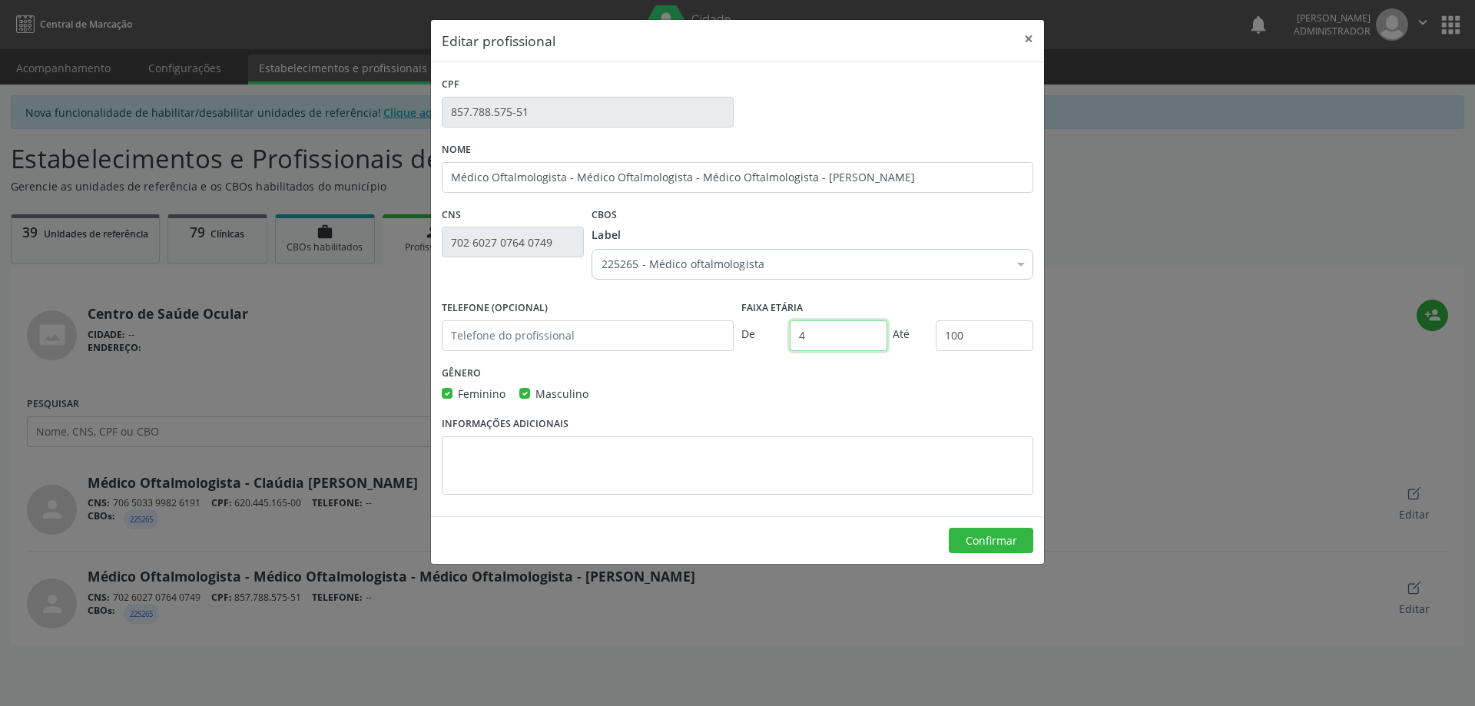
click at [824, 333] on input "4" at bounding box center [839, 335] width 98 height 31
type input "5"
click at [991, 533] on button "Confirmar" at bounding box center [991, 541] width 84 height 26
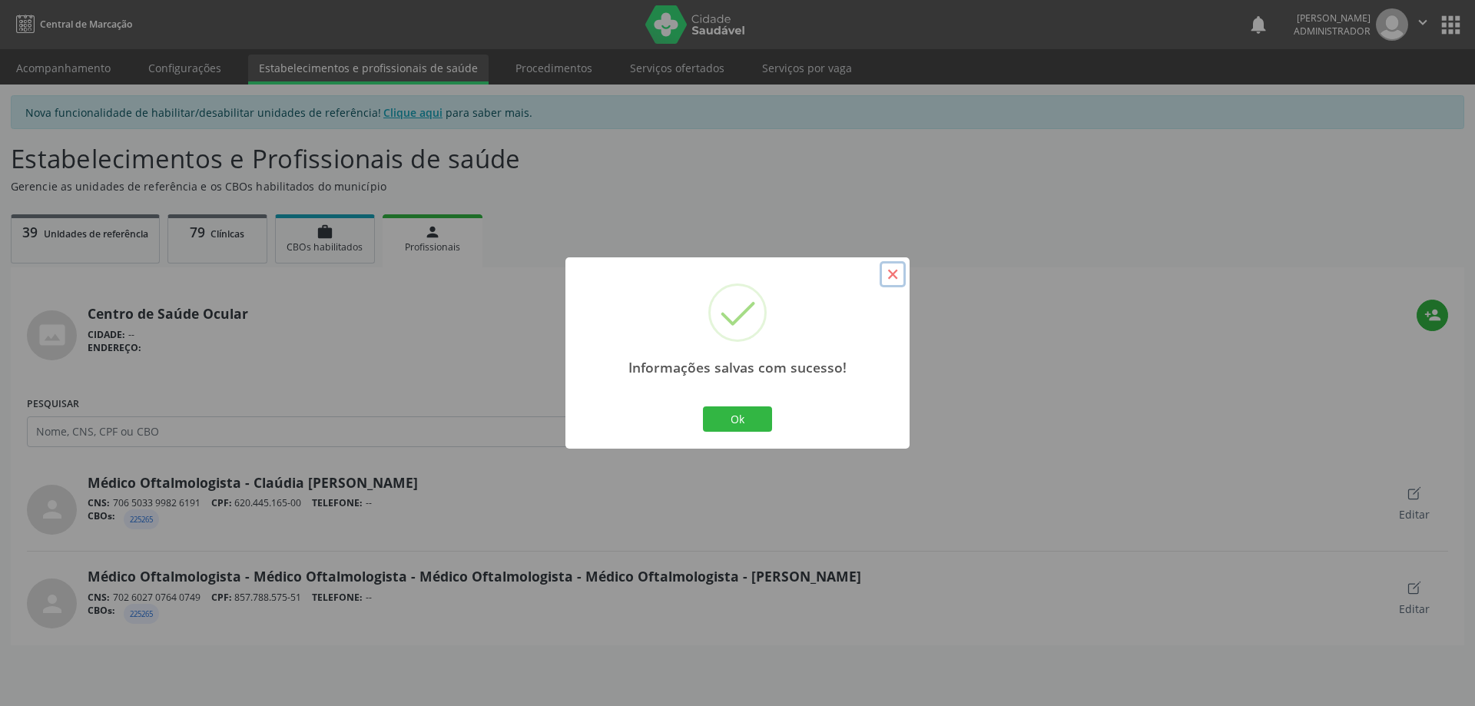
click at [895, 269] on button "×" at bounding box center [893, 274] width 26 height 26
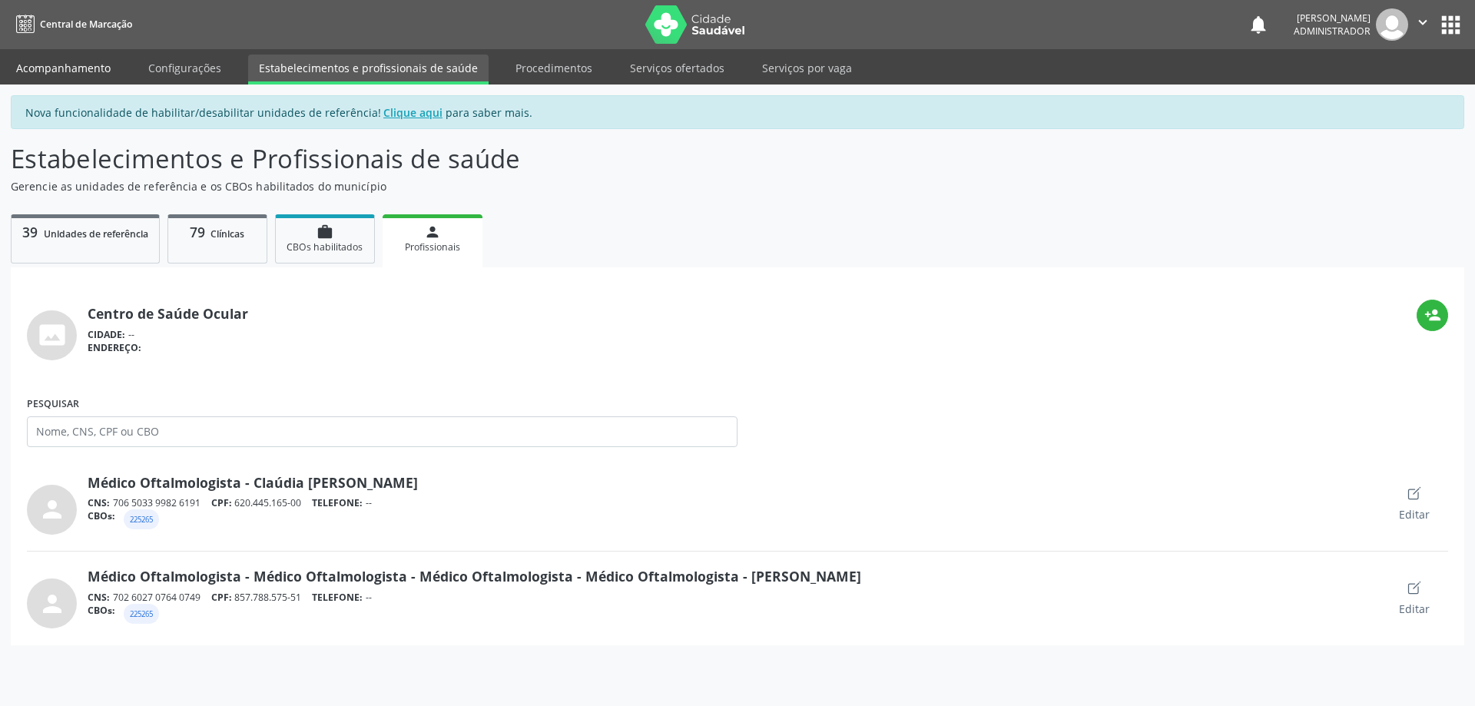
click at [92, 64] on link "Acompanhamento" at bounding box center [63, 68] width 116 height 27
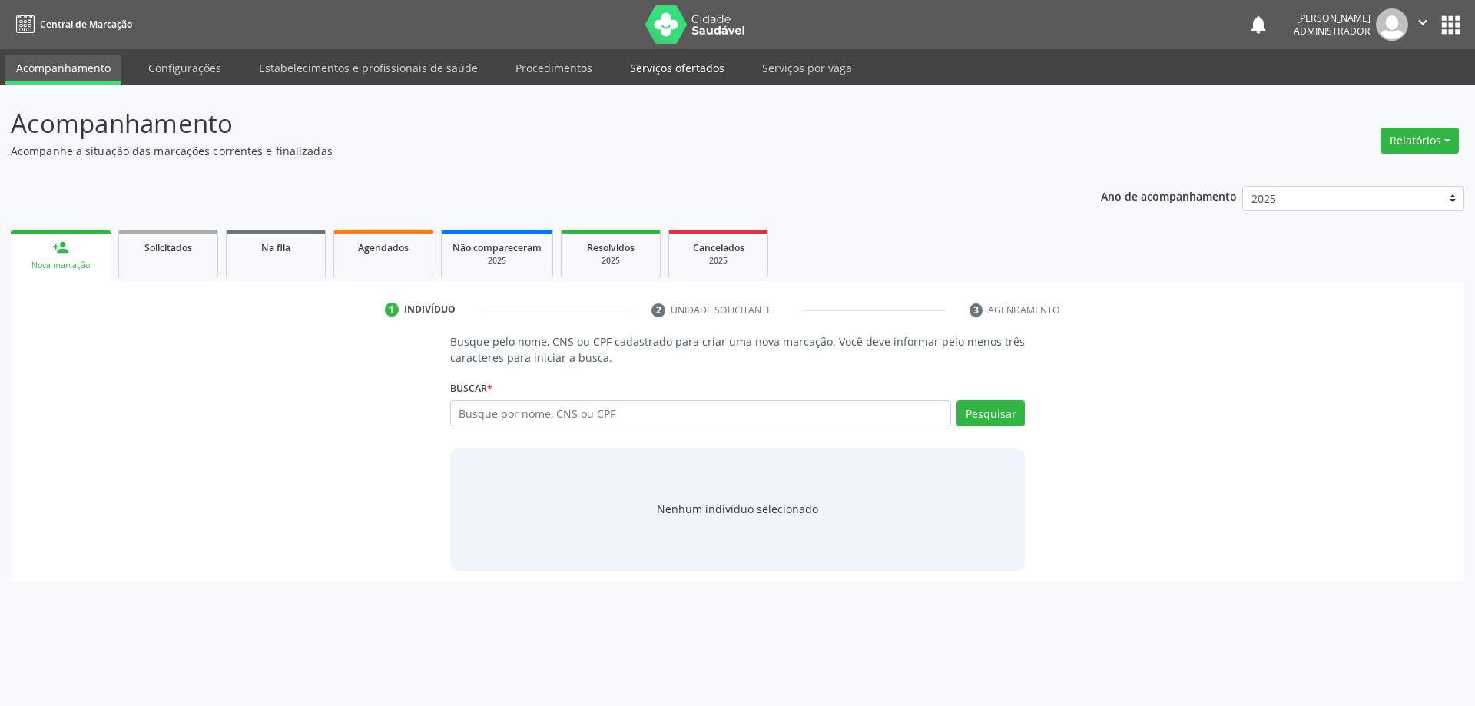
click at [677, 69] on link "Serviços ofertados" at bounding box center [677, 68] width 116 height 27
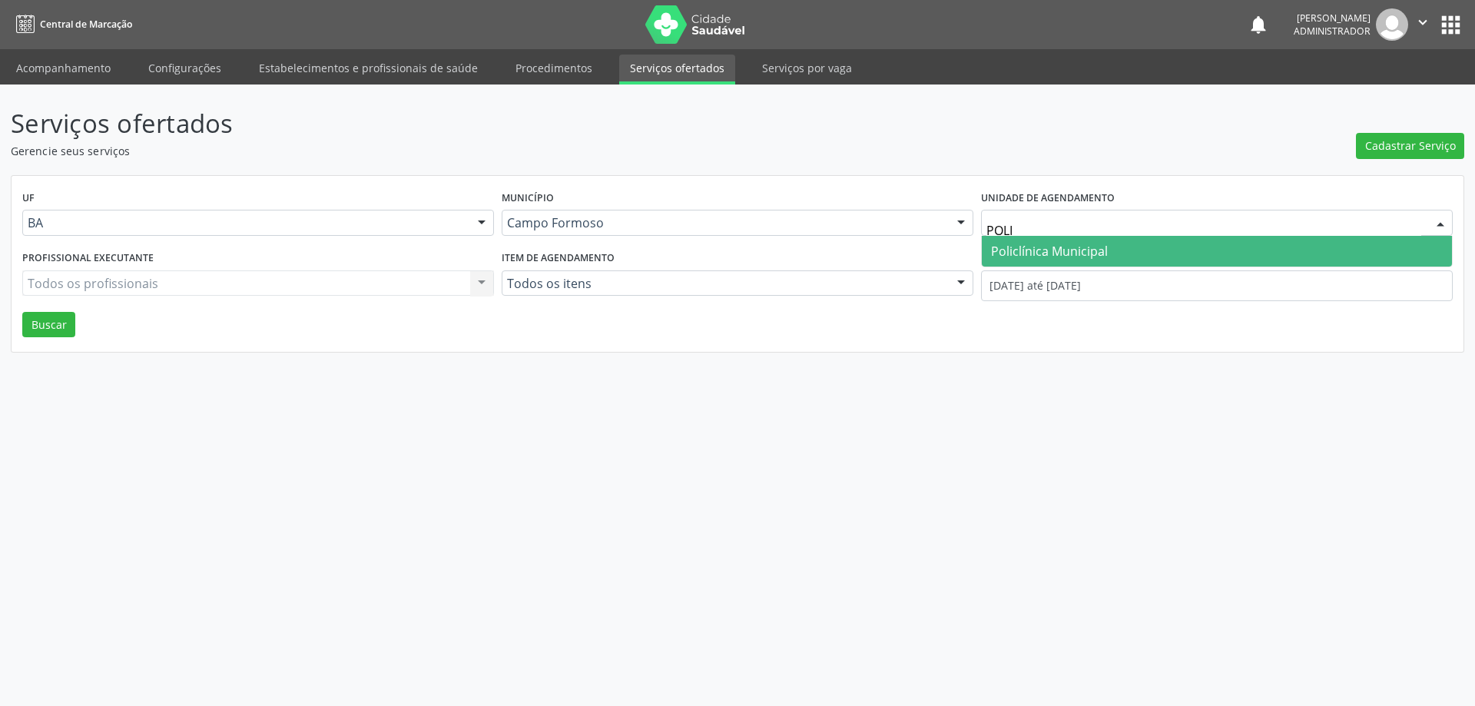
type input "POLIC"
click at [1084, 245] on span "Policlínica Municipal" at bounding box center [1049, 251] width 117 height 17
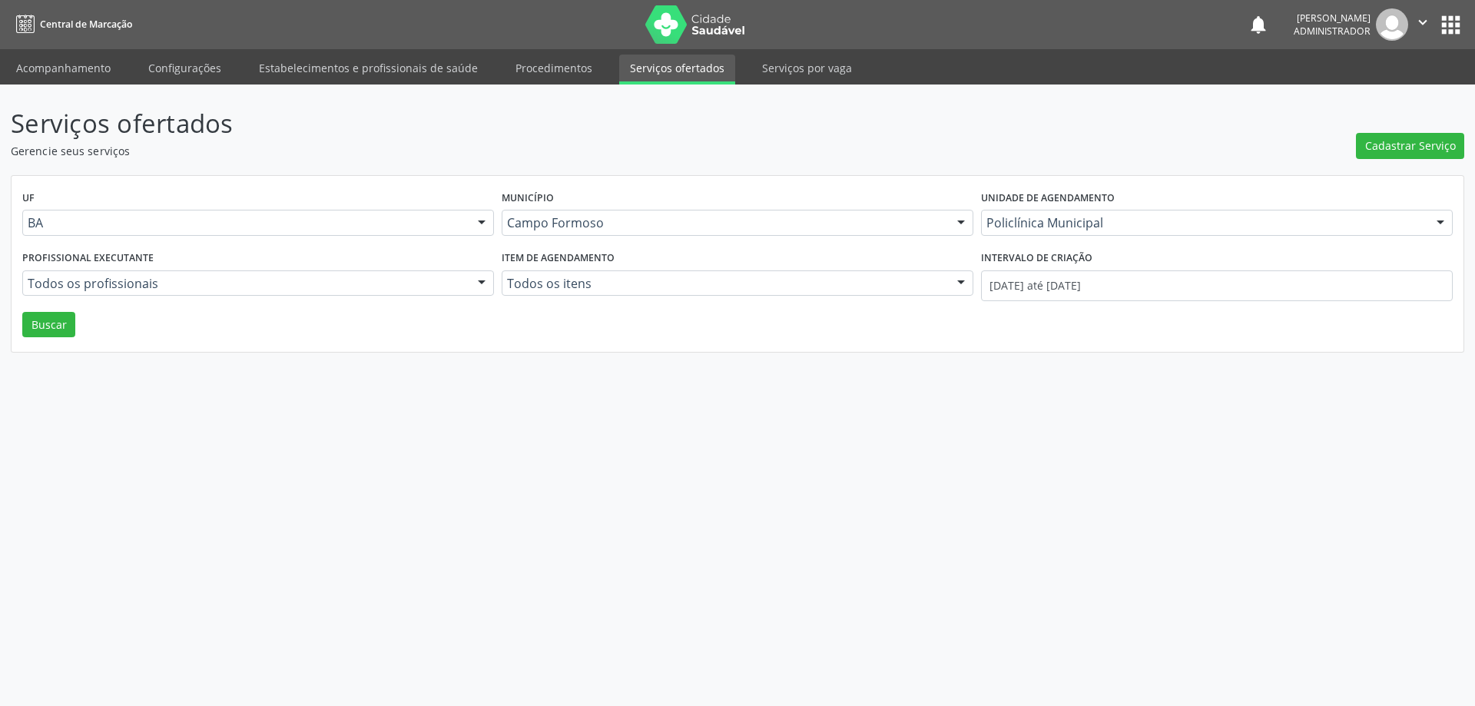
click at [480, 280] on div at bounding box center [481, 284] width 23 height 26
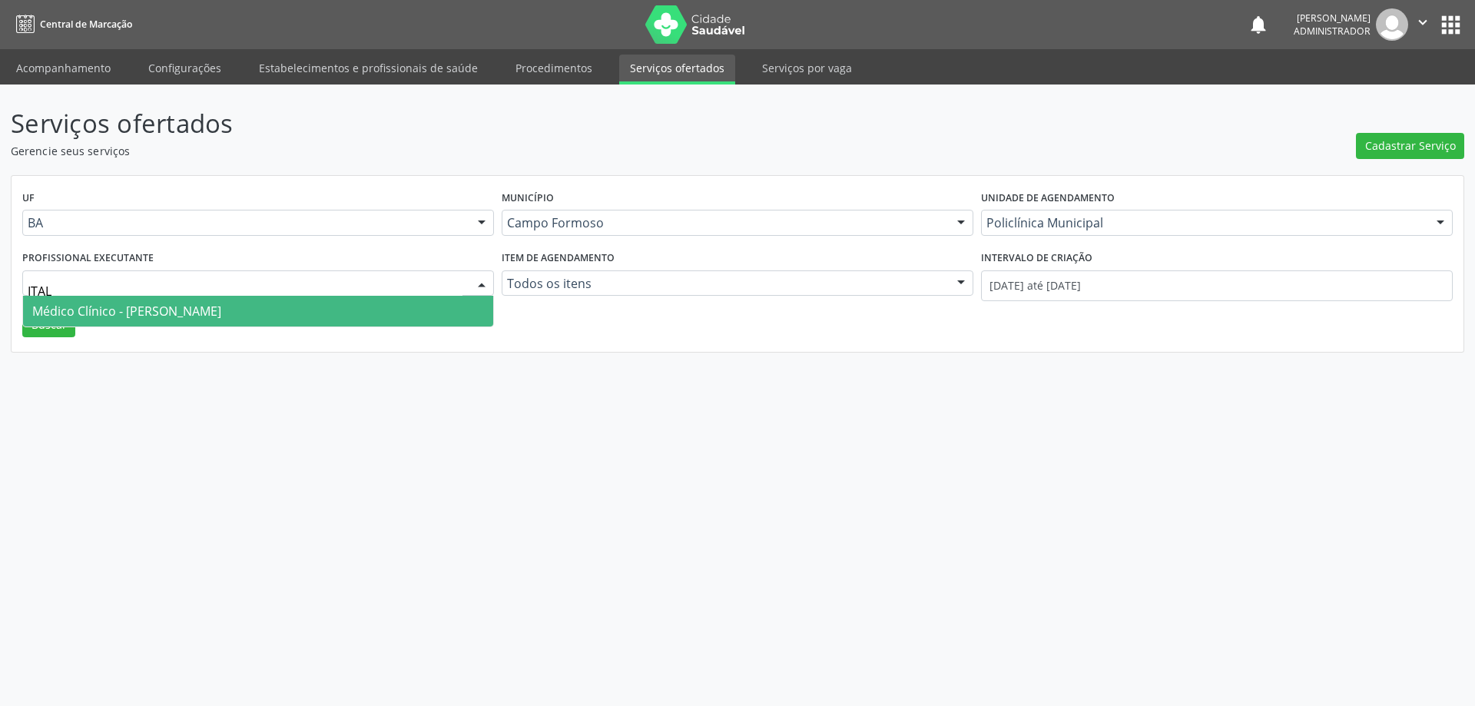
type input "ITALO"
drag, startPoint x: 333, startPoint y: 307, endPoint x: 361, endPoint y: 314, distance: 28.7
click at [338, 308] on span "Médico Clínico - Italo Goncalves da Silva" at bounding box center [258, 311] width 470 height 31
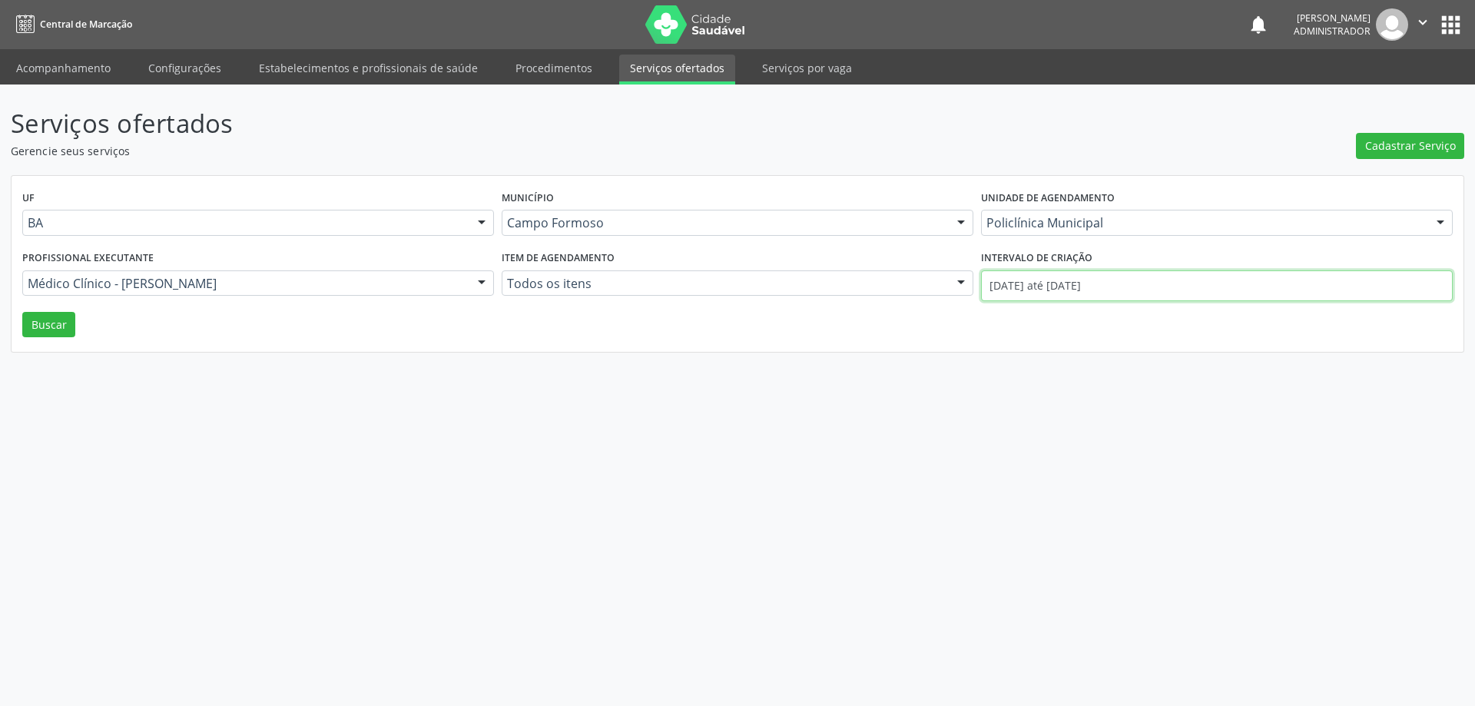
click at [1014, 285] on input "01/10/2025 até 08/10/2025" at bounding box center [1217, 285] width 472 height 31
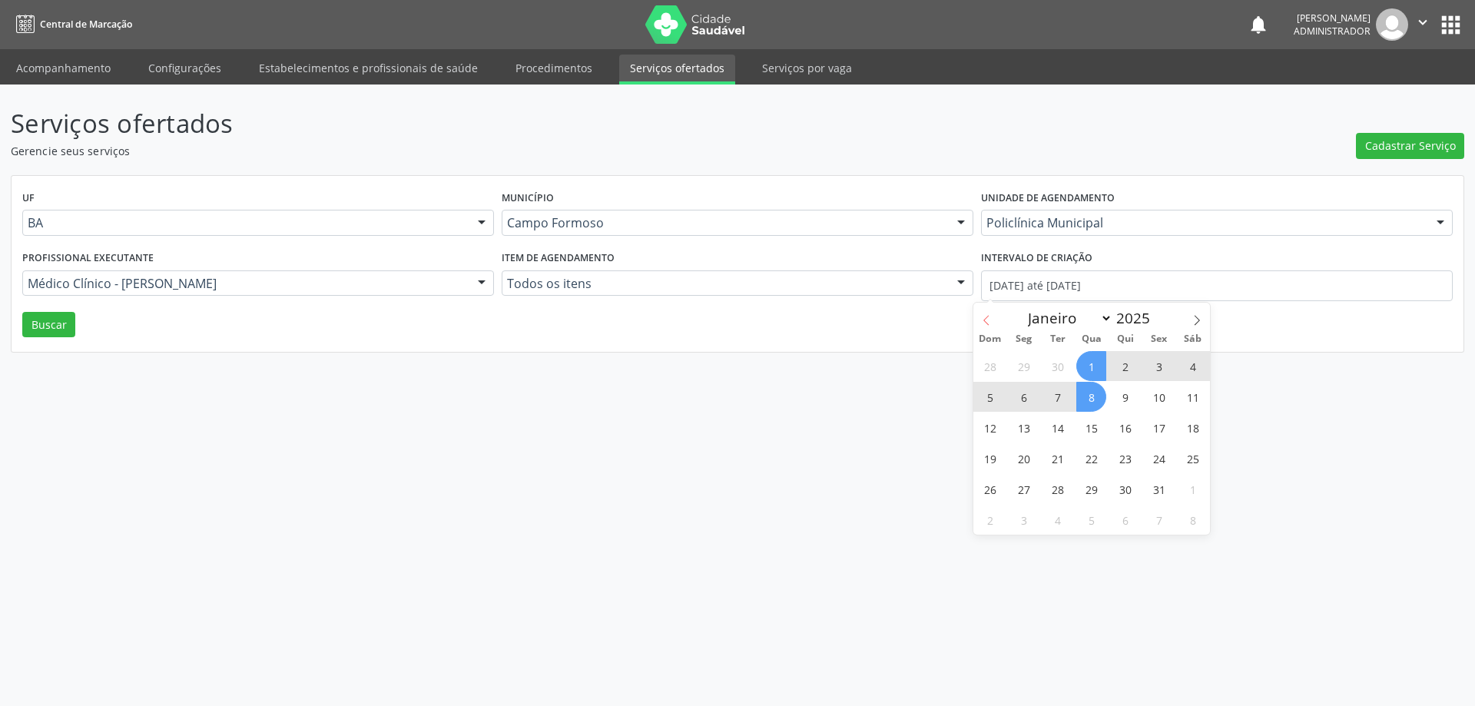
click at [989, 321] on icon at bounding box center [986, 320] width 11 height 11
select select "8"
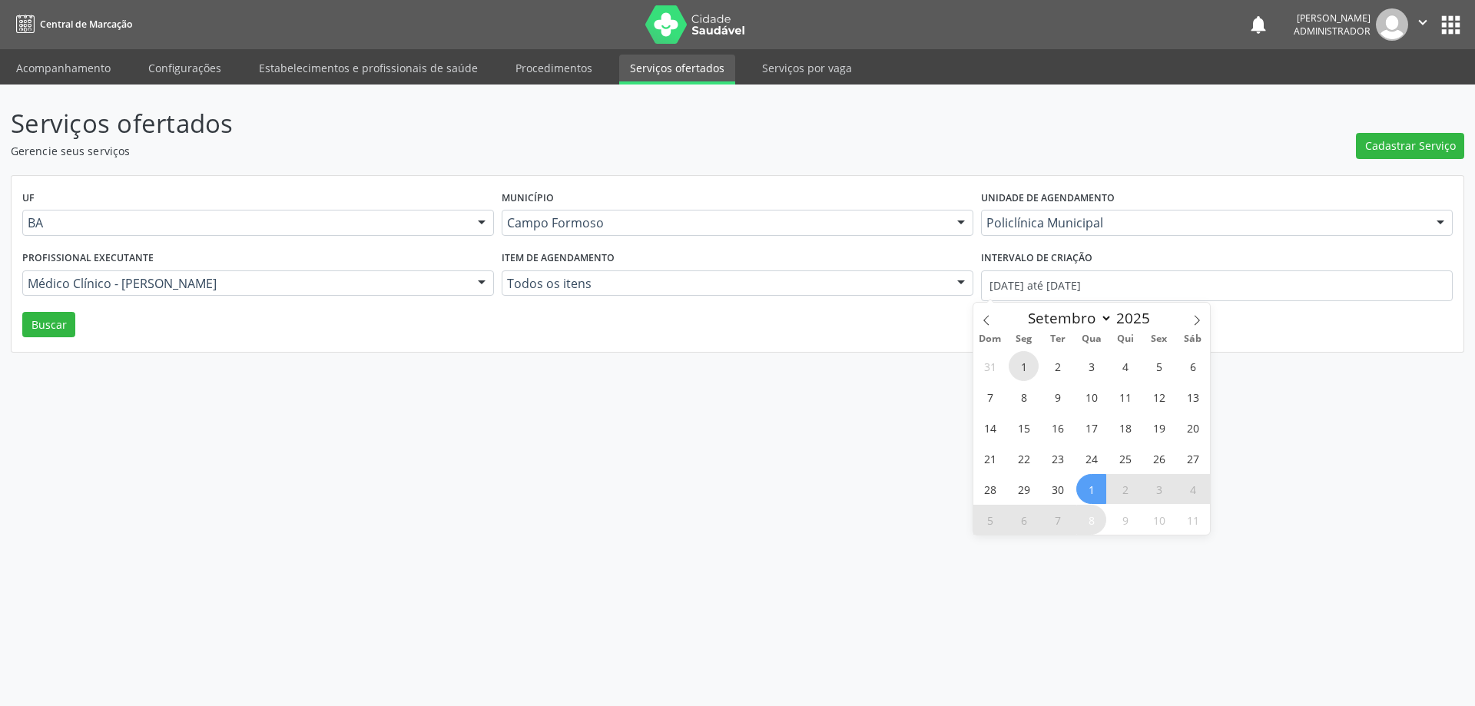
click at [1027, 364] on span "1" at bounding box center [1024, 366] width 30 height 30
type input "01/09/2025"
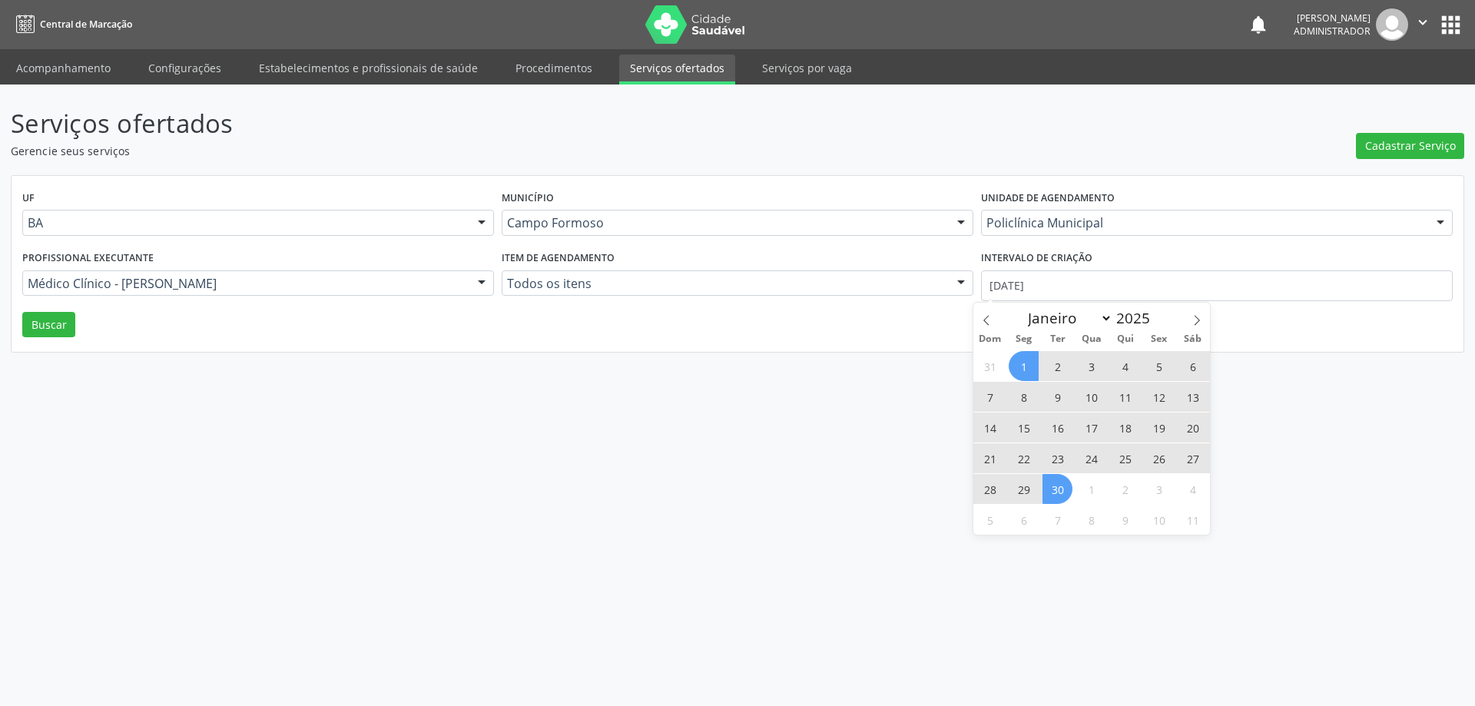
click at [1062, 499] on span "30" at bounding box center [1057, 489] width 30 height 30
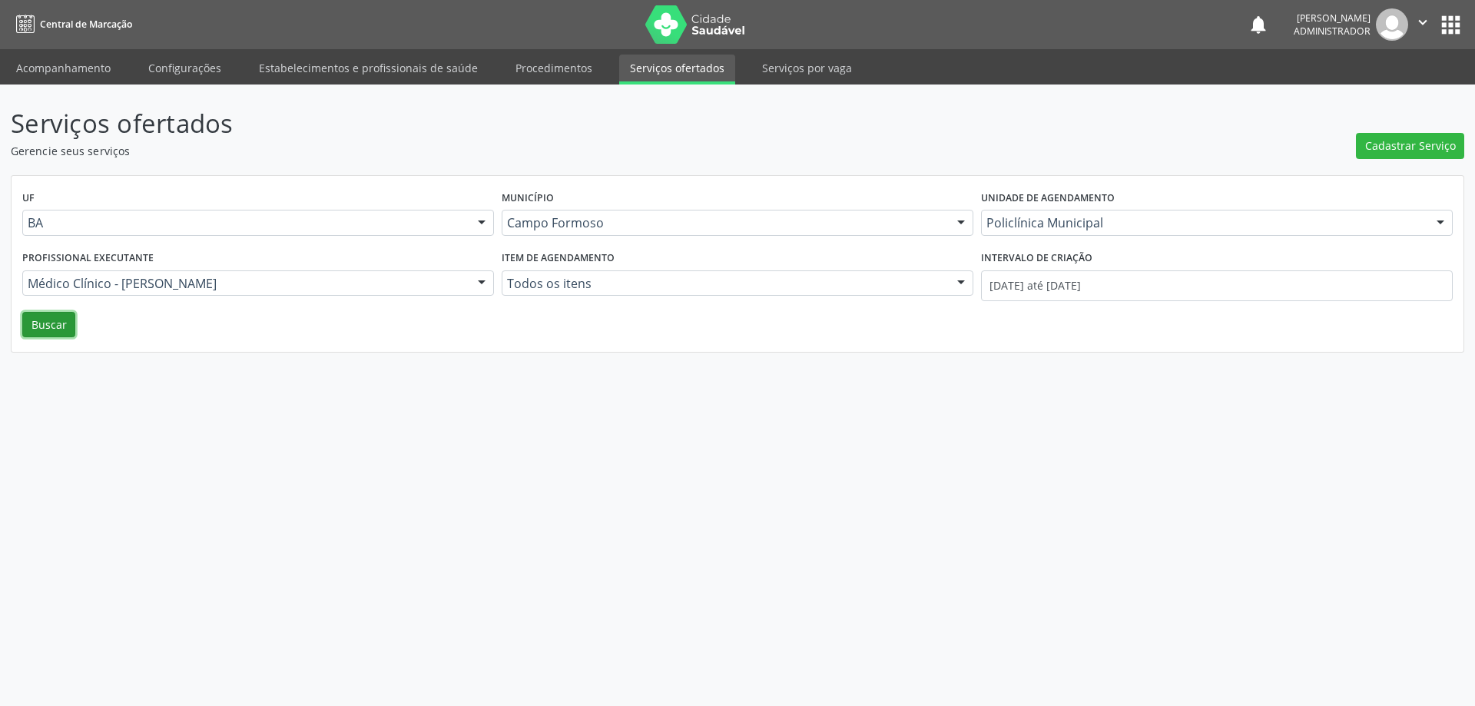
click at [43, 333] on button "Buscar" at bounding box center [48, 325] width 53 height 26
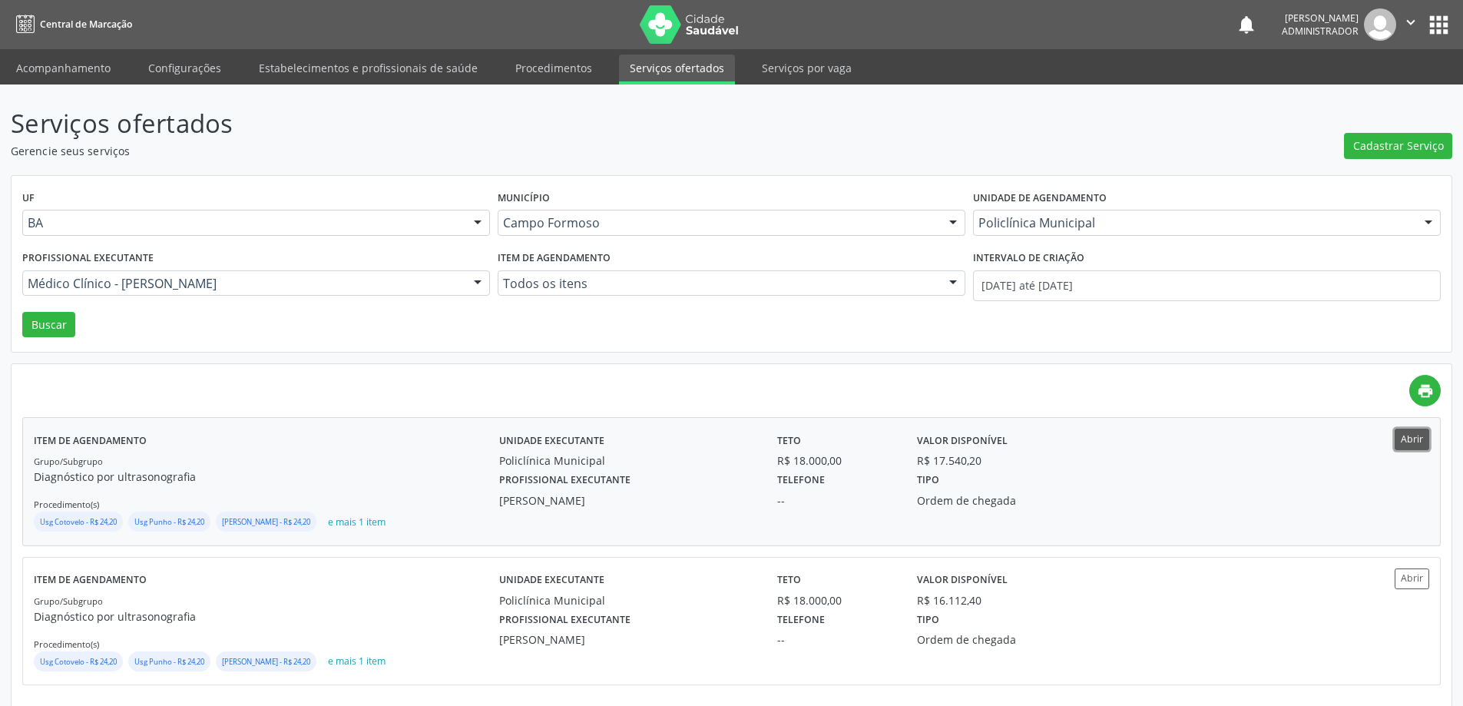
click at [1402, 441] on button "Abrir" at bounding box center [1412, 439] width 35 height 21
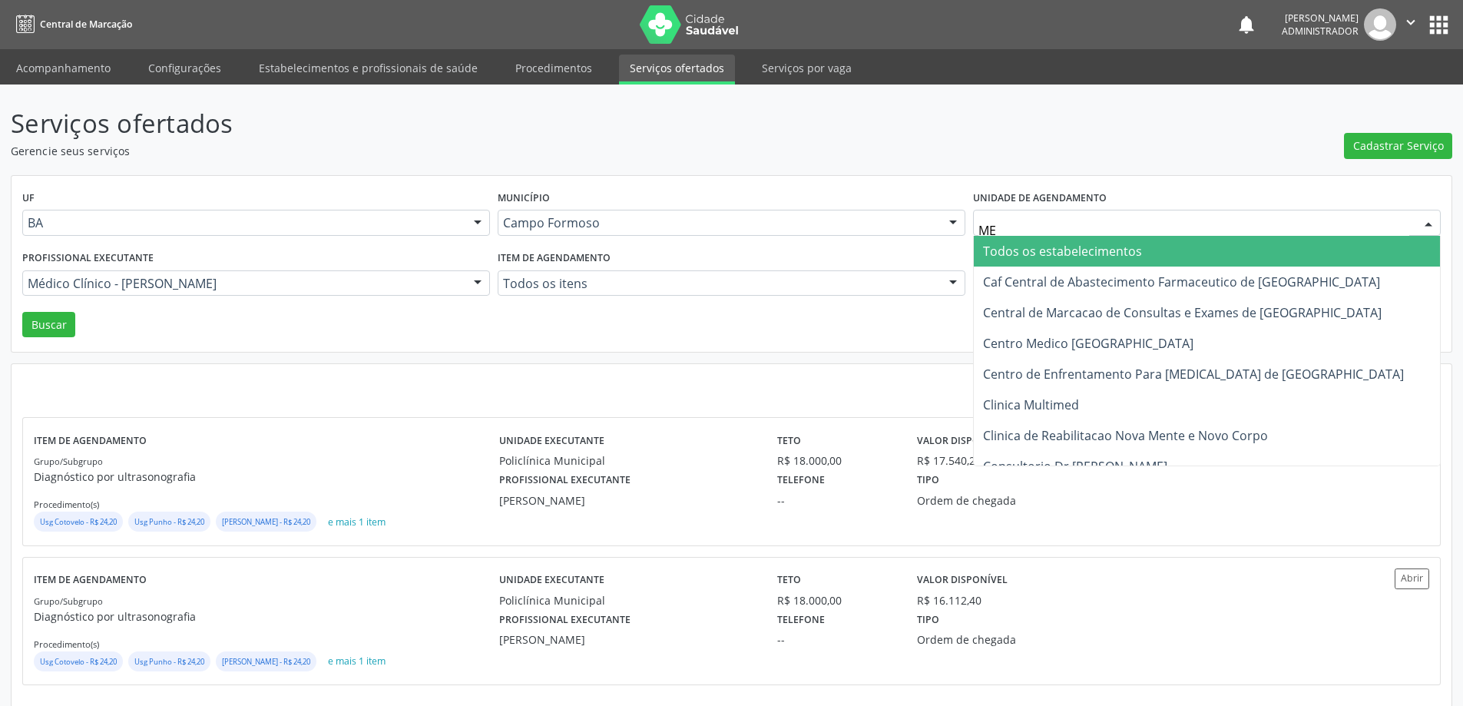
type input "MED"
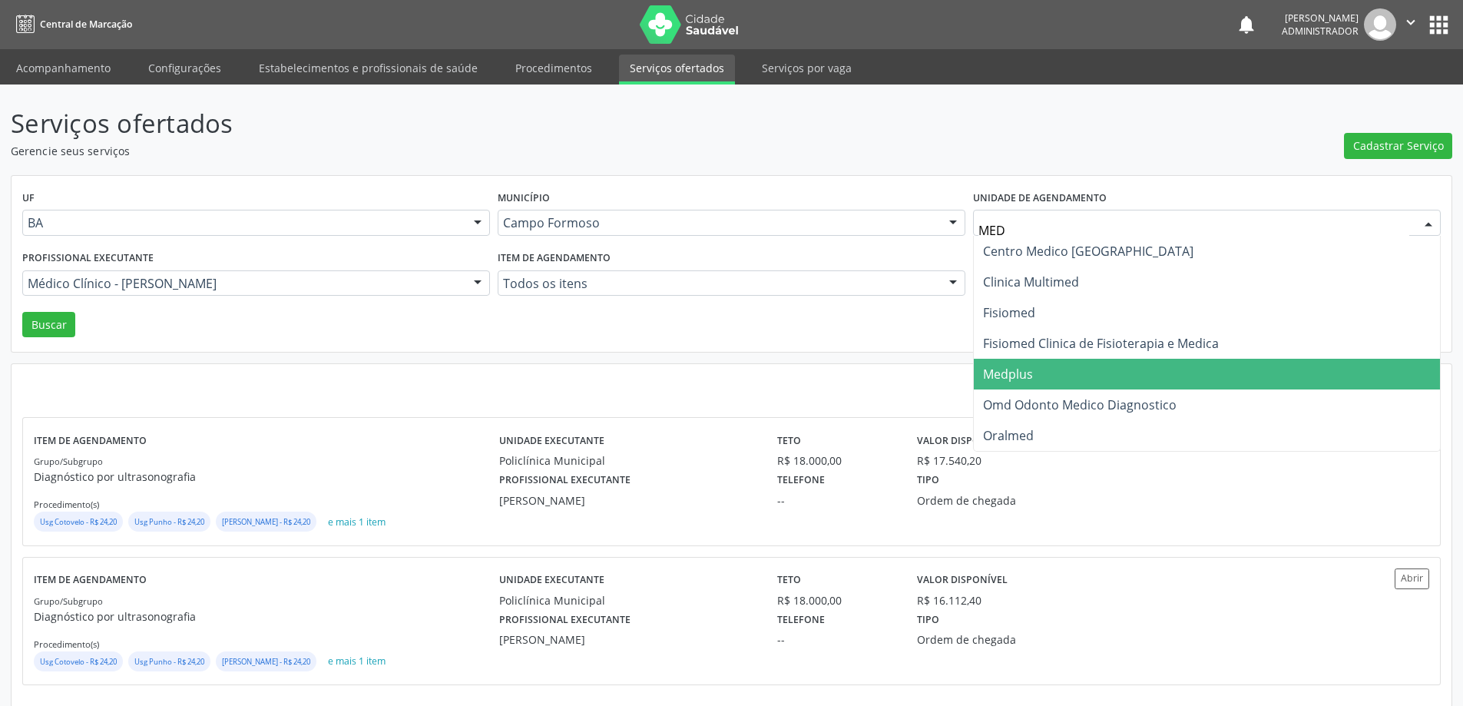
click at [1069, 376] on span "Medplus" at bounding box center [1207, 374] width 466 height 31
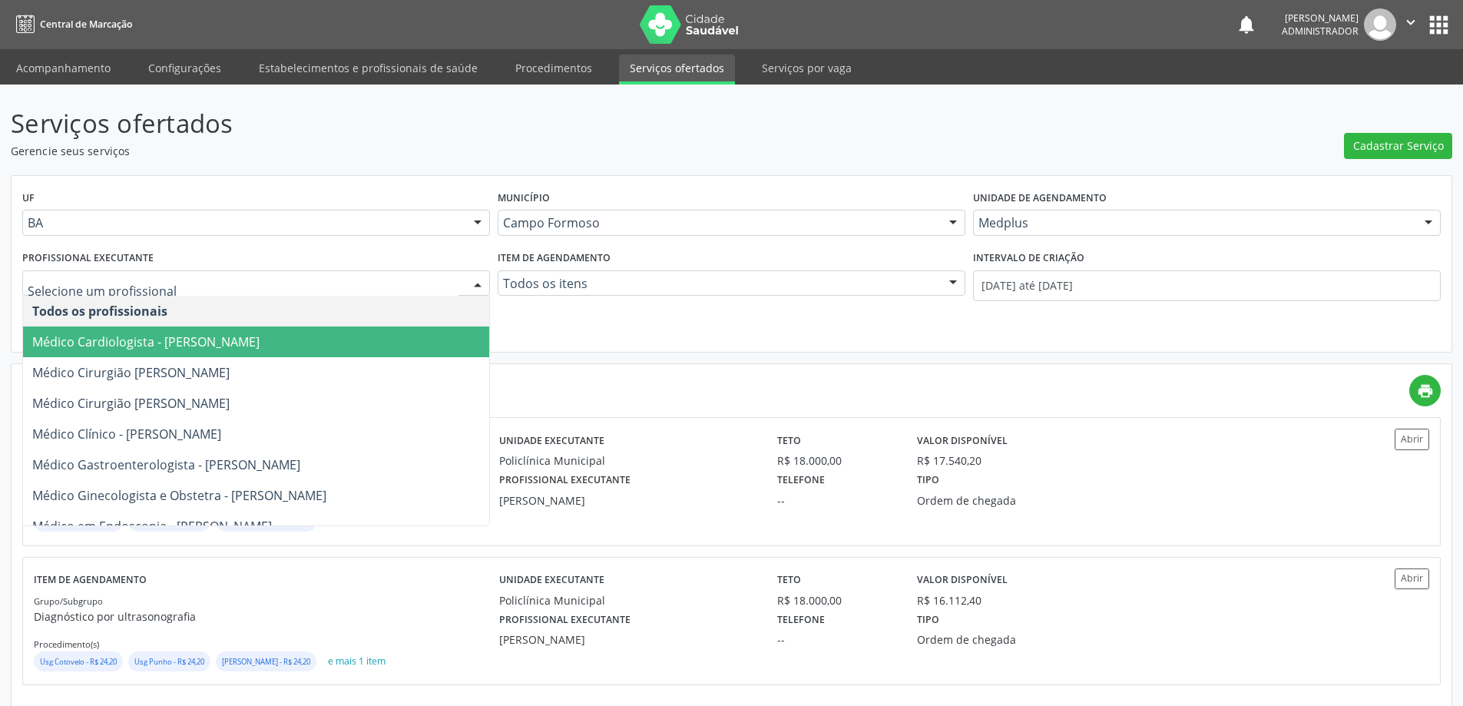
click at [476, 280] on div at bounding box center [477, 284] width 23 height 26
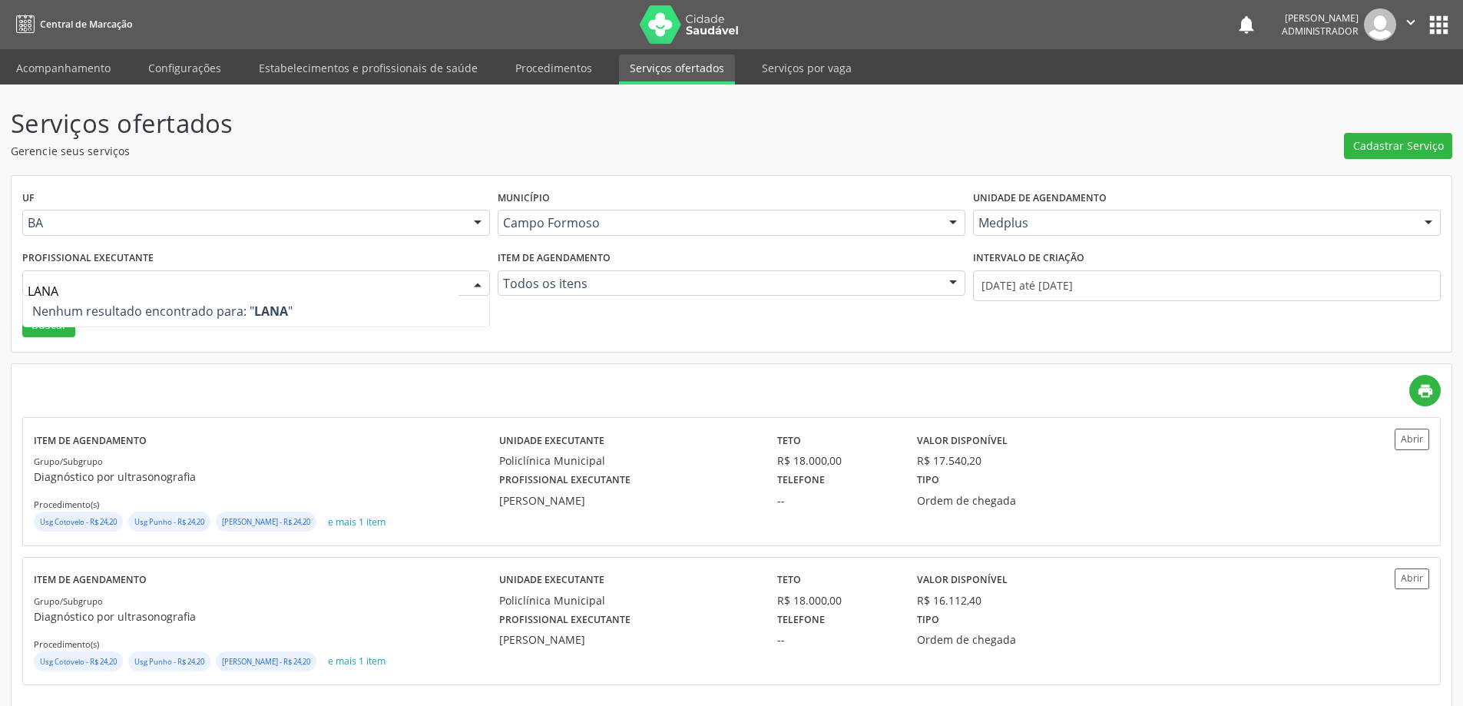
type input "LAN"
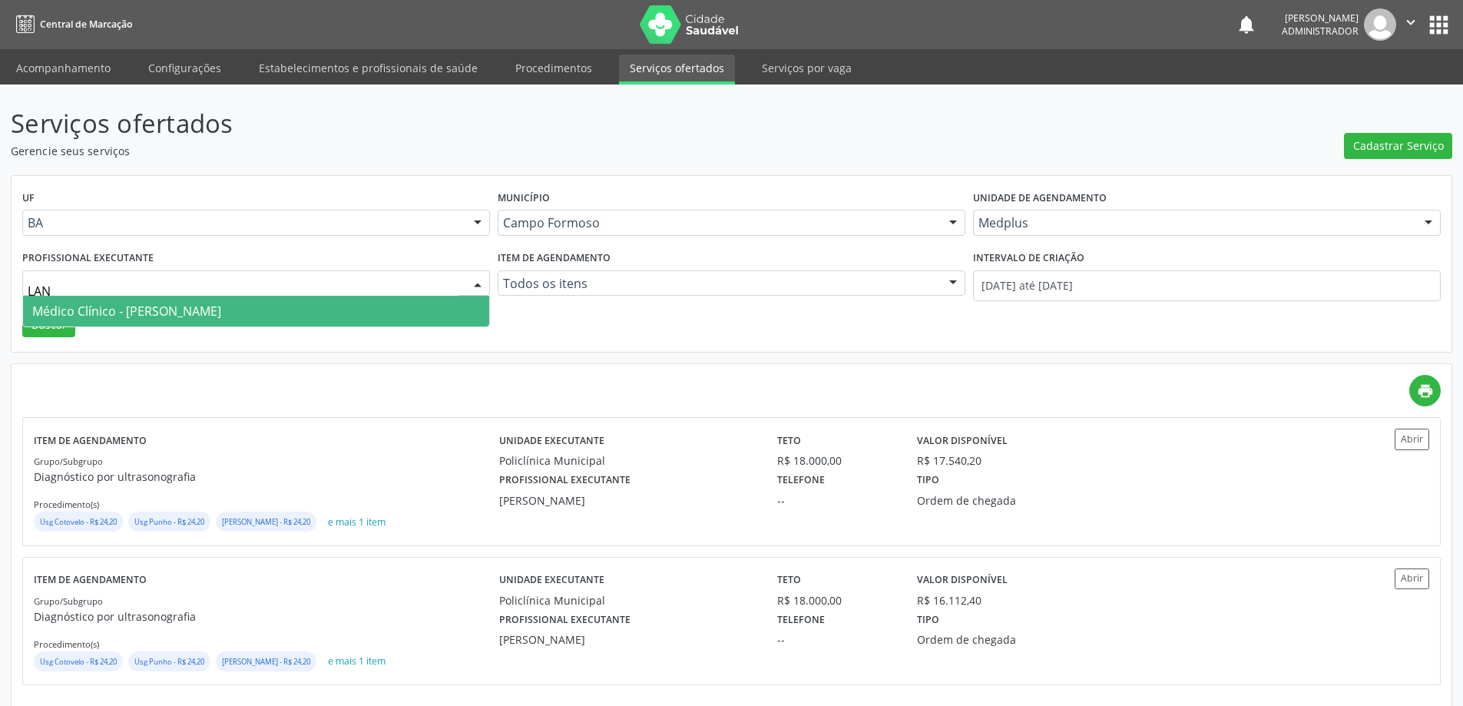
click at [359, 304] on span "Médico Clínico - Lanna Peralva Miranda Rocha" at bounding box center [256, 311] width 466 height 31
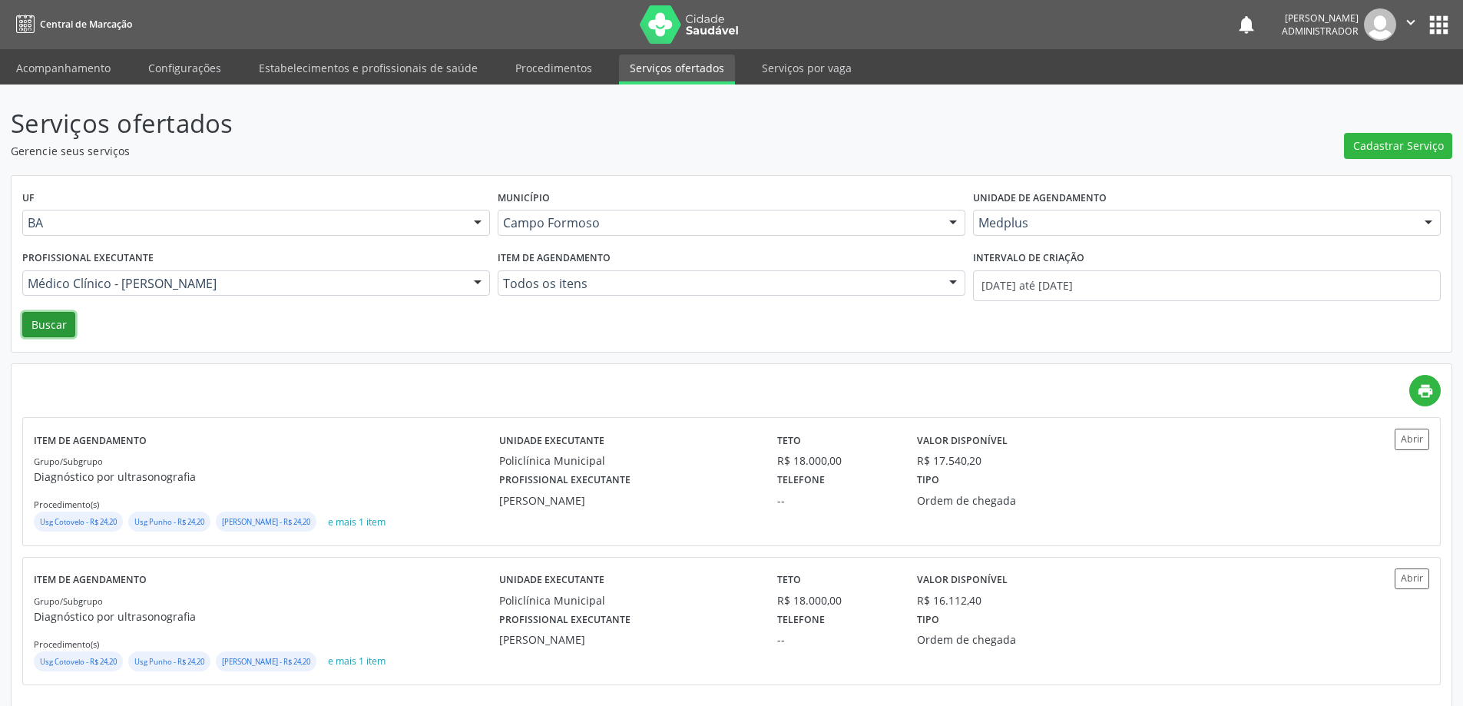
click at [31, 323] on button "Buscar" at bounding box center [48, 325] width 53 height 26
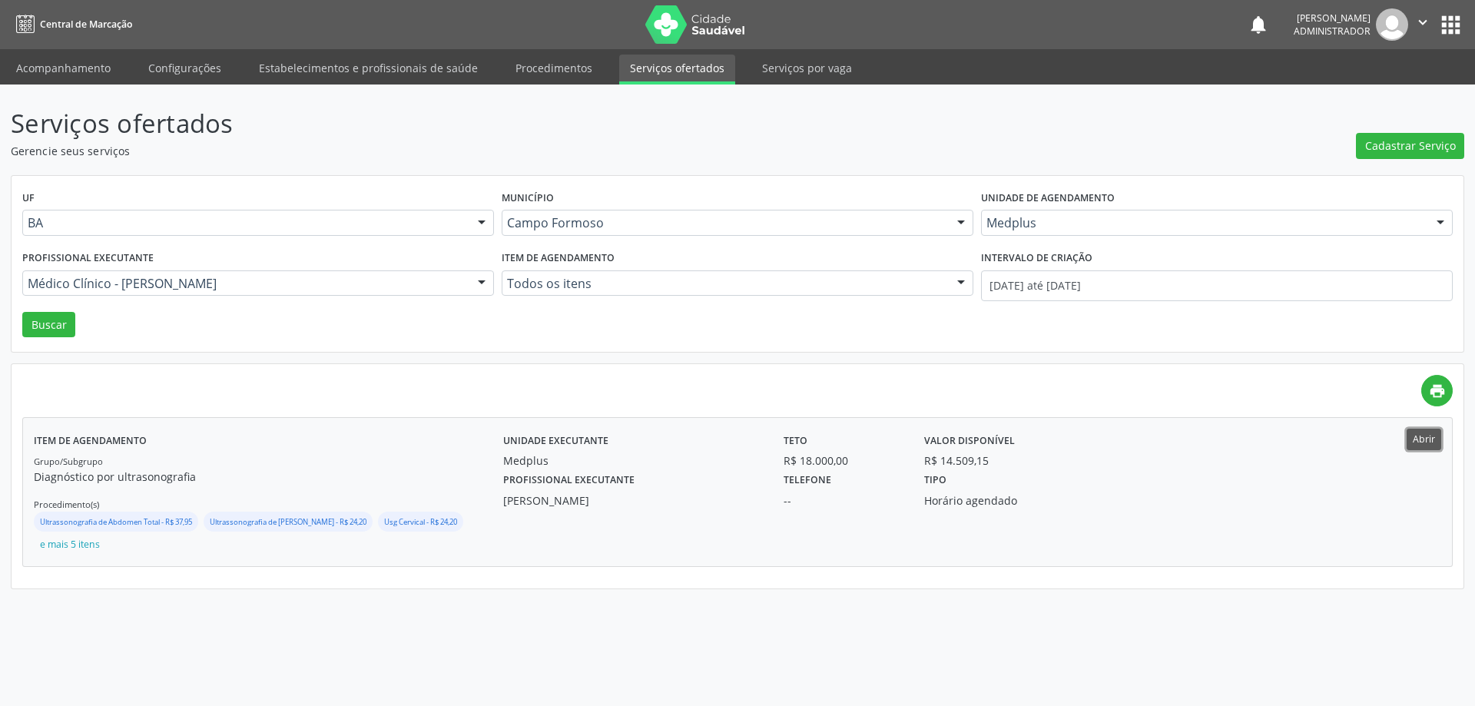
click at [1431, 441] on button "Abrir" at bounding box center [1424, 439] width 35 height 21
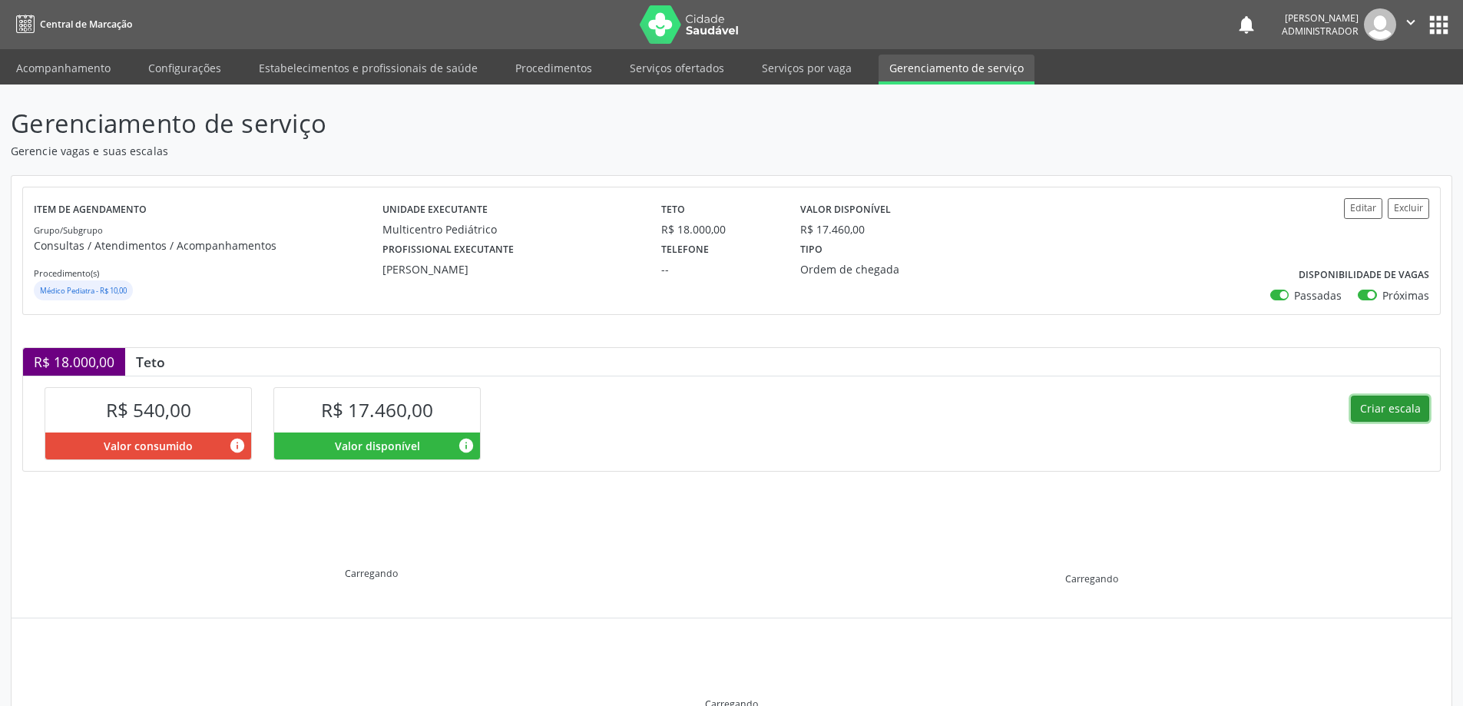
click at [1364, 405] on button "Criar escala" at bounding box center [1390, 409] width 78 height 26
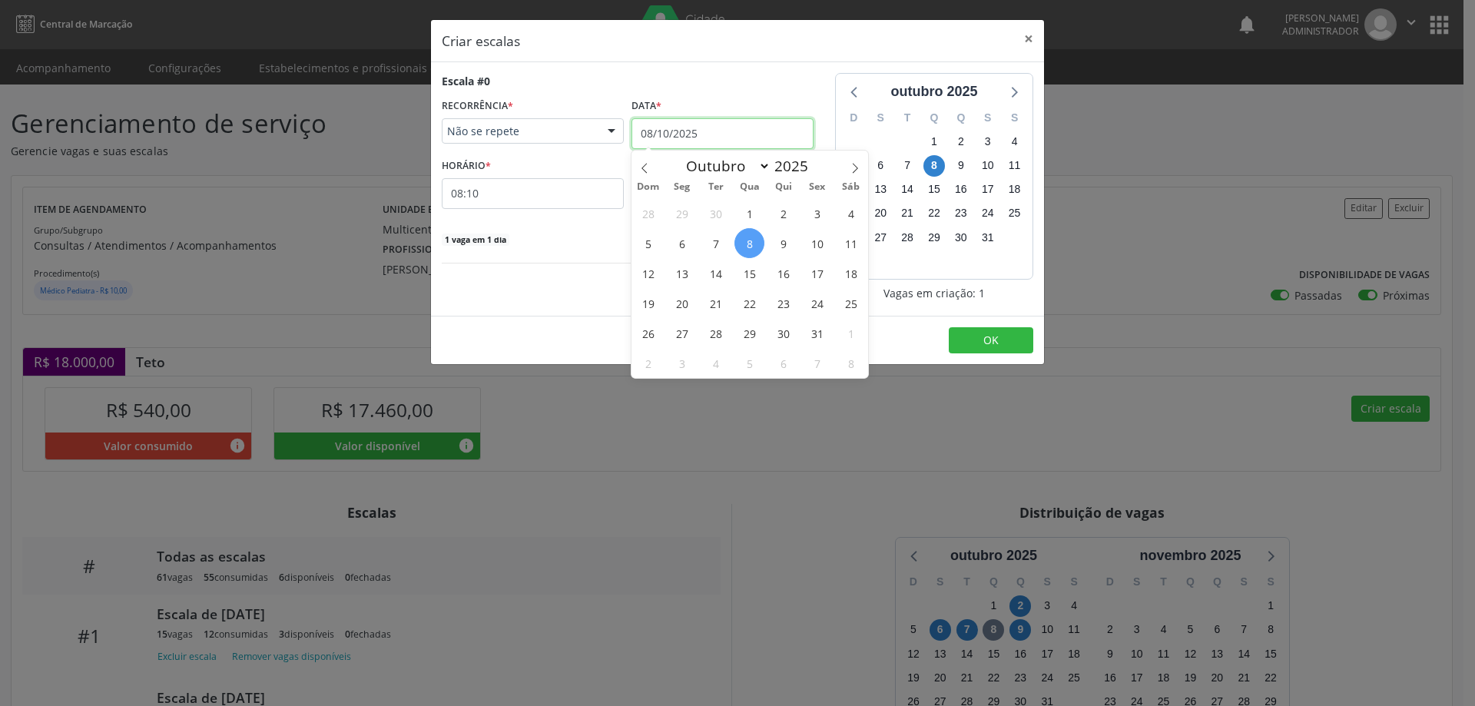
click at [716, 129] on input "08/10/2025" at bounding box center [722, 133] width 182 height 31
click at [679, 266] on span "13" at bounding box center [682, 273] width 30 height 30
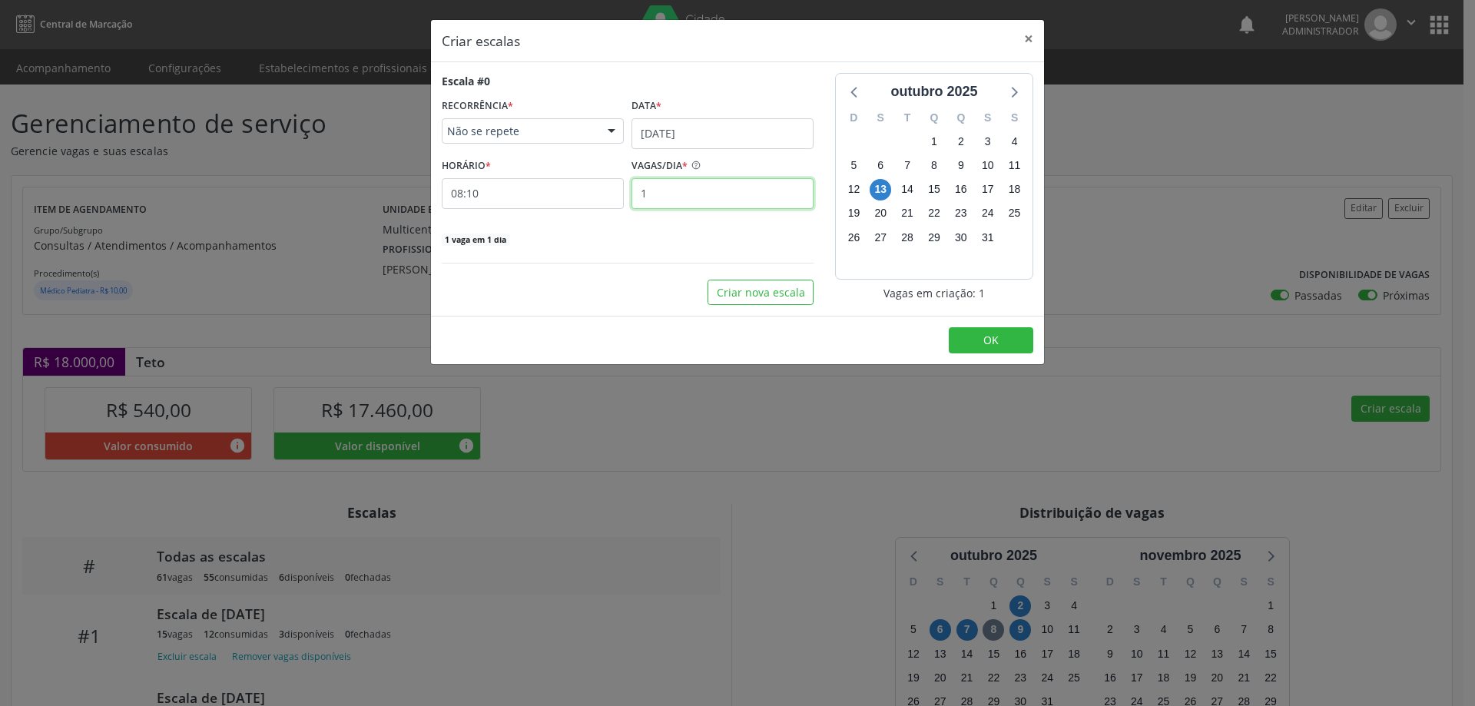
click at [661, 196] on input "1" at bounding box center [722, 193] width 182 height 31
type input "15"
click at [574, 193] on input "08:10" at bounding box center [533, 193] width 182 height 31
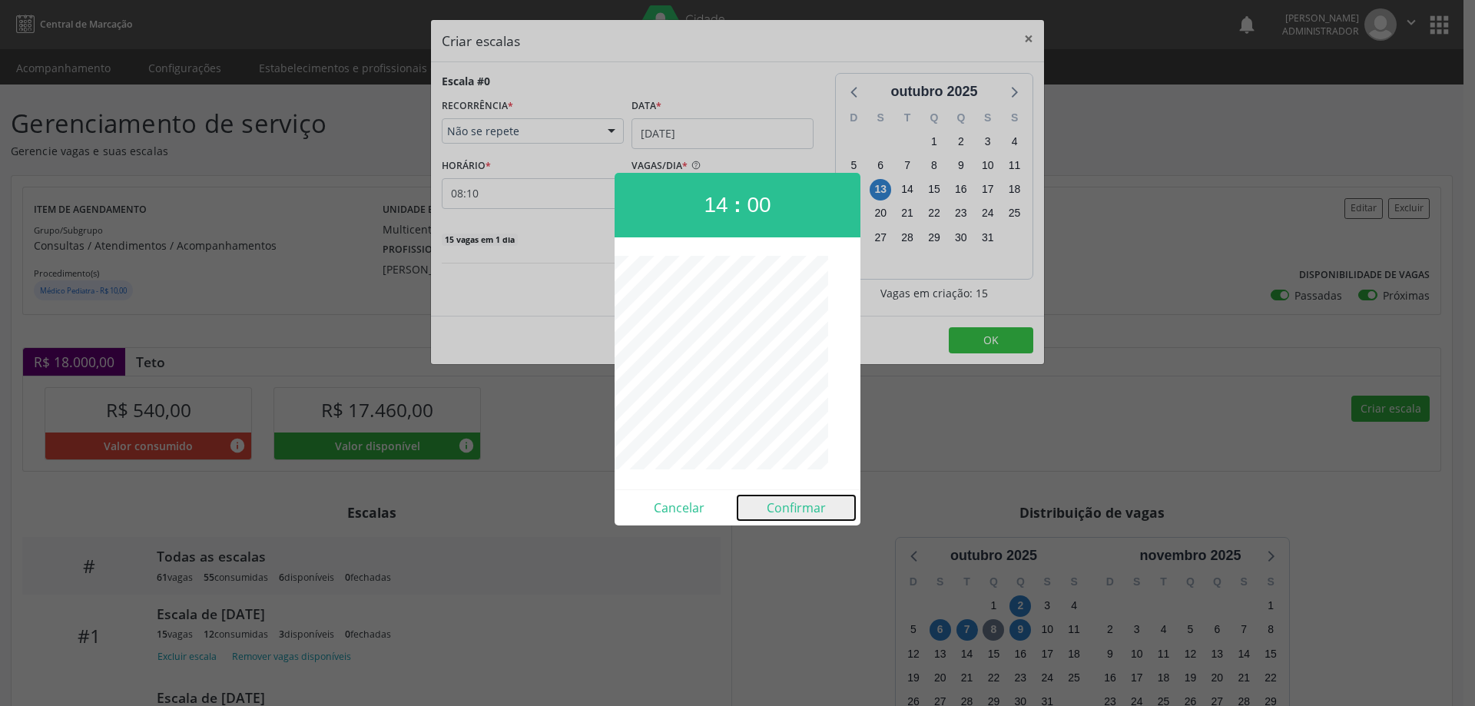
click at [778, 505] on button "Confirmar" at bounding box center [796, 507] width 118 height 25
type input "14:00"
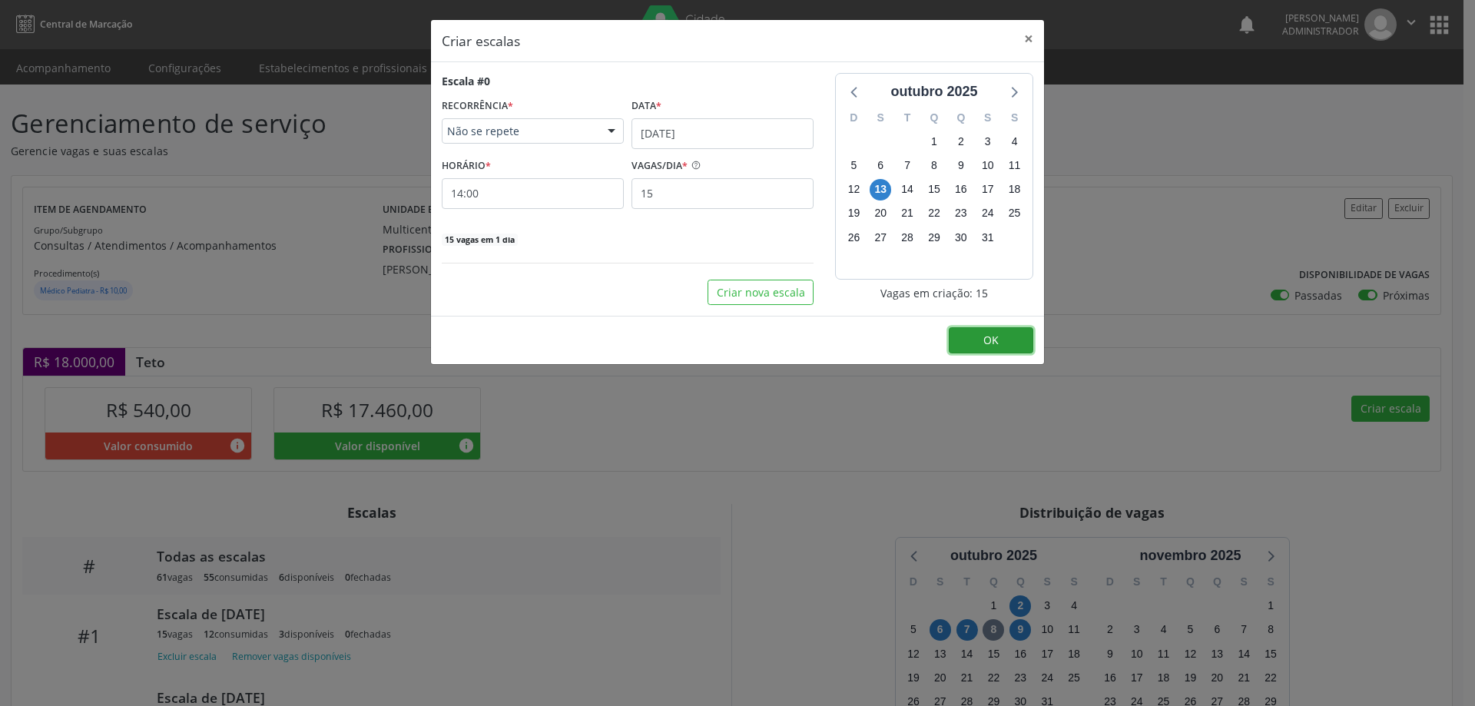
click at [996, 332] on button "OK" at bounding box center [991, 340] width 84 height 26
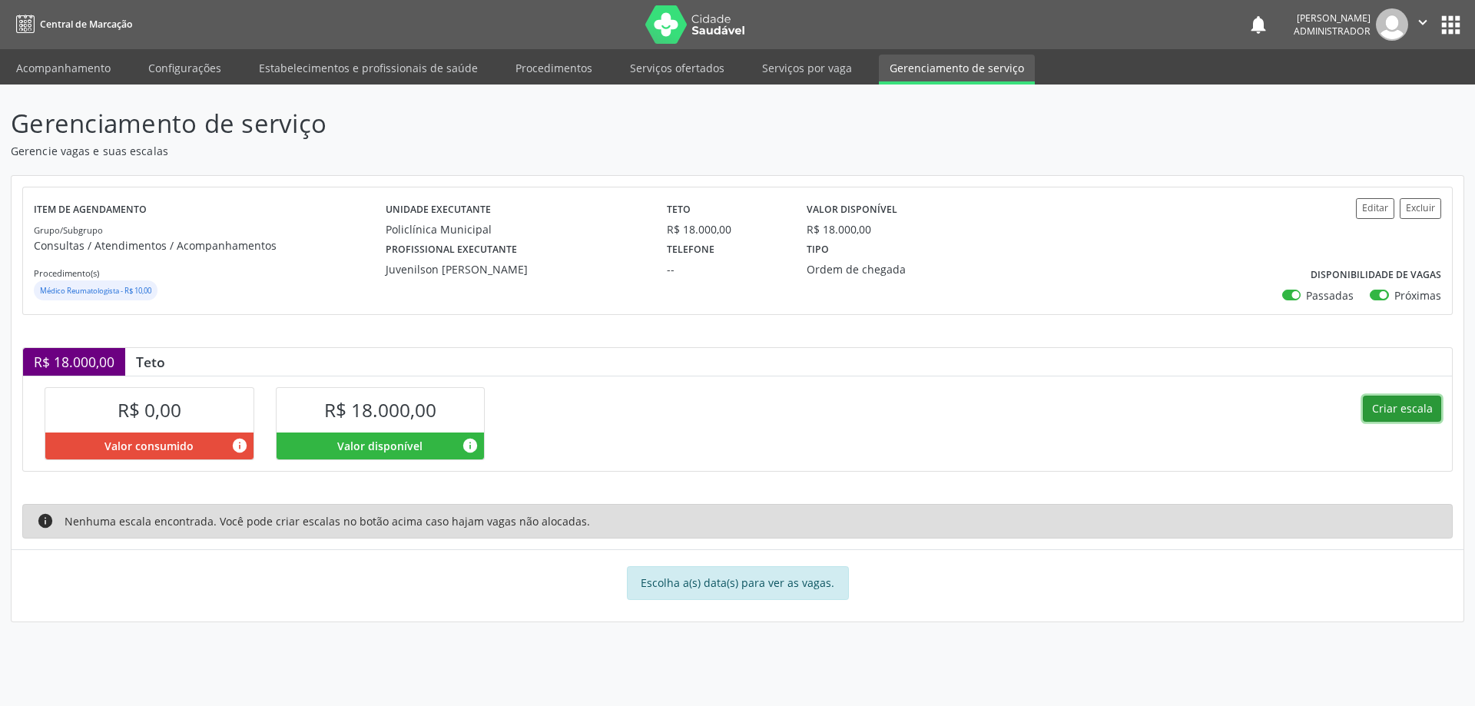
click at [1391, 409] on button "Criar escala" at bounding box center [1402, 409] width 78 height 26
select select "9"
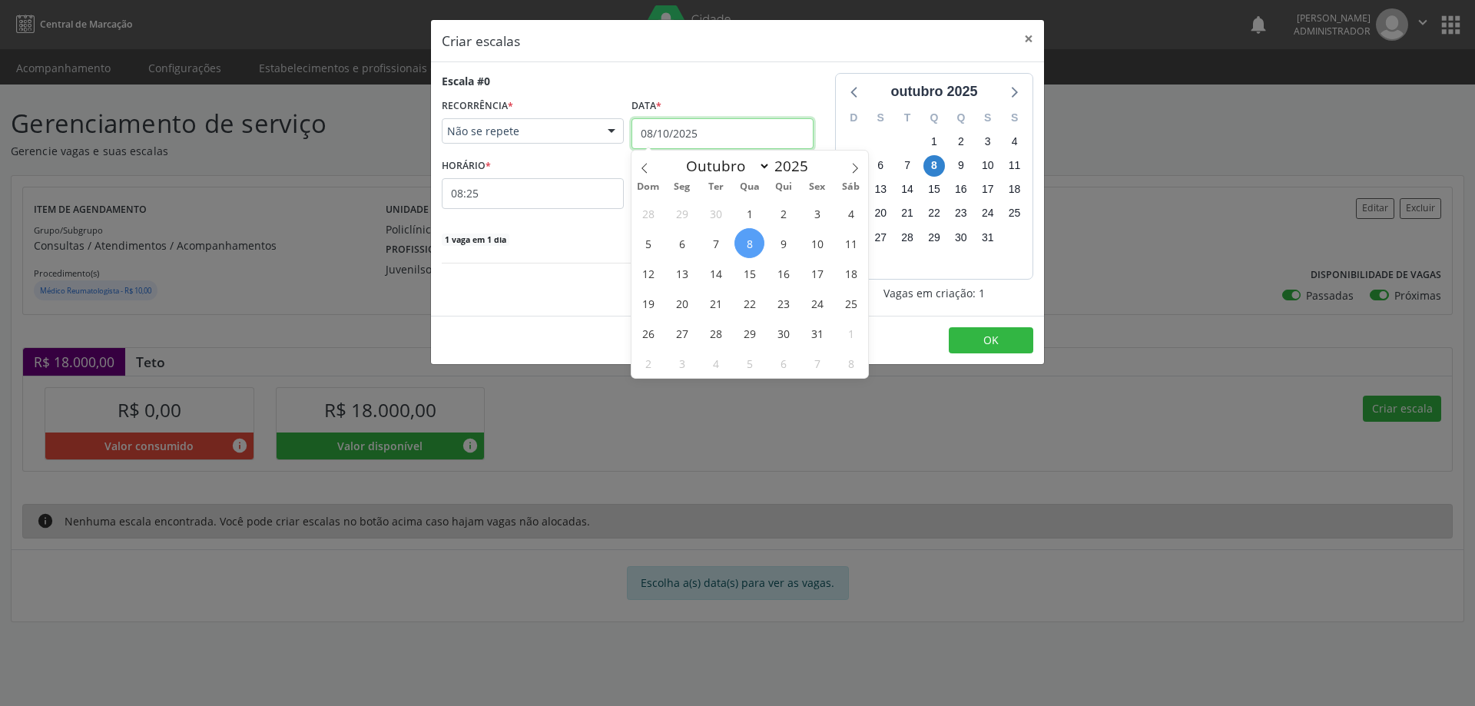
click at [694, 124] on input "08/10/2025" at bounding box center [722, 133] width 182 height 31
click at [786, 270] on span "16" at bounding box center [783, 273] width 30 height 30
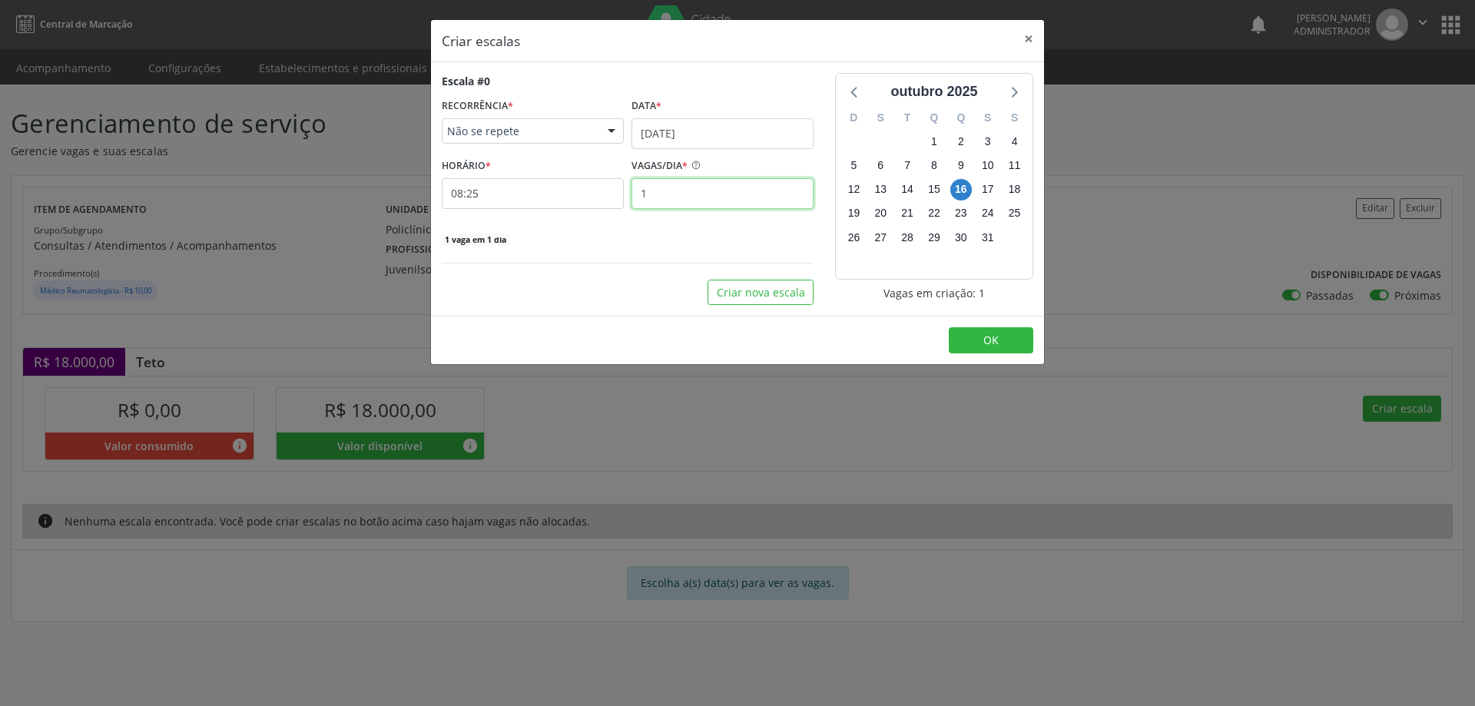
click at [651, 198] on input "1" at bounding box center [722, 193] width 182 height 31
type input "30"
click at [564, 195] on input "08:25" at bounding box center [533, 193] width 182 height 31
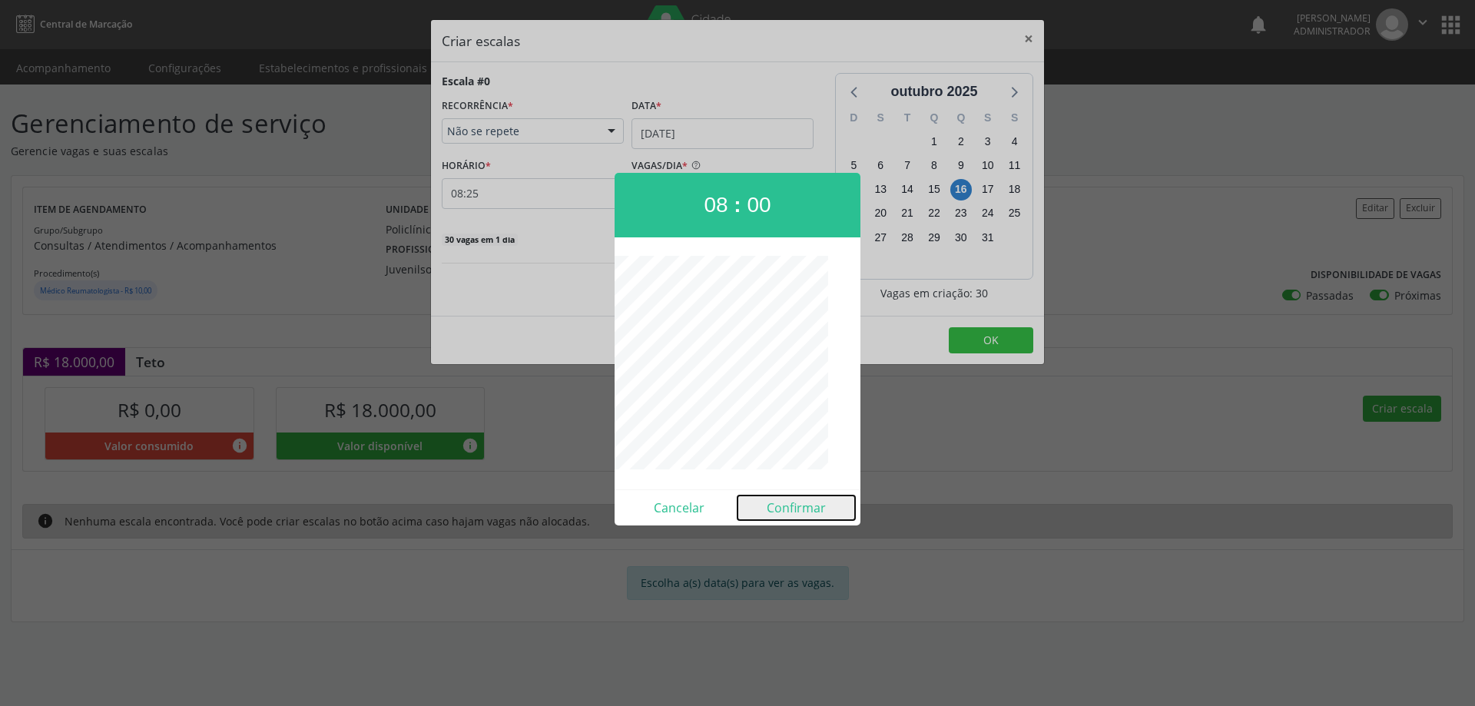
click at [784, 517] on button "Confirmar" at bounding box center [796, 507] width 118 height 25
type input "08:00"
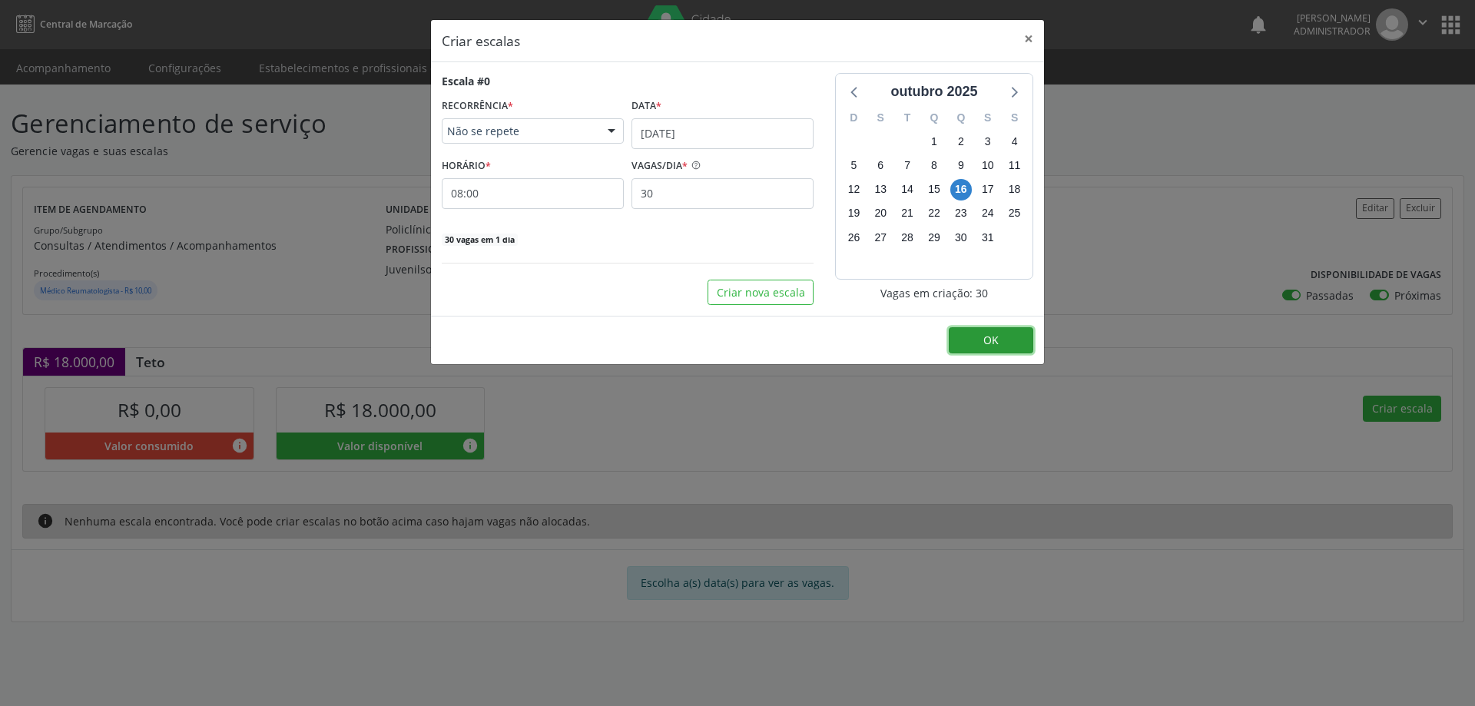
click at [989, 335] on span "OK" at bounding box center [990, 340] width 15 height 15
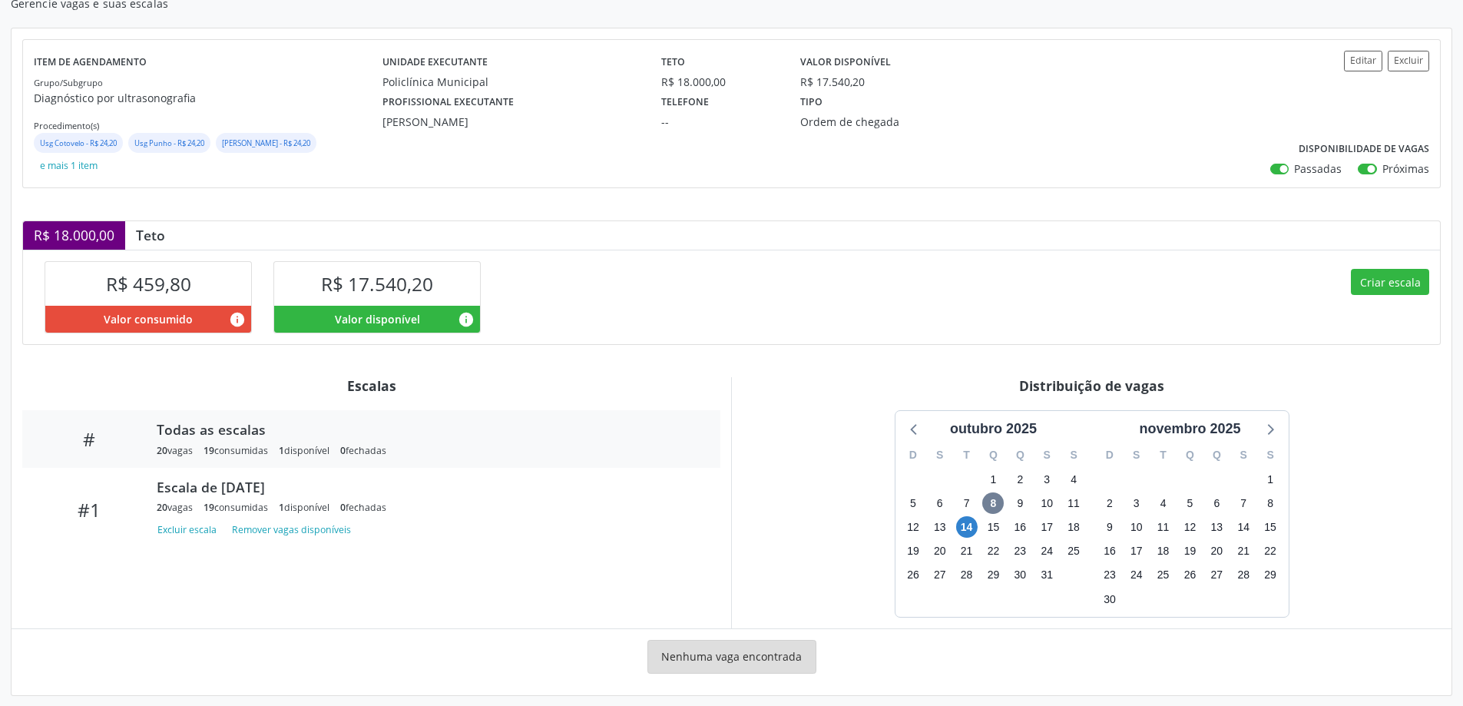
scroll to position [159, 0]
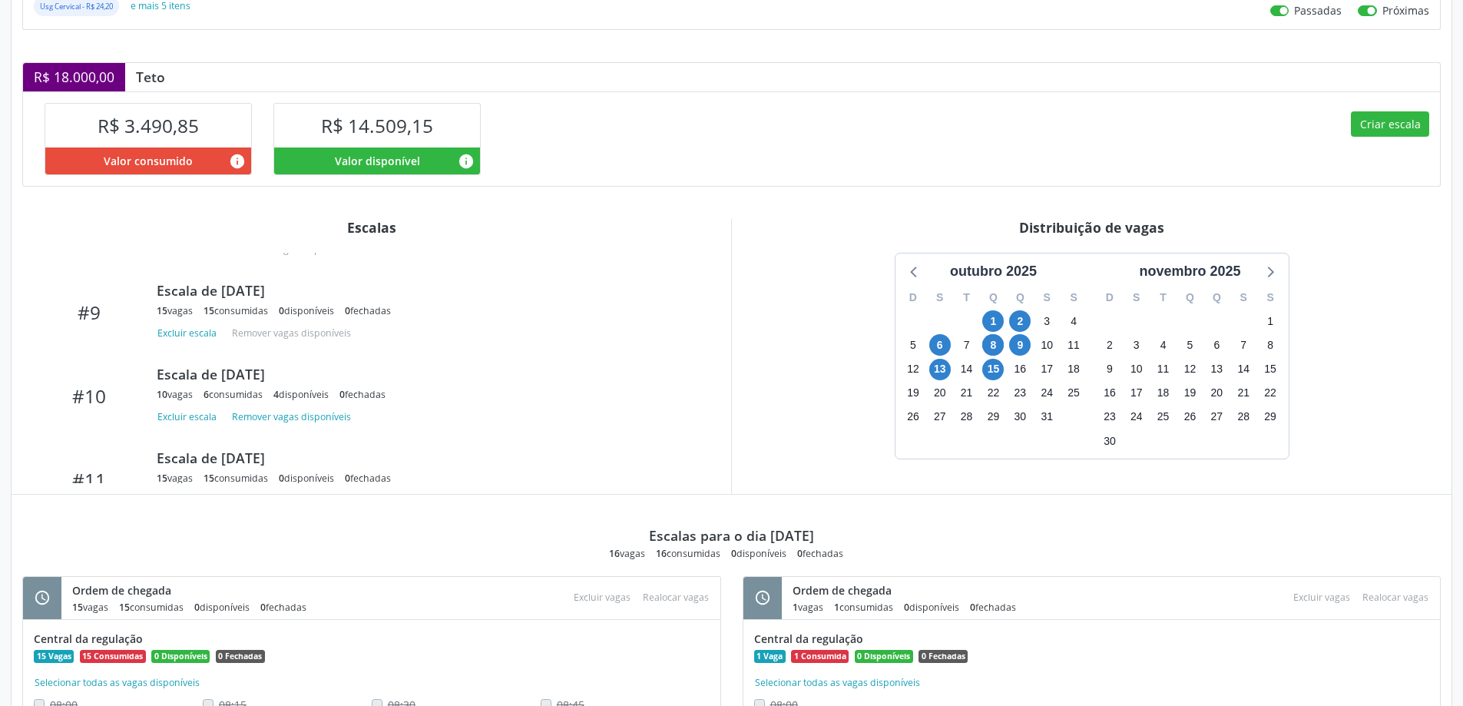
scroll to position [671, 0]
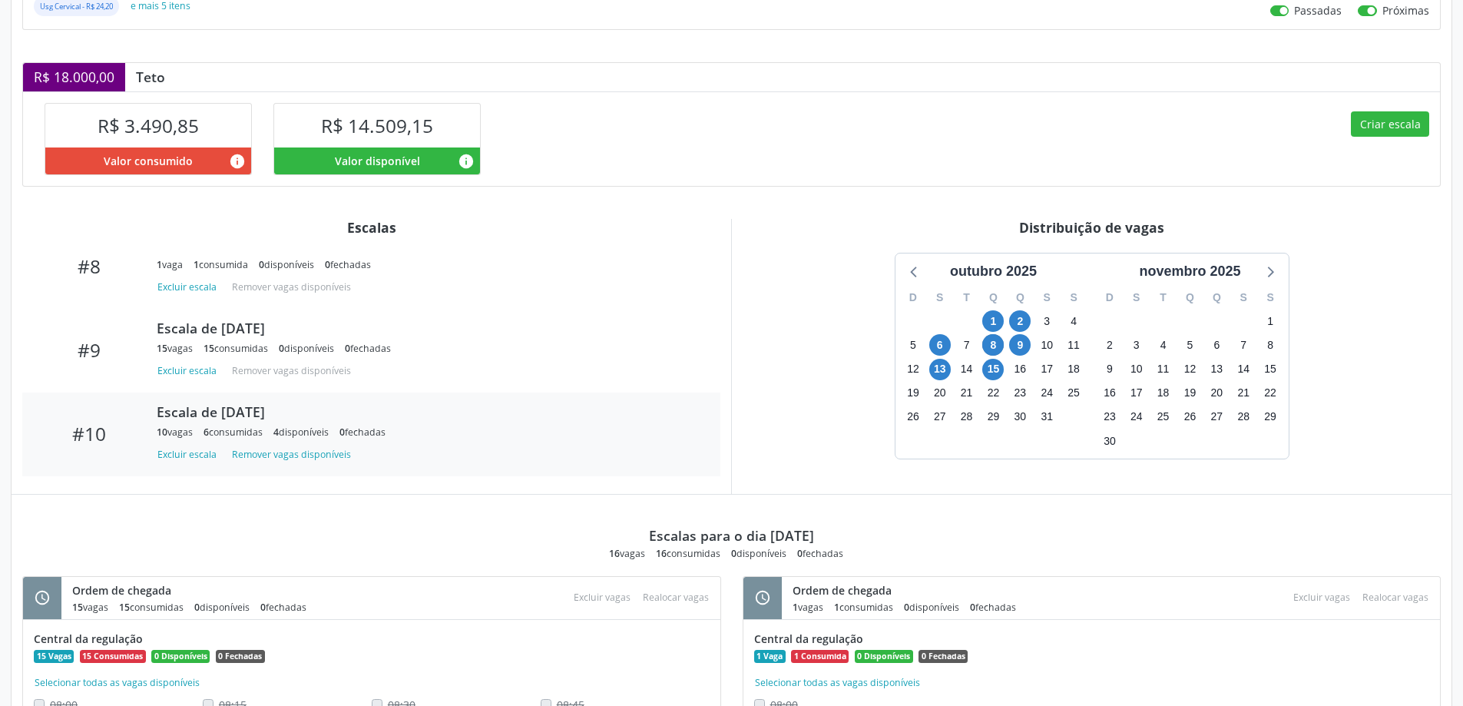
click at [257, 420] on div "Escala de [DATE]" at bounding box center [428, 411] width 542 height 17
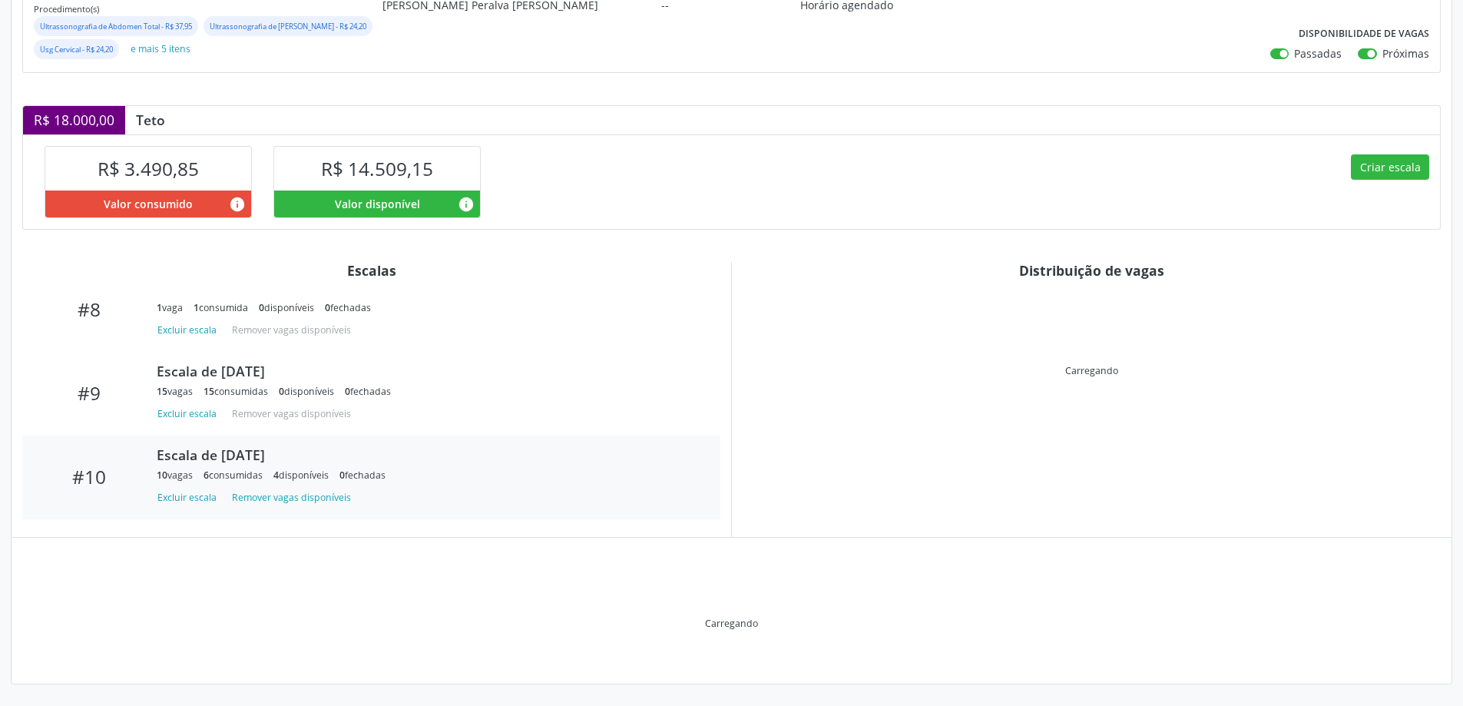
click at [257, 436] on div "#10 Escala de [DATE] 10 vagas 6 consumidas 4 disponíveis 0 fechadas Excluir esc…" at bounding box center [371, 478] width 698 height 84
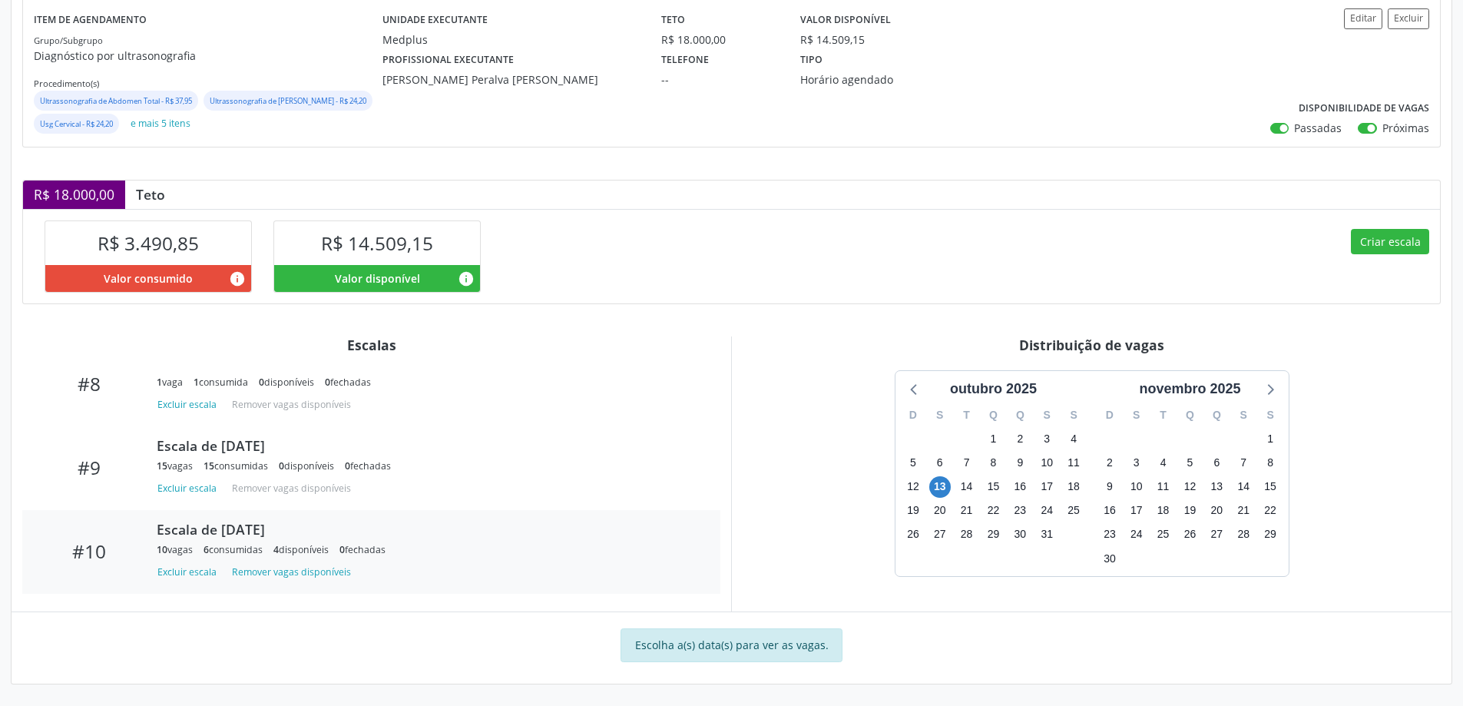
scroll to position [210, 0]
click at [939, 484] on span "13" at bounding box center [940, 487] width 22 height 22
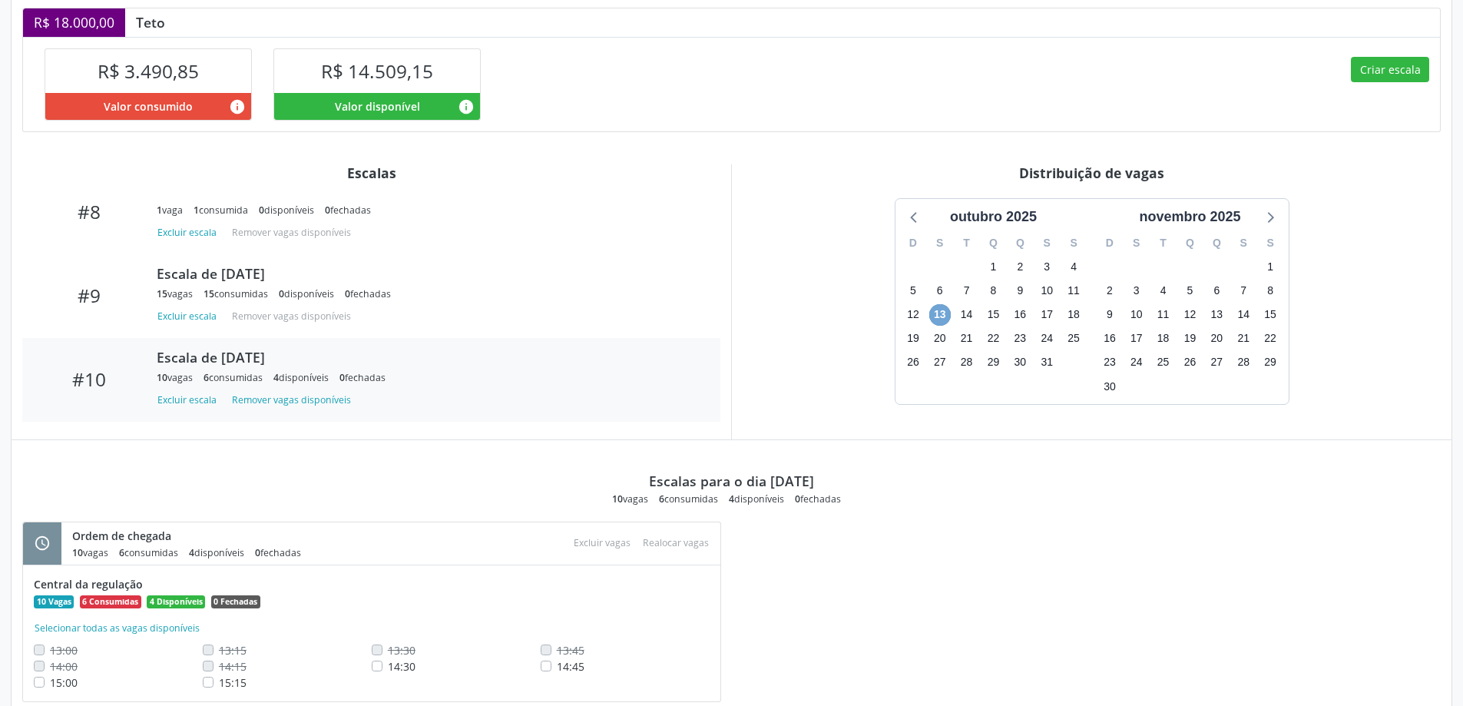
scroll to position [428, 0]
